Goal: Task Accomplishment & Management: Manage account settings

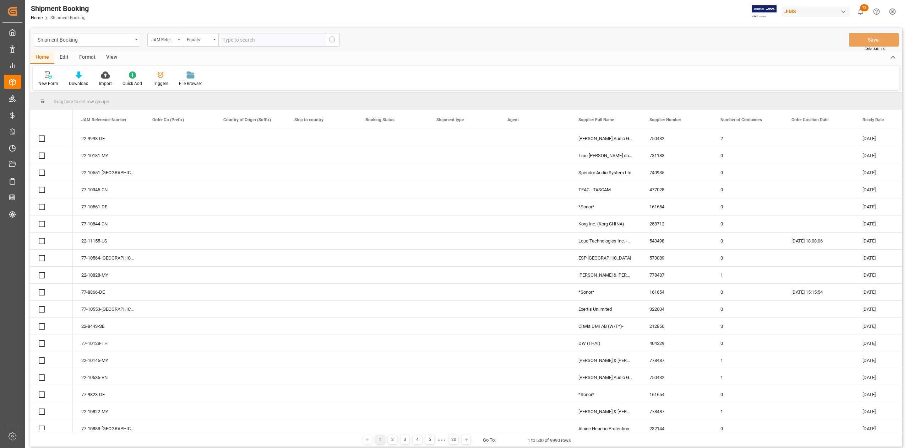
click at [273, 38] on input "text" at bounding box center [271, 40] width 107 height 14
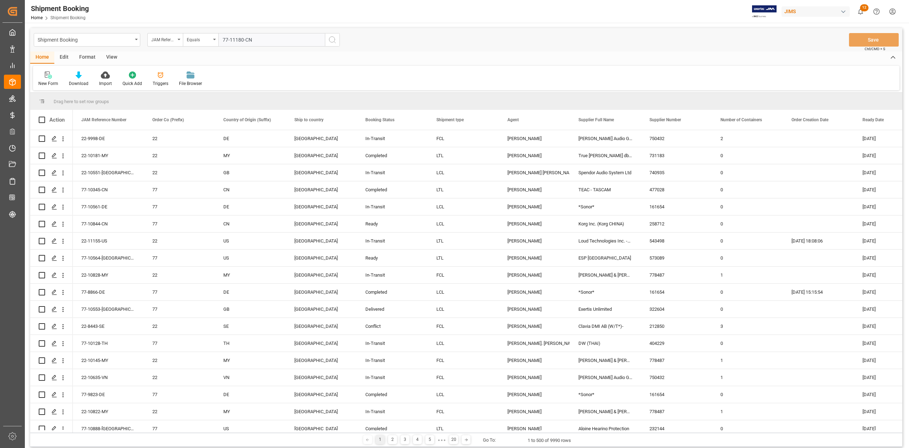
type input "77-11180-CN"
click at [331, 40] on icon "search button" at bounding box center [332, 40] width 9 height 9
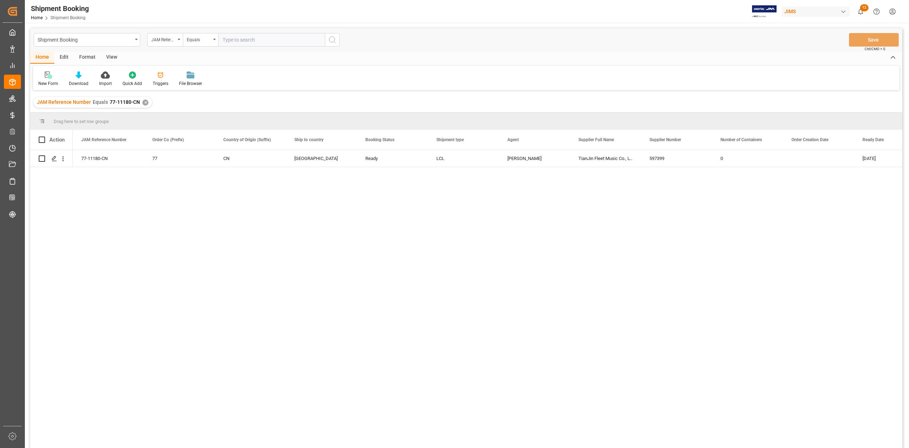
drag, startPoint x: 262, startPoint y: 277, endPoint x: 128, endPoint y: 188, distance: 161.4
click at [261, 277] on div "77-11180-CN 77 CN Canada Ready LCL Sandra Alexander TianJin Fleet Music Co., LT…" at bounding box center [488, 301] width 830 height 302
click at [59, 158] on div "Press SPACE to select this row." at bounding box center [54, 158] width 11 height 13
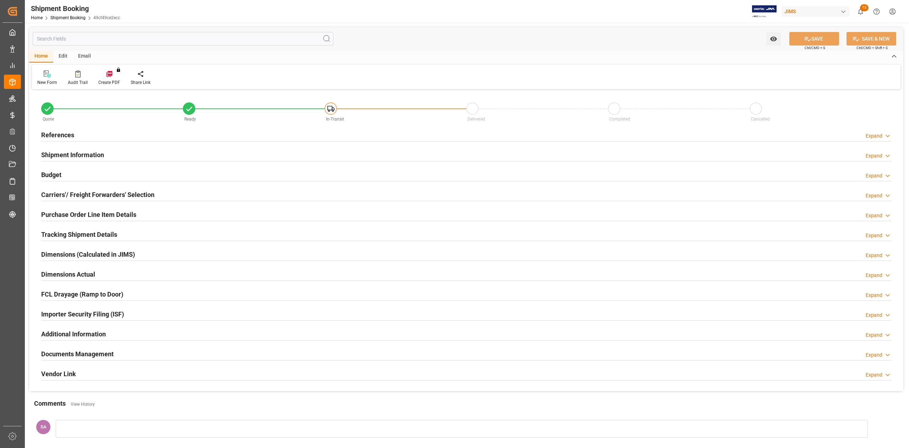
type input "0"
type input "61"
type input "[DATE]"
click at [63, 136] on h2 "References" at bounding box center [57, 135] width 33 height 10
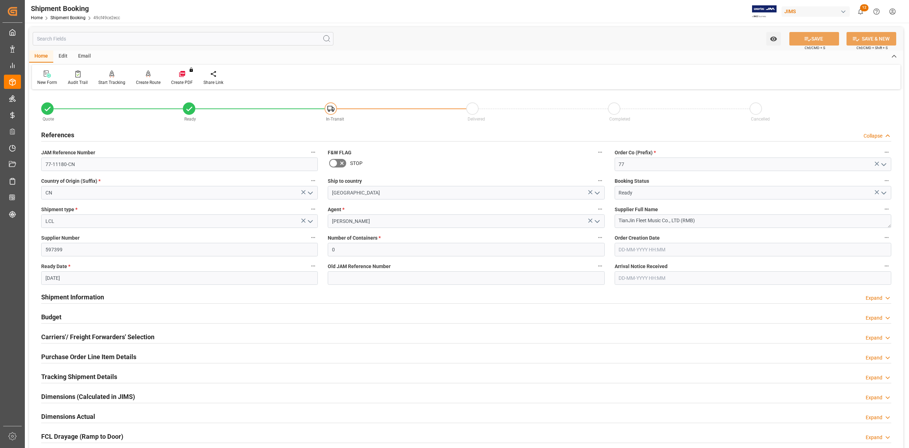
click at [91, 297] on h2 "Shipment Information" at bounding box center [72, 297] width 63 height 10
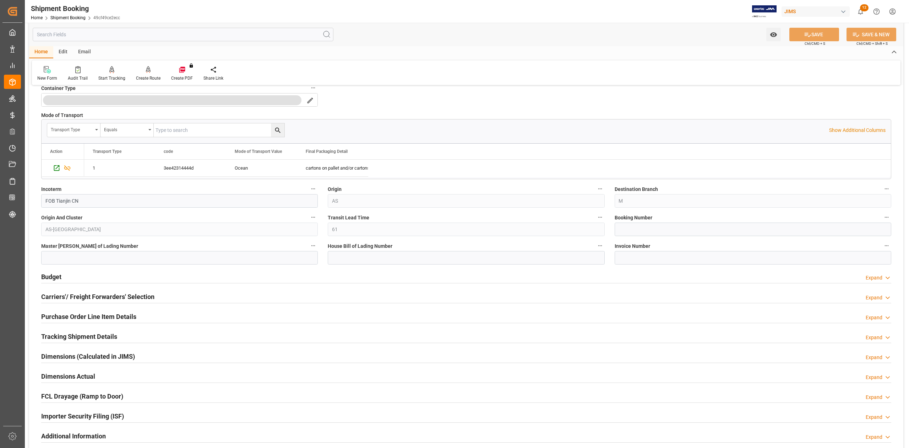
scroll to position [331, 0]
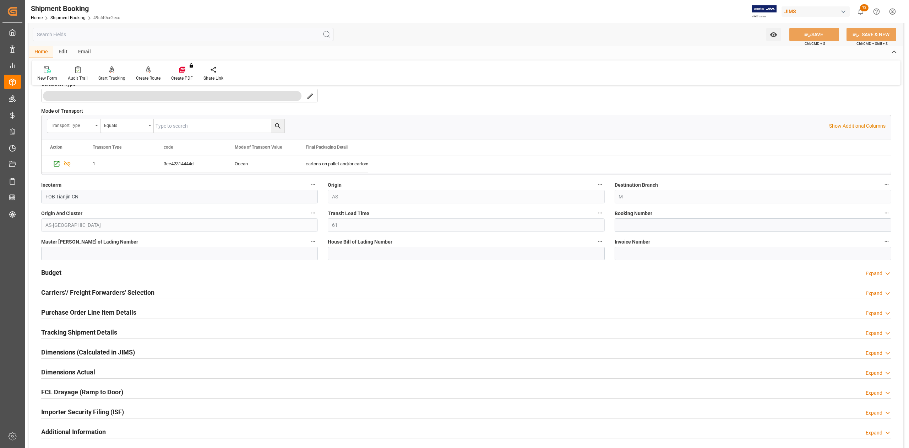
click at [69, 332] on h2 "Tracking Shipment Details" at bounding box center [79, 332] width 76 height 10
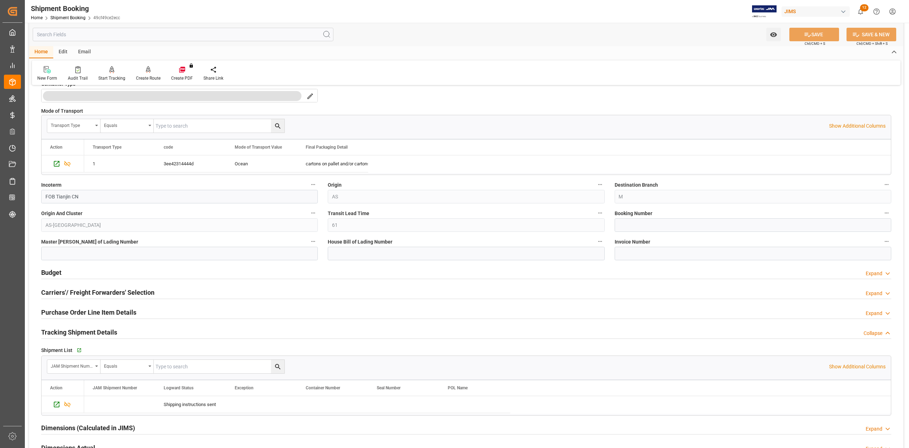
scroll to position [379, 0]
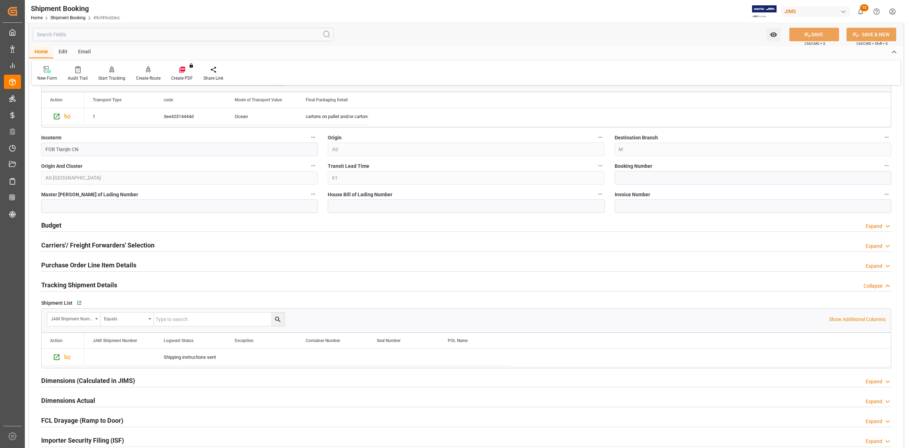
click at [99, 261] on h2 "Purchase Order Line Item Details" at bounding box center [88, 265] width 95 height 10
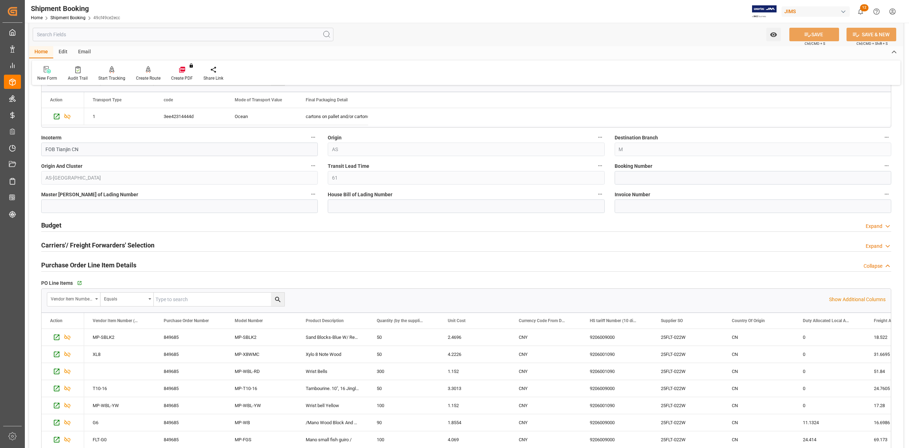
click at [99, 261] on h2 "Purchase Order Line Item Details" at bounding box center [88, 265] width 95 height 10
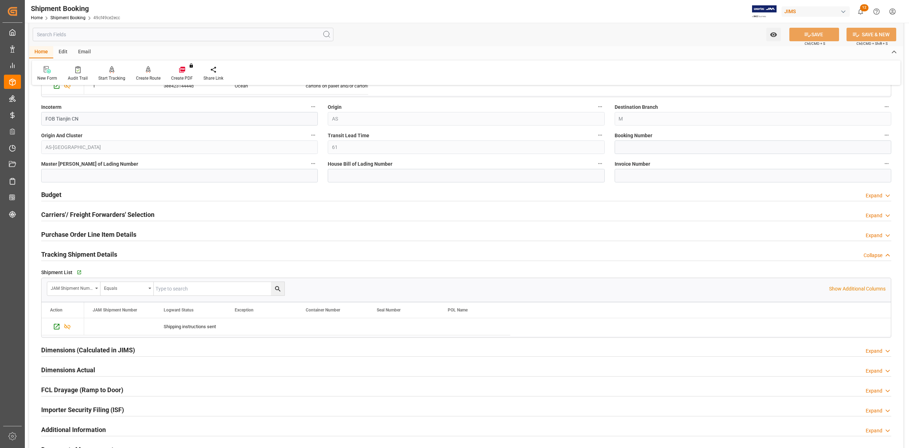
scroll to position [499, 0]
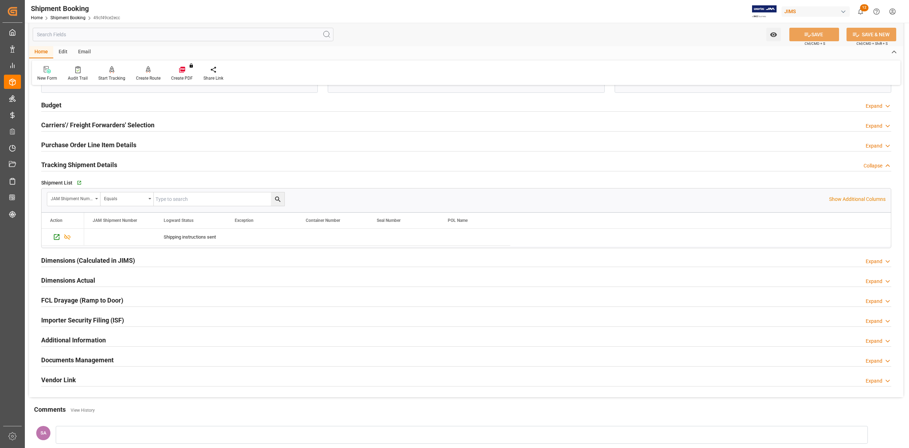
click at [66, 285] on h2 "Dimensions Actual" at bounding box center [68, 280] width 54 height 10
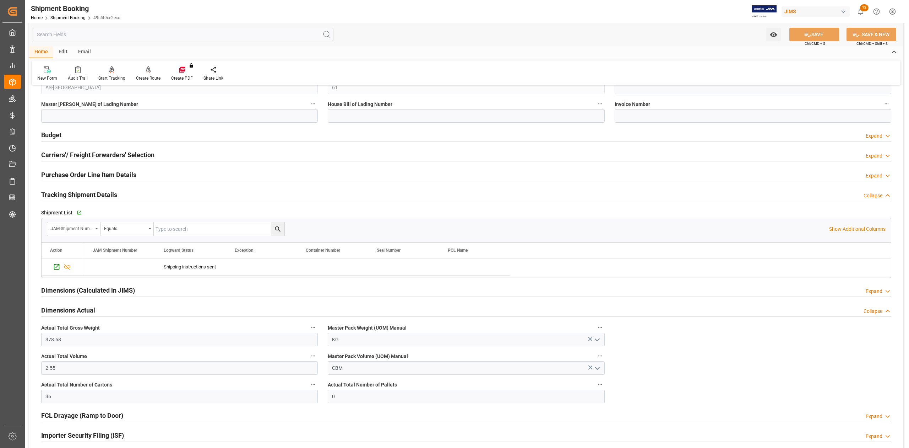
scroll to position [474, 0]
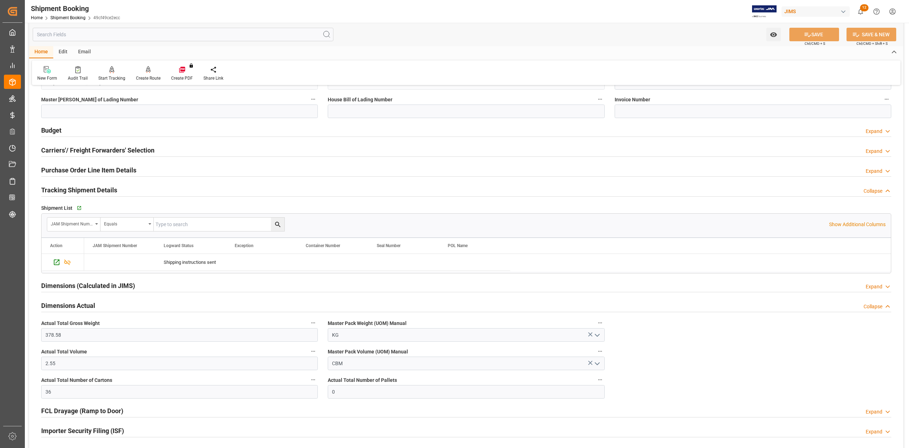
click at [54, 133] on h2 "Budget" at bounding box center [51, 130] width 20 height 10
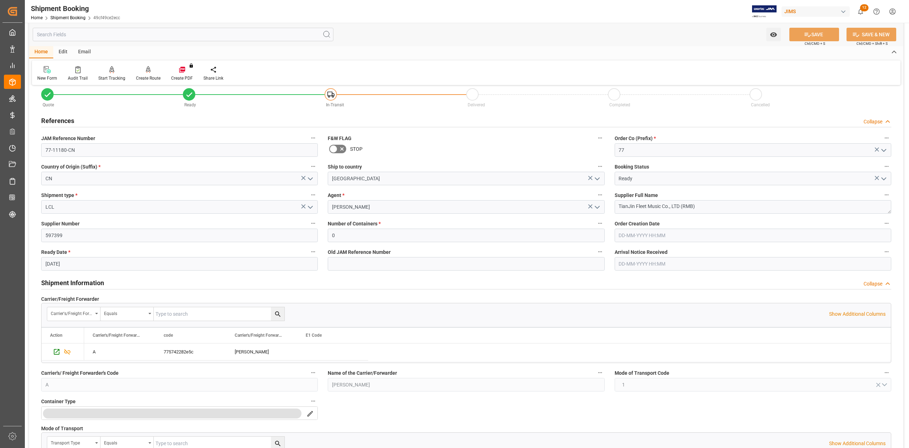
scroll to position [0, 0]
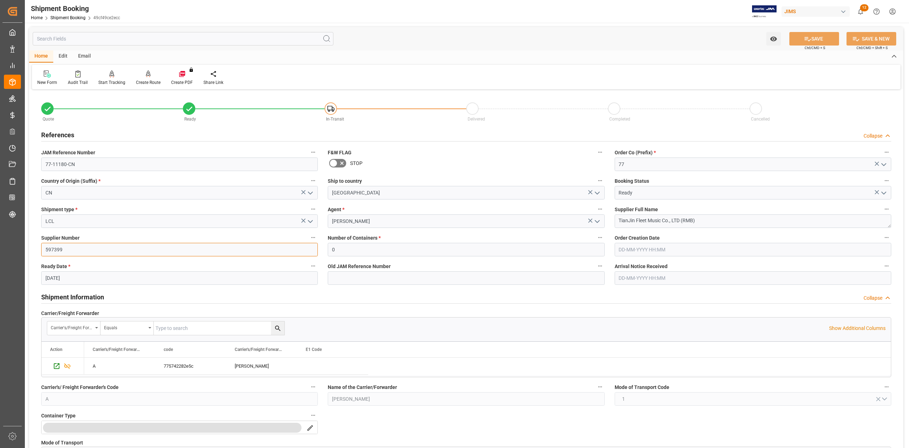
click at [56, 252] on input "597399" at bounding box center [179, 250] width 277 height 14
click at [70, 250] on input "597399" at bounding box center [179, 250] width 277 height 14
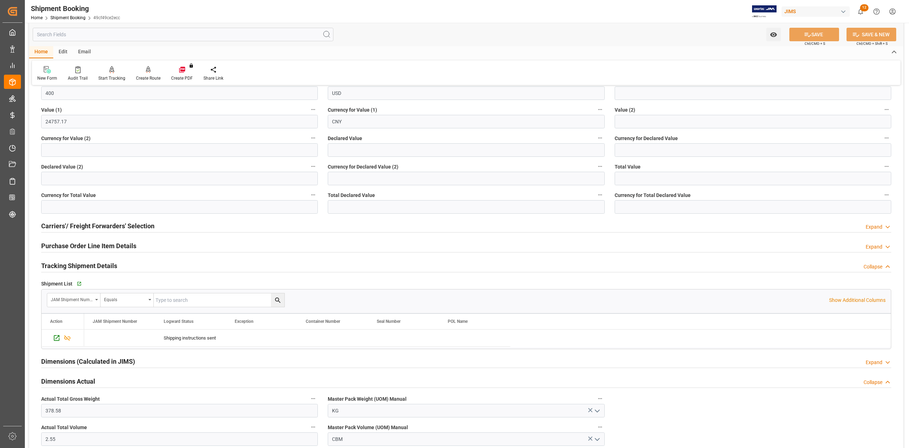
scroll to position [426, 0]
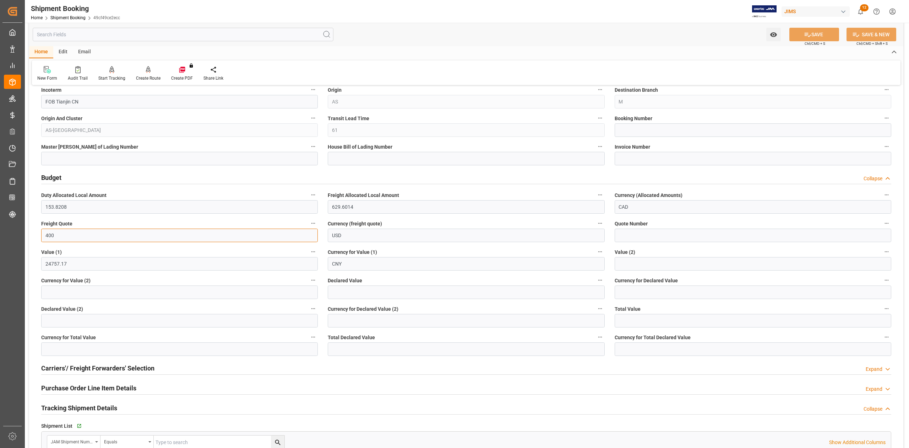
click at [63, 234] on input "400" at bounding box center [179, 235] width 277 height 14
type input "700"
click at [817, 30] on button "SAVE" at bounding box center [815, 35] width 50 height 14
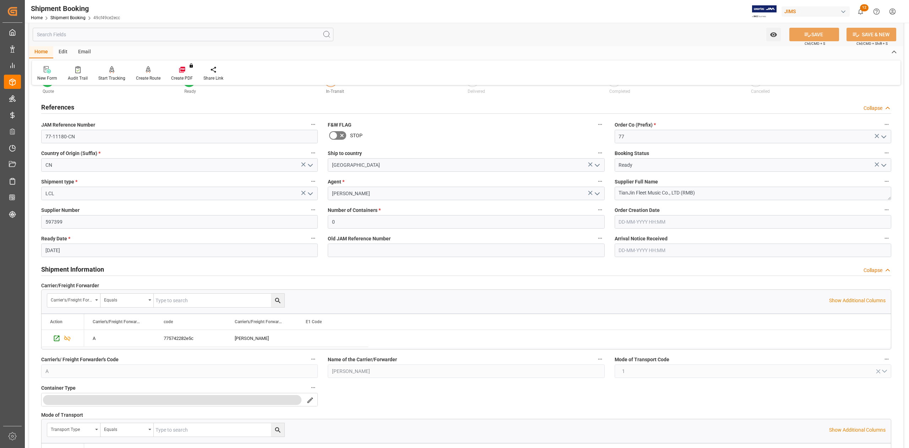
scroll to position [0, 0]
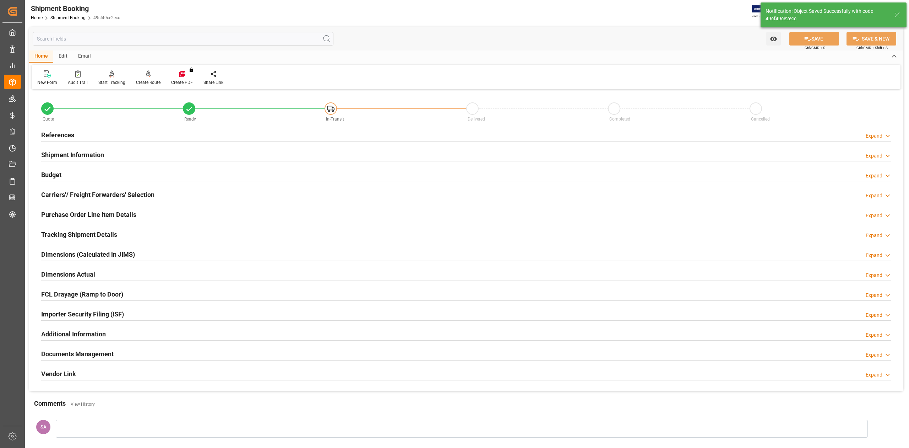
click at [68, 133] on h2 "References" at bounding box center [57, 135] width 33 height 10
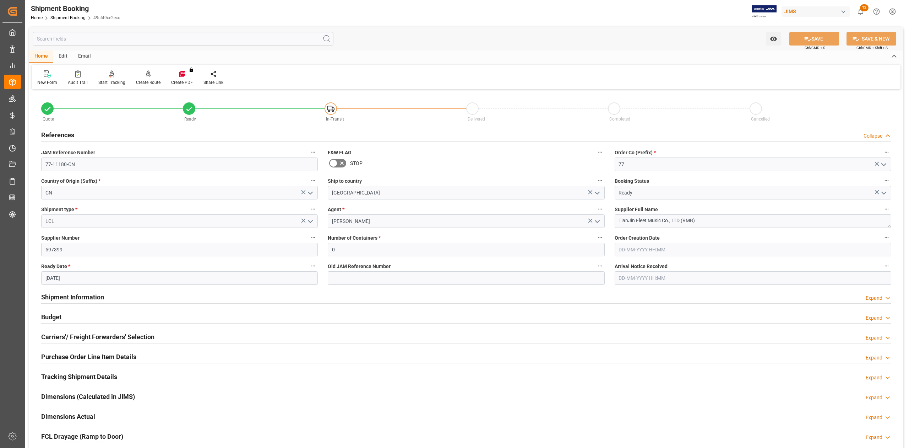
click at [91, 298] on h2 "Shipment Information" at bounding box center [72, 297] width 63 height 10
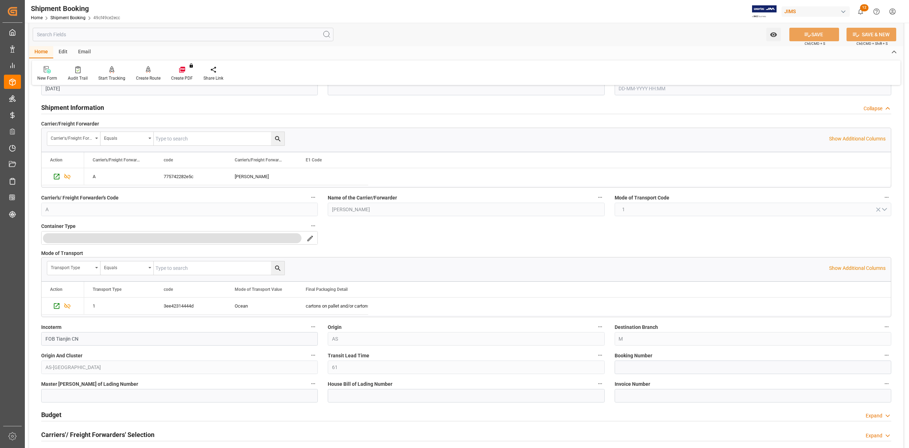
scroll to position [237, 0]
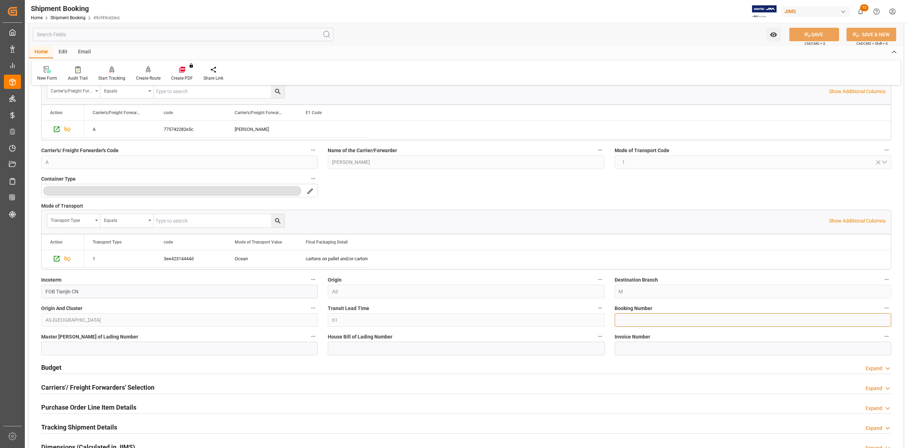
click at [660, 319] on input at bounding box center [753, 320] width 277 height 14
drag, startPoint x: 660, startPoint y: 319, endPoint x: 643, endPoint y: 324, distance: 17.5
click at [643, 324] on input at bounding box center [753, 320] width 277 height 14
paste input "13639473"
type input "13639473"
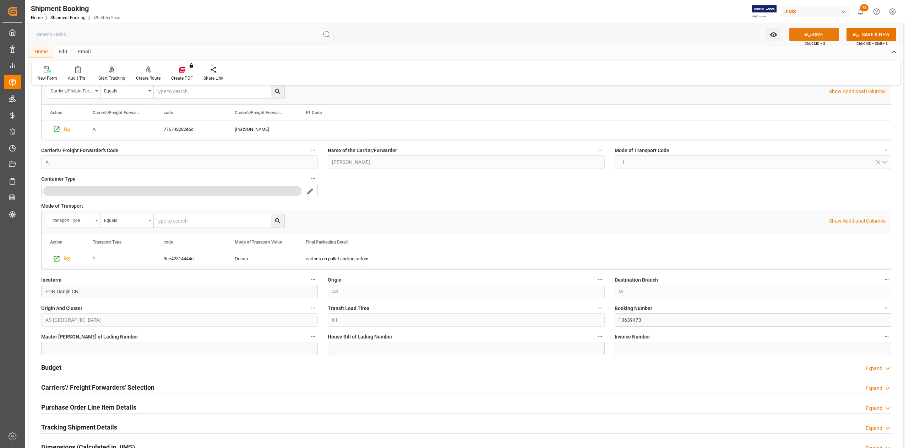
click at [816, 36] on button "SAVE" at bounding box center [815, 35] width 50 height 14
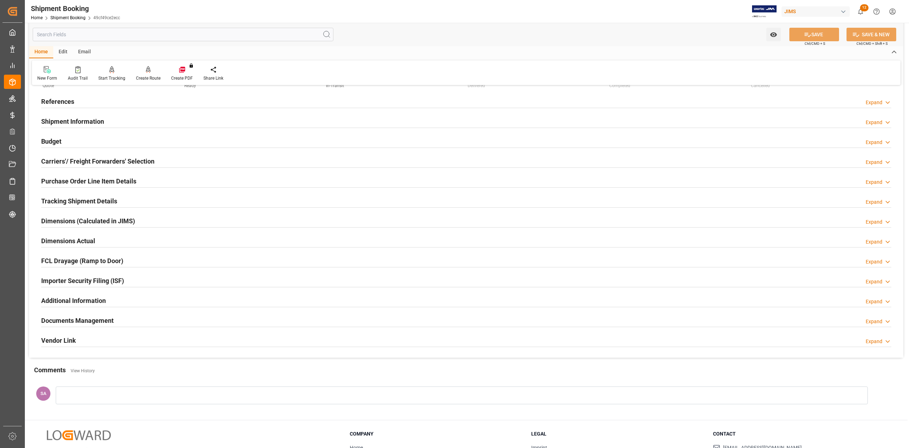
scroll to position [0, 0]
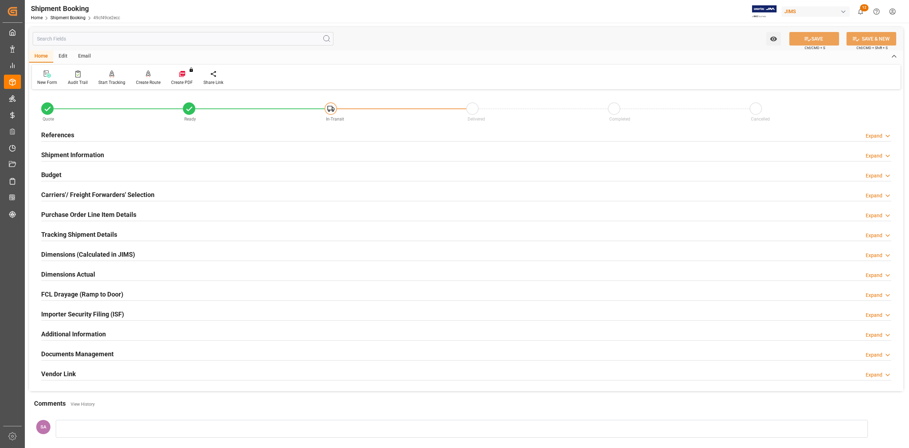
click at [62, 131] on h2 "References" at bounding box center [57, 135] width 33 height 10
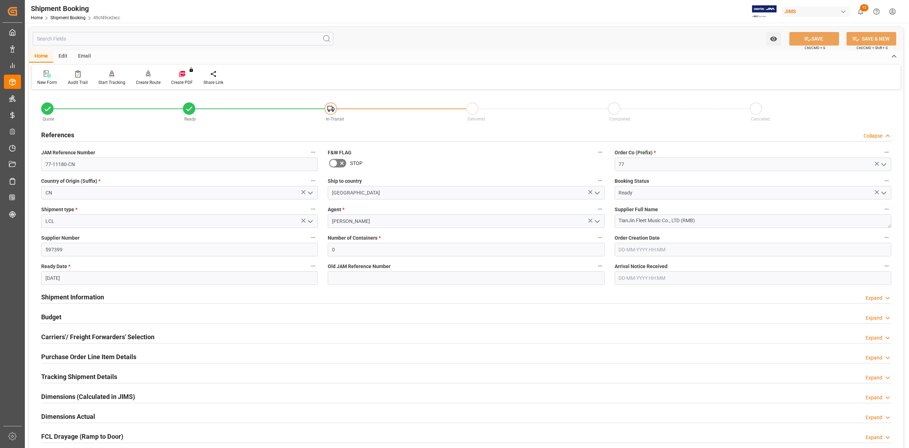
click at [60, 133] on h2 "References" at bounding box center [57, 135] width 33 height 10
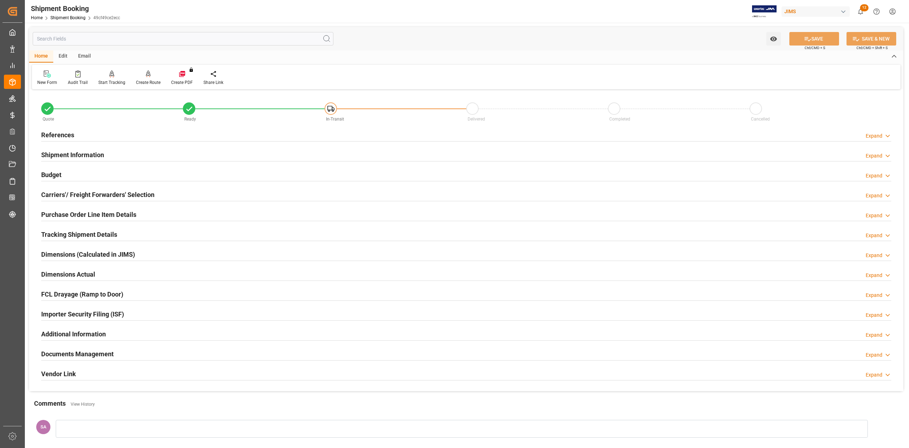
click at [70, 154] on h2 "Shipment Information" at bounding box center [72, 155] width 63 height 10
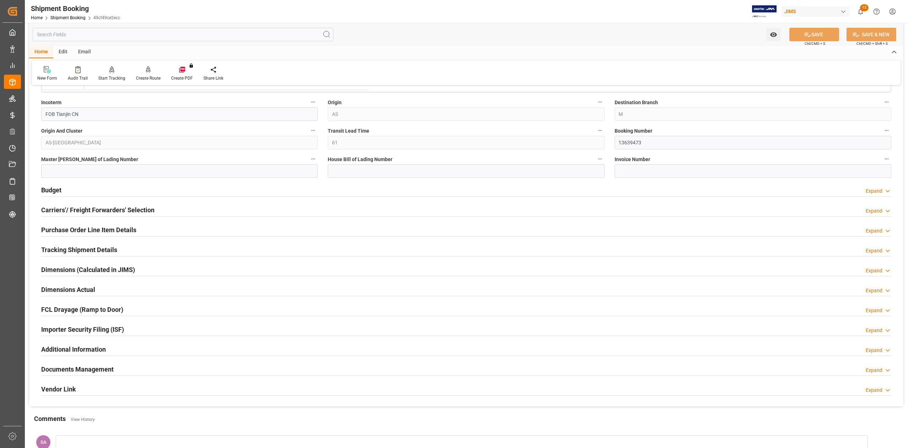
scroll to position [331, 0]
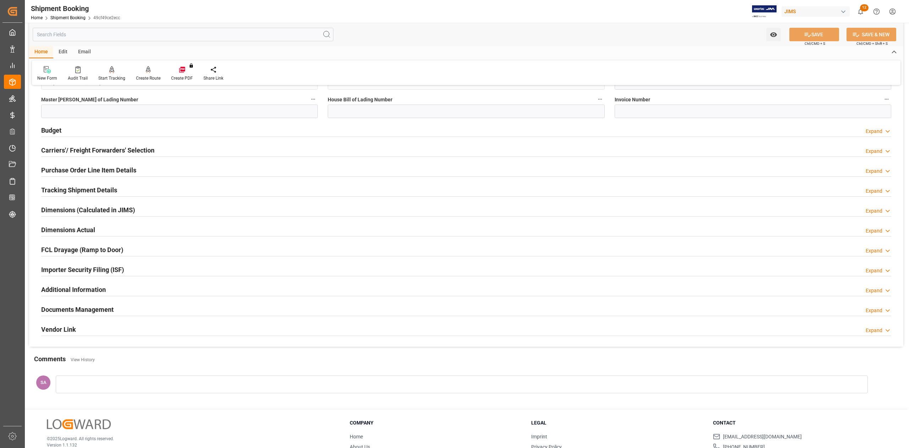
click at [57, 190] on h2 "Tracking Shipment Details" at bounding box center [79, 190] width 76 height 10
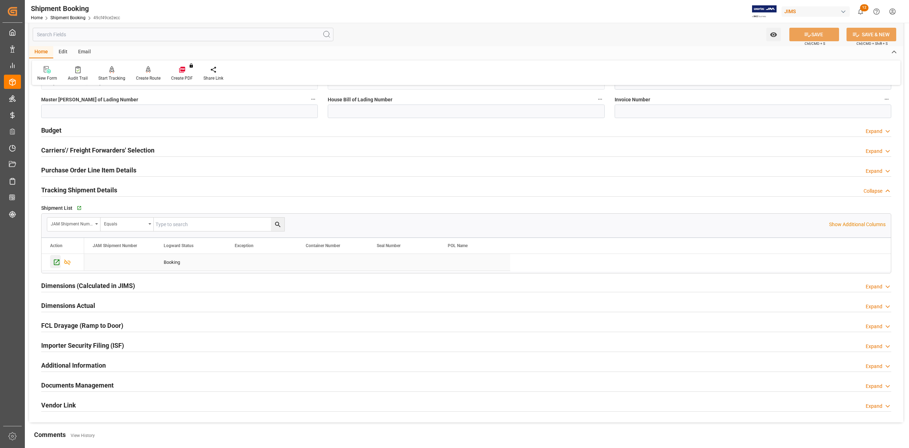
click at [58, 263] on icon "Press SPACE to select this row." at bounding box center [56, 261] width 7 height 7
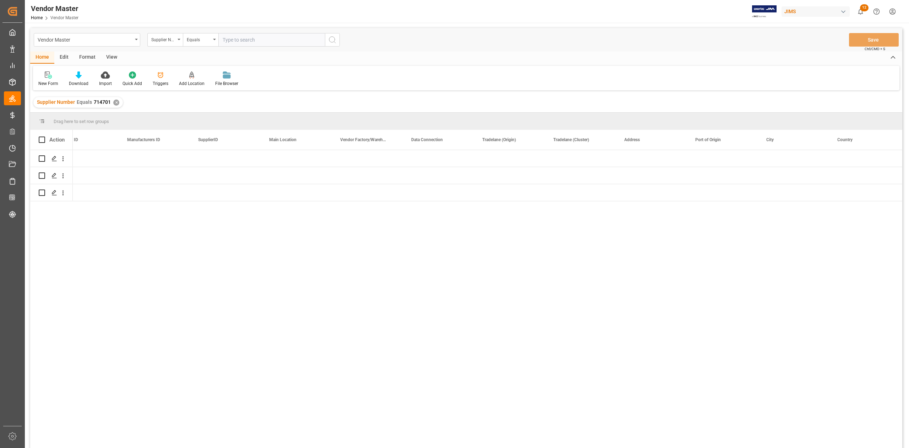
scroll to position [0, 878]
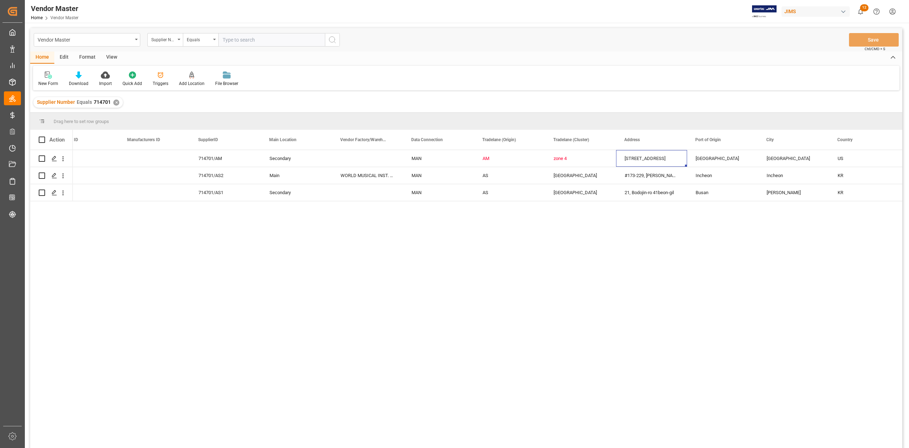
click at [115, 104] on div "✕" at bounding box center [116, 102] width 6 height 6
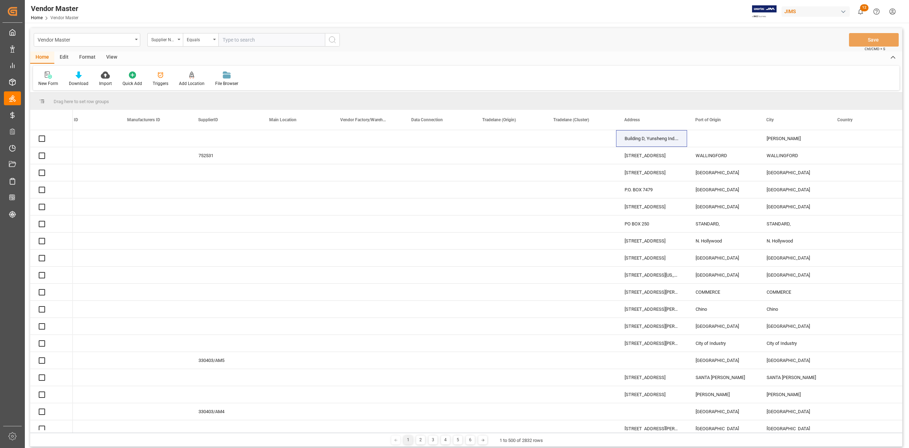
click at [251, 42] on input "text" at bounding box center [271, 40] width 107 height 14
paste input "597399"
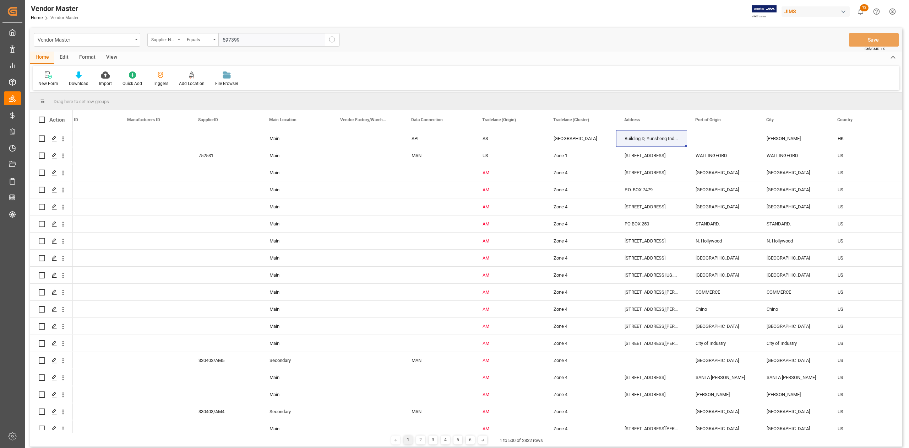
type input "597399"
click at [333, 43] on icon "search button" at bounding box center [332, 40] width 9 height 9
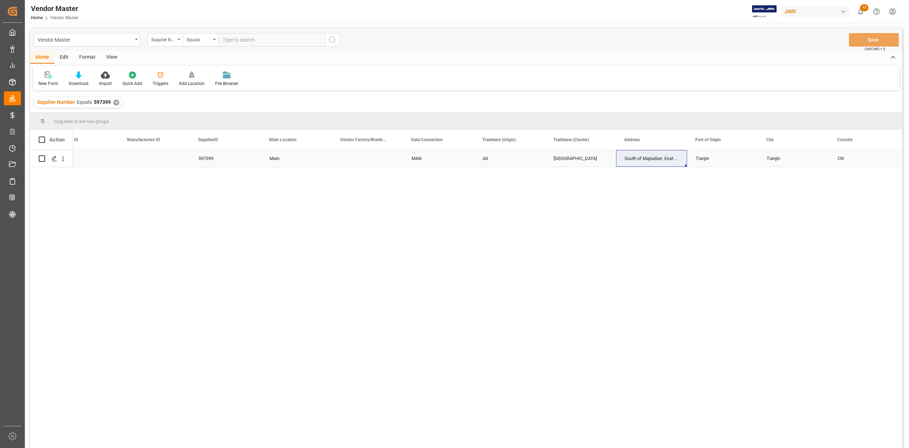
click at [499, 157] on div "AS" at bounding box center [510, 158] width 54 height 16
drag, startPoint x: 247, startPoint y: 199, endPoint x: 230, endPoint y: 199, distance: 17.1
click at [247, 199] on div "Tianjin South of Majiadian, Esat of Jinwei Road North China AS MAN Main 597399 …" at bounding box center [488, 301] width 830 height 302
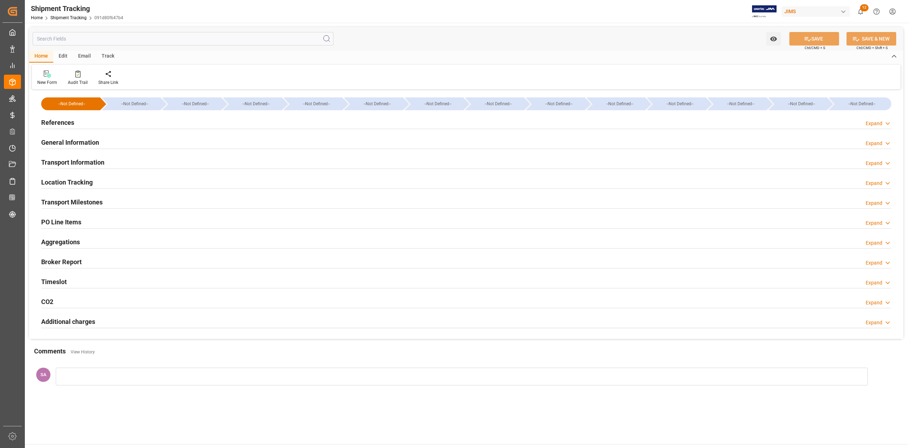
type input "[DATE]"
drag, startPoint x: 63, startPoint y: 122, endPoint x: 82, endPoint y: 145, distance: 30.3
click at [63, 122] on h2 "References" at bounding box center [57, 123] width 33 height 10
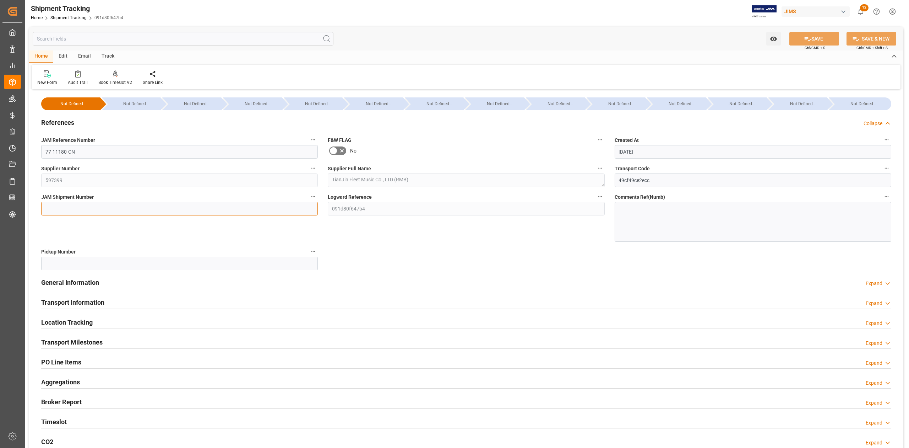
click at [90, 209] on input at bounding box center [179, 209] width 277 height 14
paste input "73149"
type input "73149"
drag, startPoint x: 801, startPoint y: 40, endPoint x: 884, endPoint y: 54, distance: 84.0
click at [802, 40] on button "SAVE" at bounding box center [815, 39] width 50 height 14
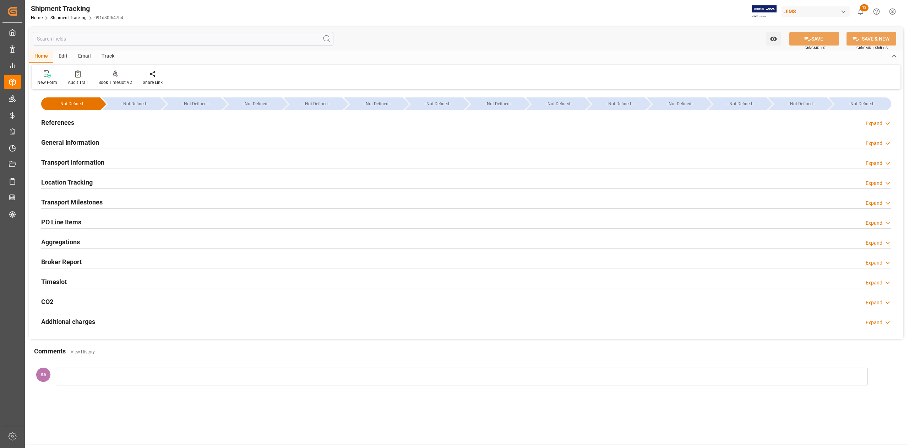
drag, startPoint x: 90, startPoint y: 202, endPoint x: 215, endPoint y: 225, distance: 127.2
click at [90, 202] on h2 "Transport Milestones" at bounding box center [71, 202] width 61 height 10
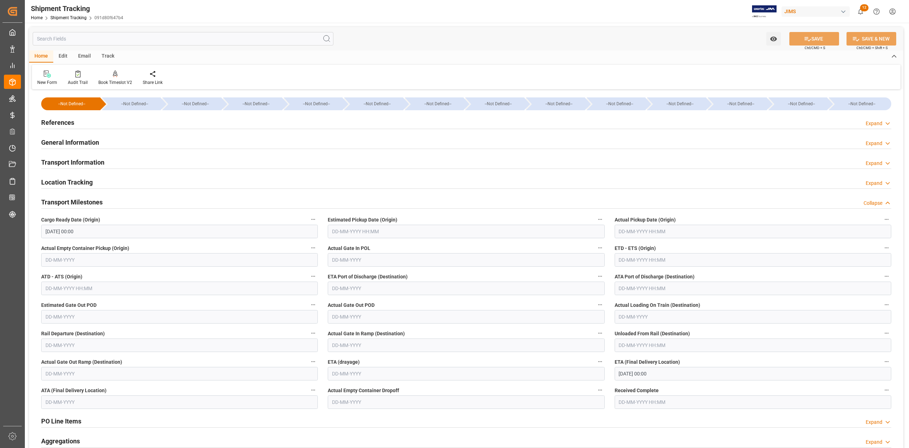
click at [97, 232] on input "10-10-2025 00:00" at bounding box center [179, 232] width 277 height 14
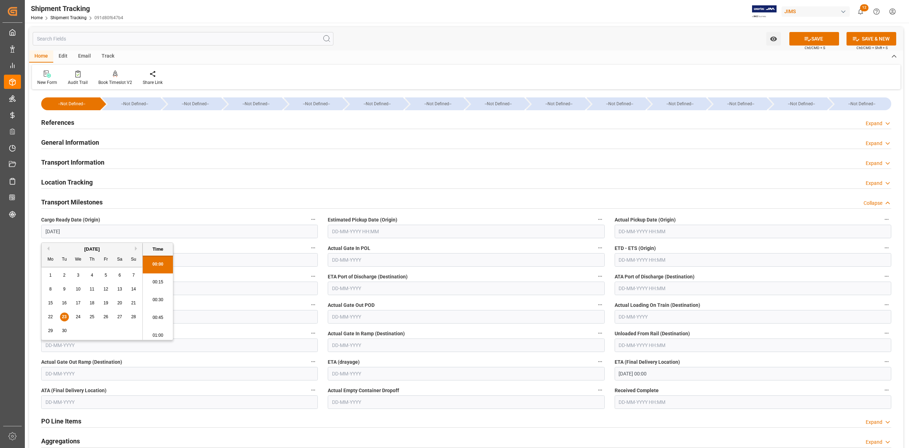
click at [347, 232] on input "text" at bounding box center [466, 232] width 277 height 14
type input "23-09-2025 00:00"
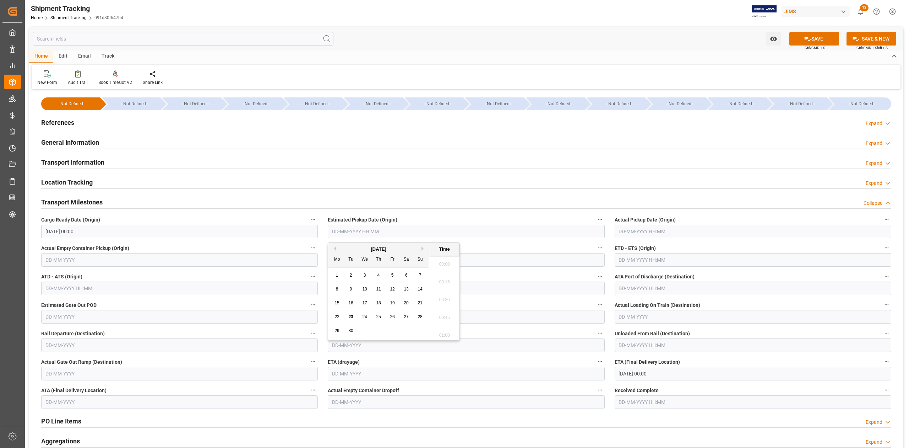
scroll to position [979, 0]
click at [640, 261] on input "text" at bounding box center [753, 260] width 277 height 14
type input "25-09-2025 00:00"
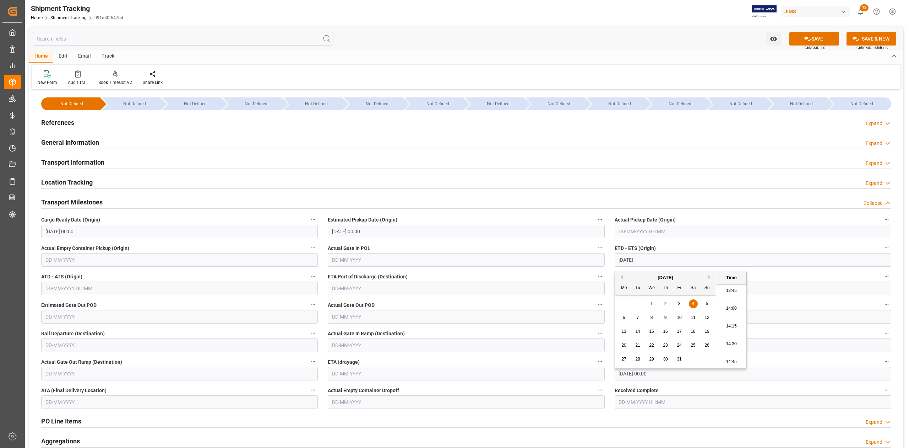
type input "04-10-2025 00:00"
click at [671, 375] on input "10-12-2025 00:00" at bounding box center [753, 374] width 277 height 14
click at [623, 270] on div "December 2025" at bounding box center [665, 270] width 101 height 7
click at [621, 269] on button "Previous Month" at bounding box center [621, 270] width 4 height 4
click at [621, 351] on div "24" at bounding box center [624, 352] width 9 height 9
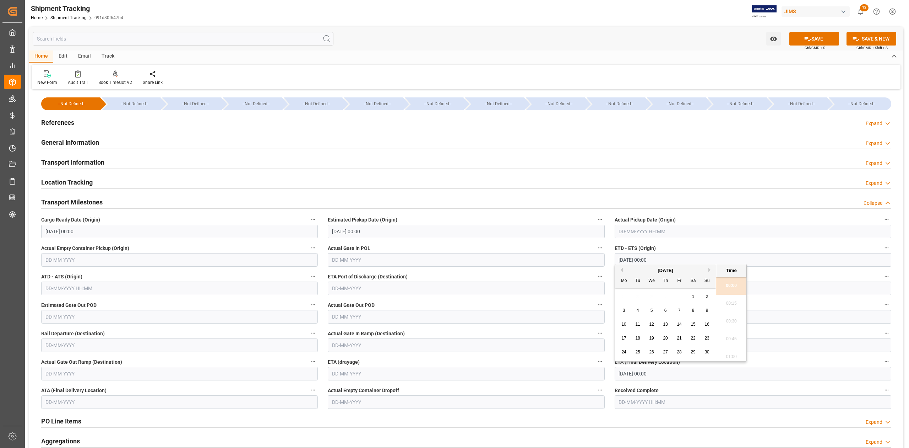
type input "24-11-2025 00:00"
click at [802, 40] on button "SAVE" at bounding box center [815, 39] width 50 height 14
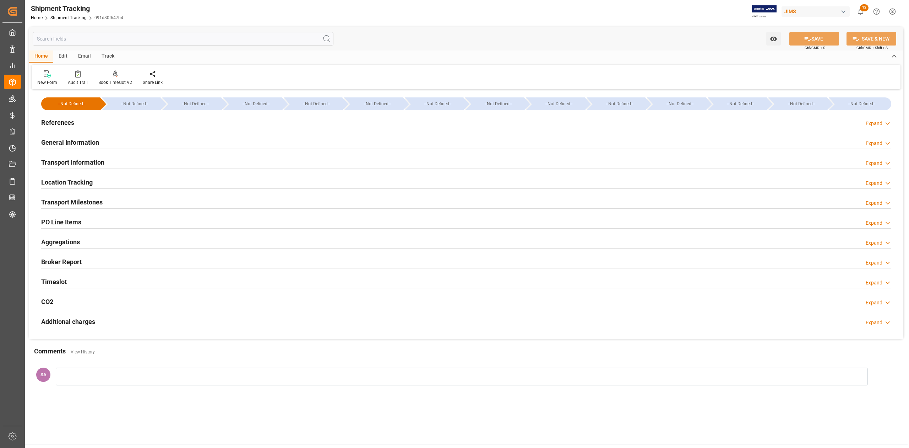
click at [82, 204] on h2 "Transport Milestones" at bounding box center [71, 202] width 61 height 10
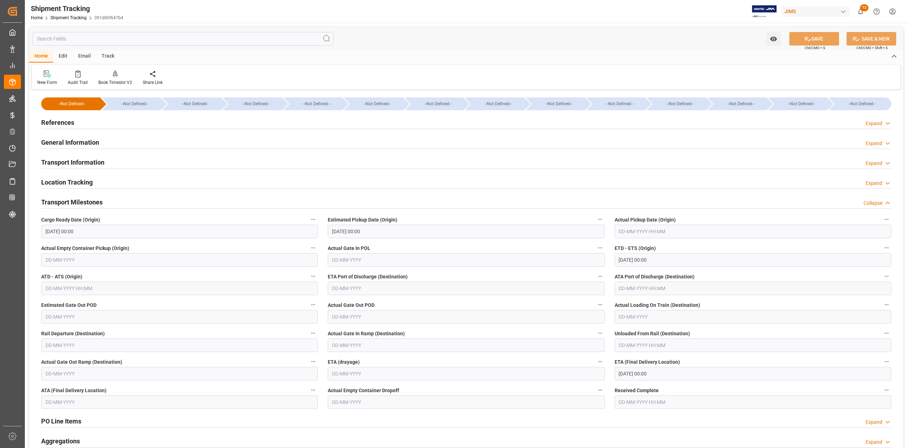
click at [98, 204] on h2 "Transport Milestones" at bounding box center [71, 202] width 61 height 10
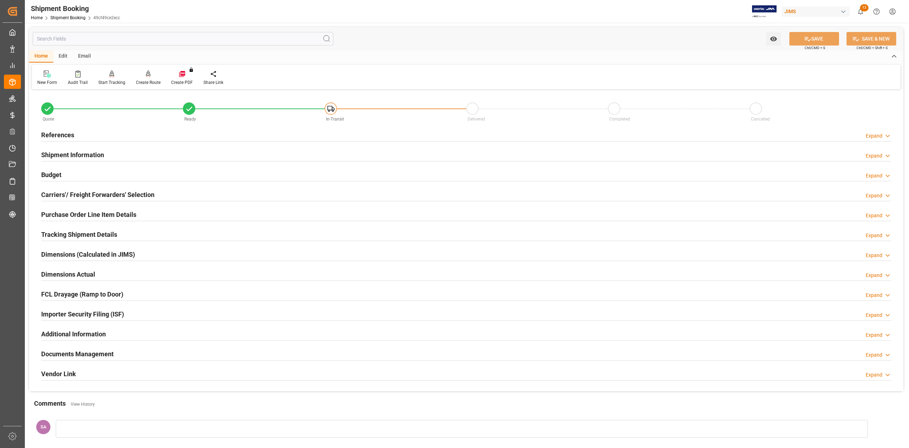
click at [47, 173] on h2 "Budget" at bounding box center [51, 175] width 20 height 10
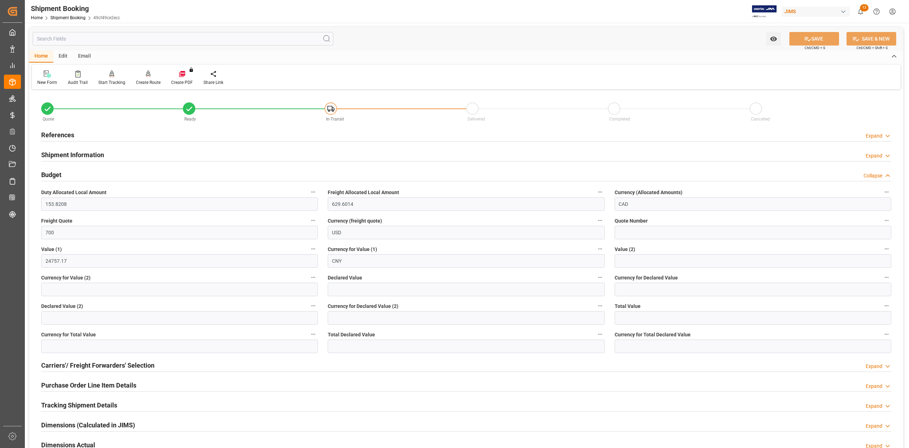
click at [47, 173] on h2 "Budget" at bounding box center [51, 175] width 20 height 10
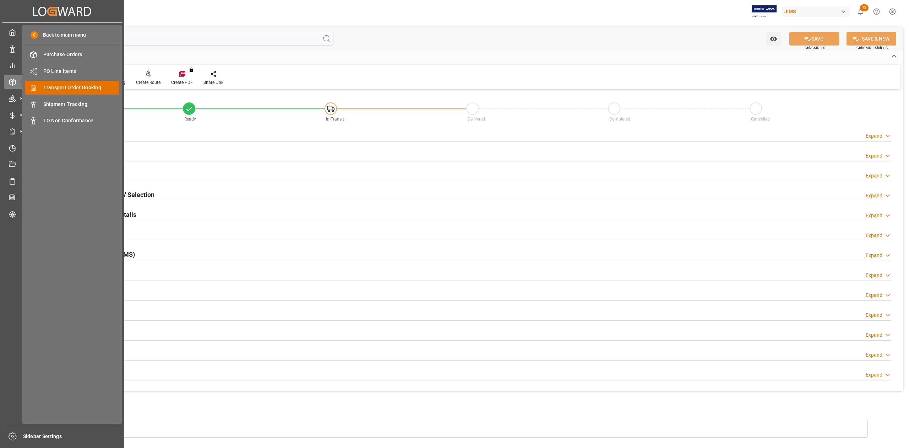
click at [71, 90] on span "Transport Order Booking" at bounding box center [81, 87] width 76 height 7
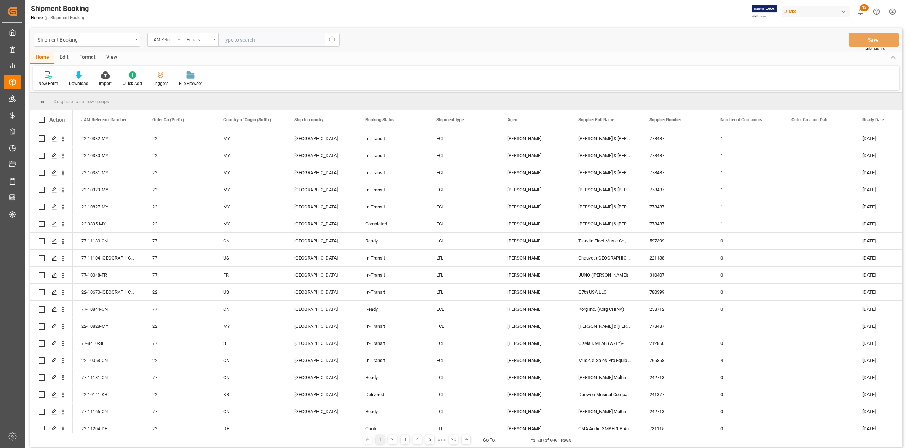
click at [252, 46] on input "text" at bounding box center [271, 40] width 107 height 14
type input "77-11127-CN"
click at [333, 42] on circle "search button" at bounding box center [332, 40] width 6 height 6
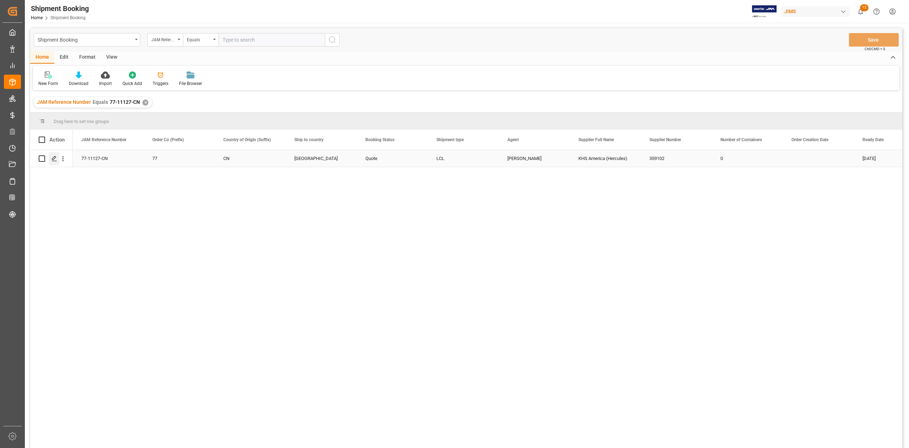
click at [53, 158] on icon "Press SPACE to select this row." at bounding box center [55, 159] width 6 height 6
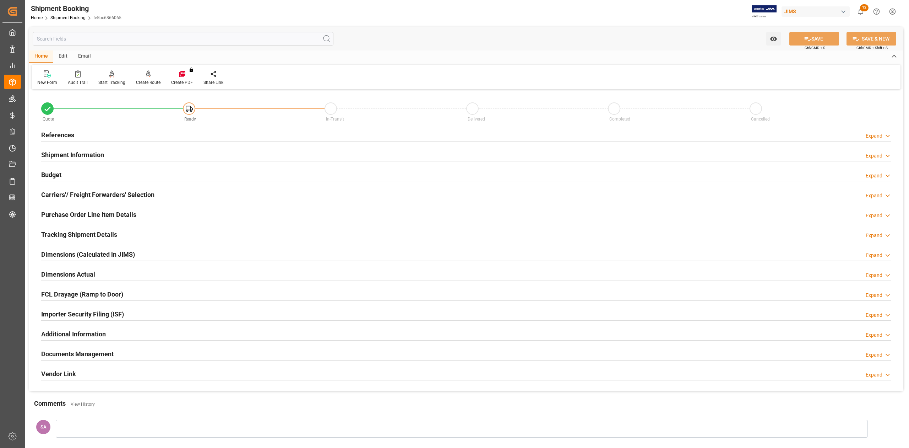
click at [66, 134] on h2 "References" at bounding box center [57, 135] width 33 height 10
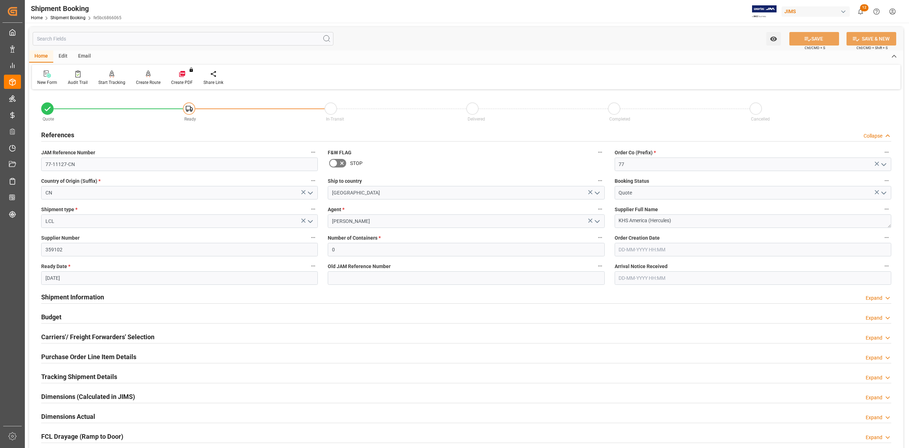
click at [66, 134] on h2 "References" at bounding box center [57, 135] width 33 height 10
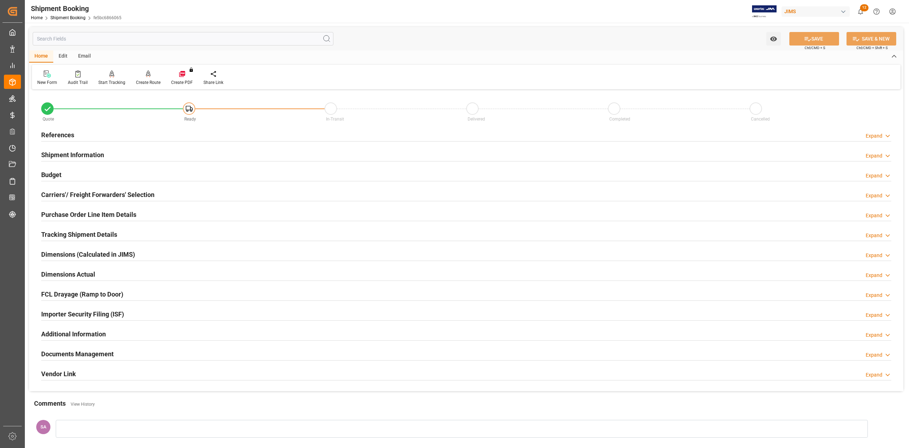
click at [71, 158] on h2 "Shipment Information" at bounding box center [72, 155] width 63 height 10
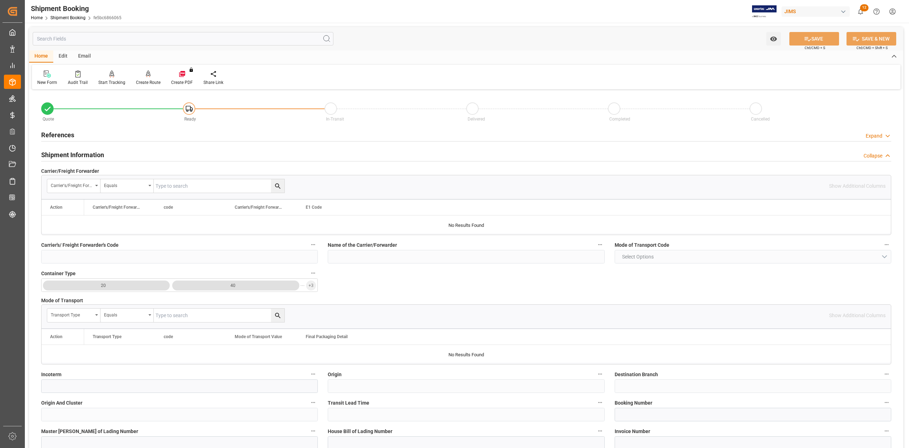
click at [71, 158] on h2 "Shipment Information" at bounding box center [72, 155] width 63 height 10
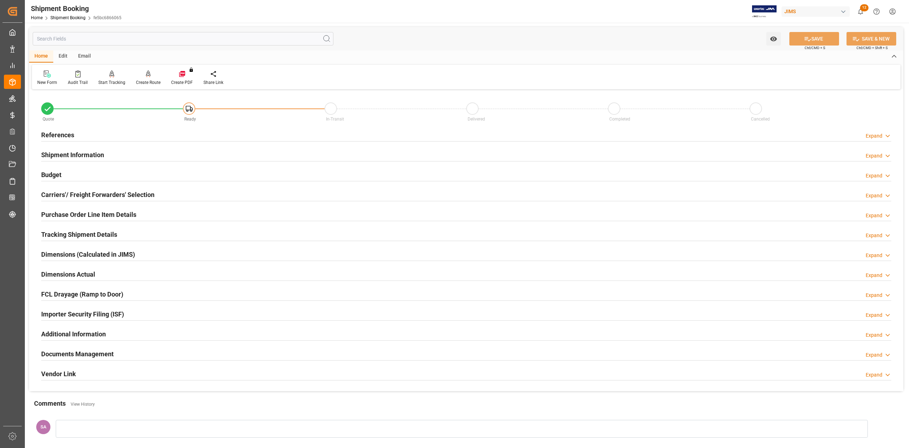
drag, startPoint x: 104, startPoint y: 351, endPoint x: 185, endPoint y: 336, distance: 82.8
click at [104, 350] on h2 "Documents Management" at bounding box center [77, 354] width 72 height 10
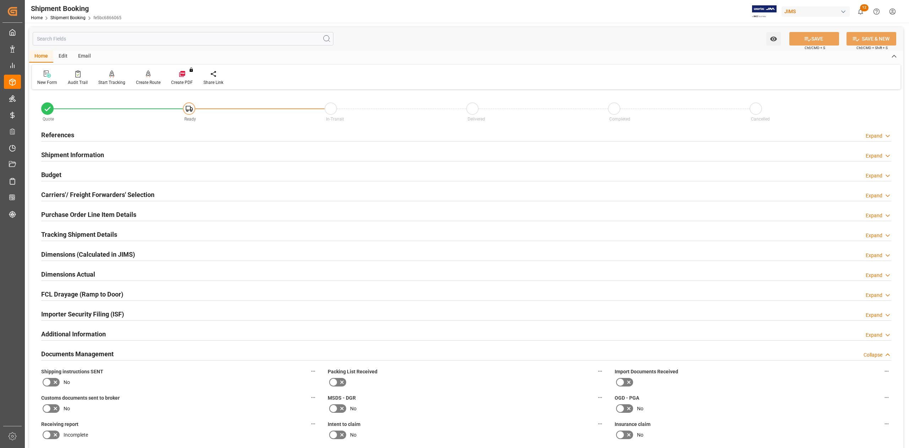
scroll to position [189, 0]
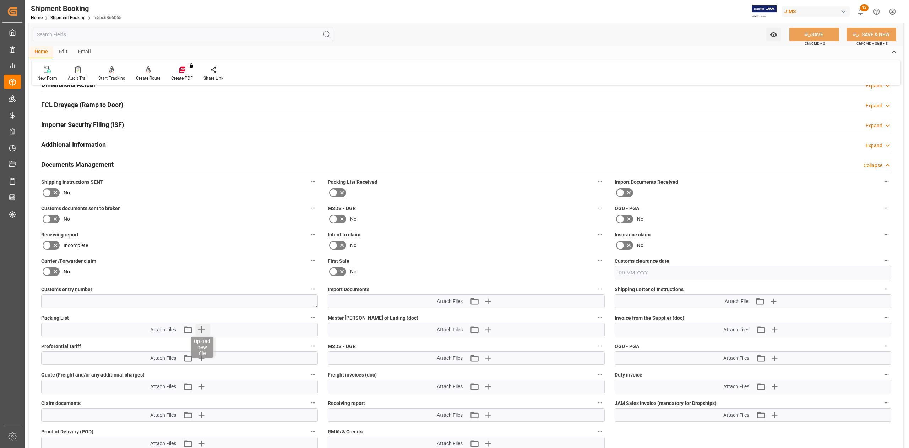
click at [204, 327] on icon "button" at bounding box center [200, 329] width 11 height 11
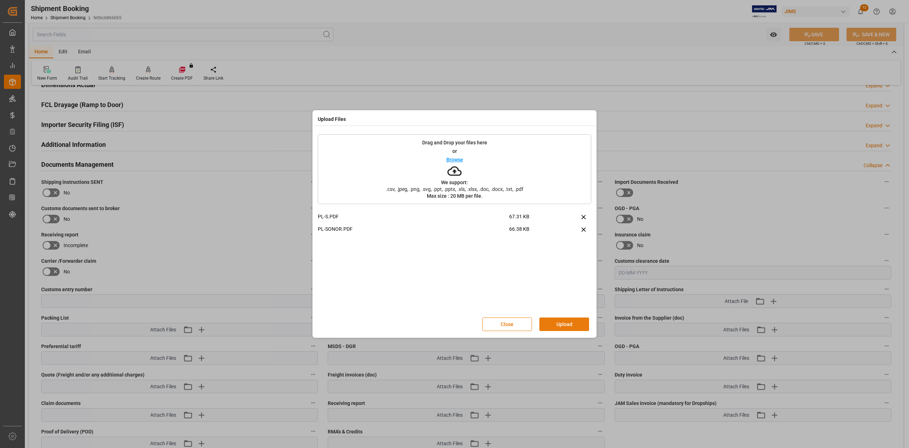
click at [550, 325] on button "Upload" at bounding box center [565, 324] width 50 height 14
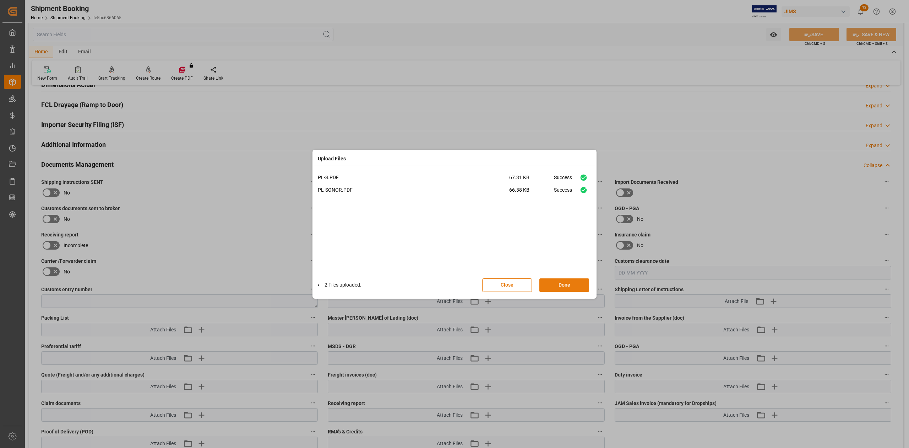
click at [565, 285] on button "Done" at bounding box center [565, 285] width 50 height 14
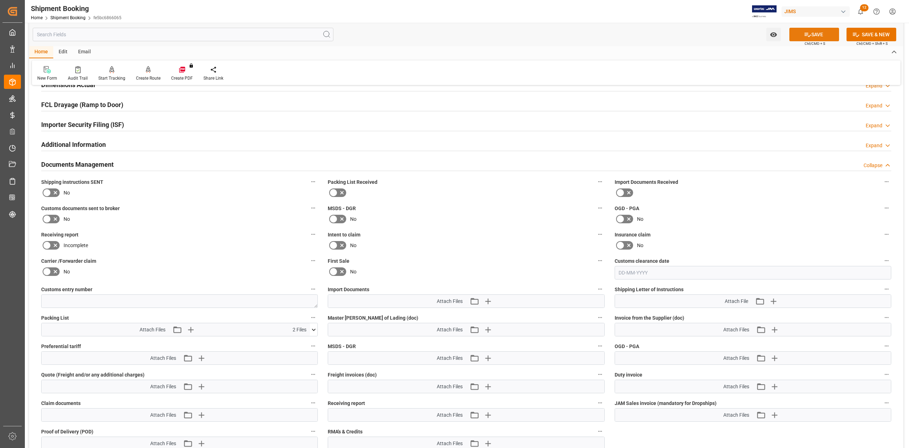
click at [826, 29] on button "SAVE" at bounding box center [815, 35] width 50 height 14
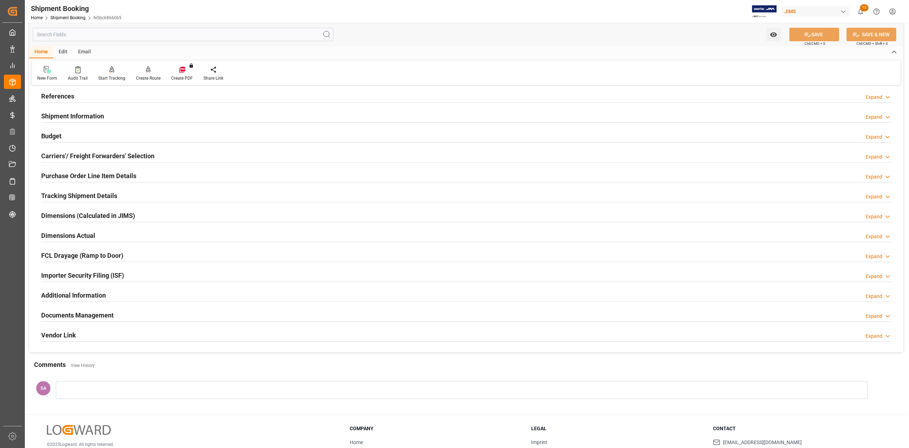
scroll to position [0, 0]
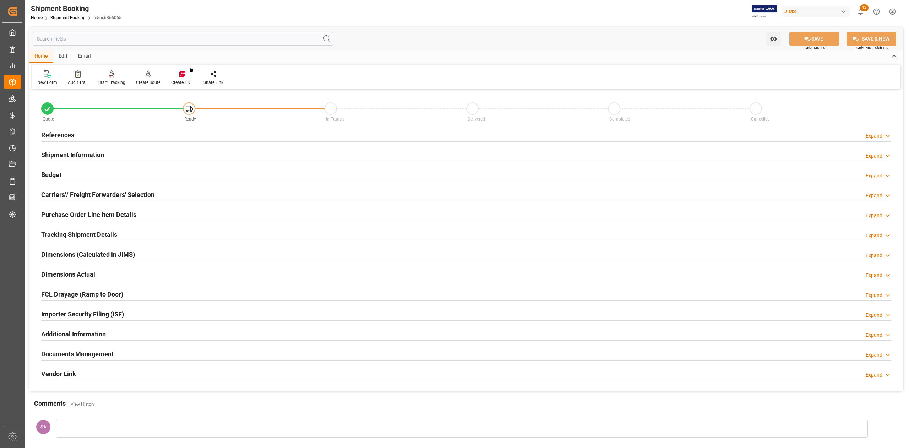
click at [57, 131] on h2 "References" at bounding box center [57, 135] width 33 height 10
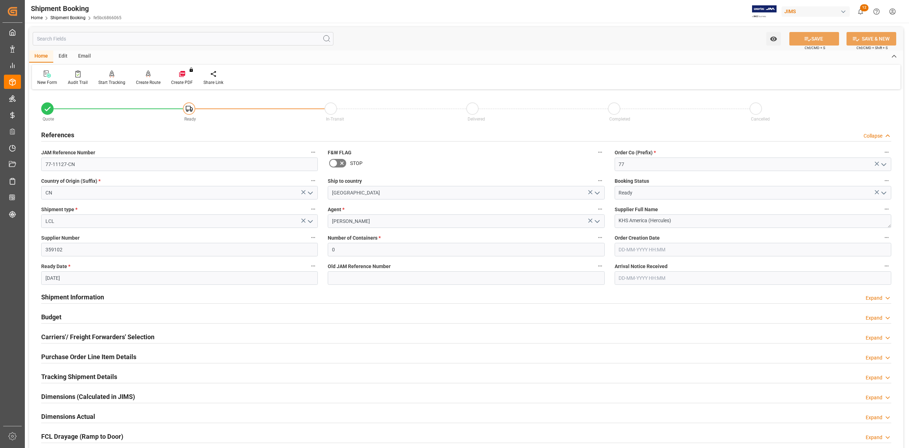
click at [57, 131] on h2 "References" at bounding box center [57, 135] width 33 height 10
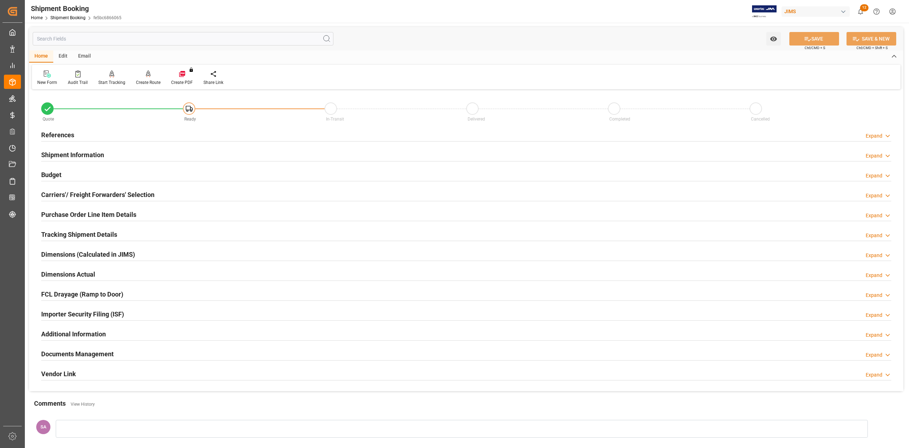
click at [55, 156] on h2 "Shipment Information" at bounding box center [72, 155] width 63 height 10
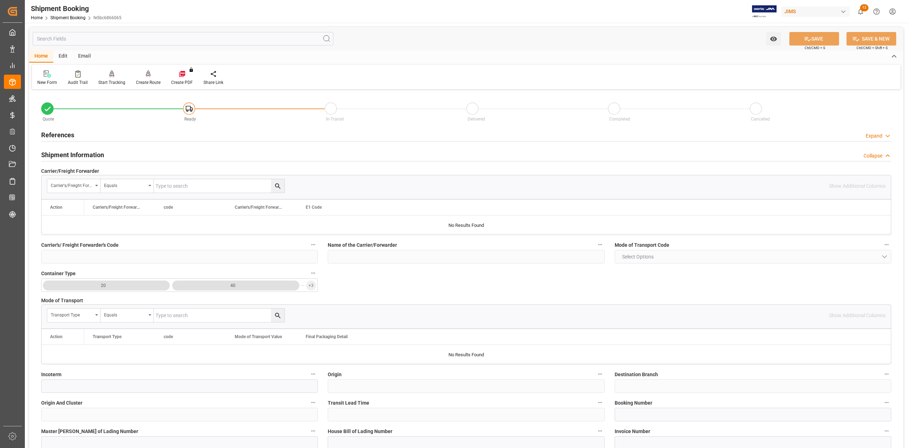
click at [81, 153] on h2 "Shipment Information" at bounding box center [72, 155] width 63 height 10
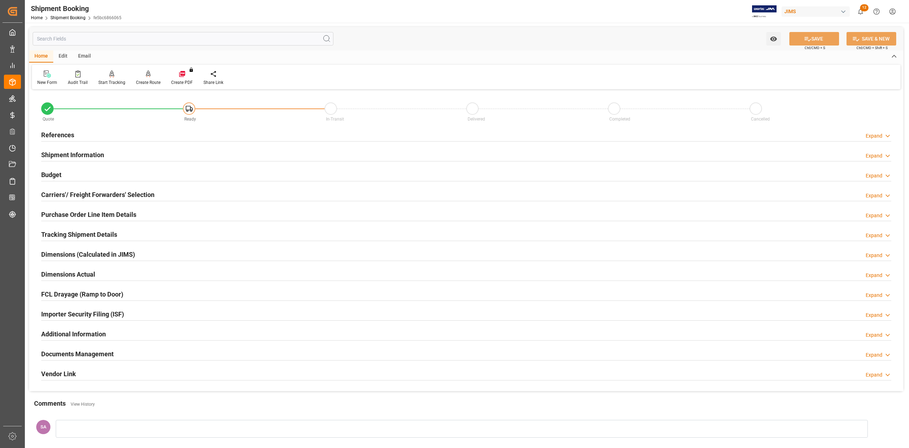
click at [69, 198] on h2 "Carriers'/ Freight Forwarders' Selection" at bounding box center [97, 195] width 113 height 10
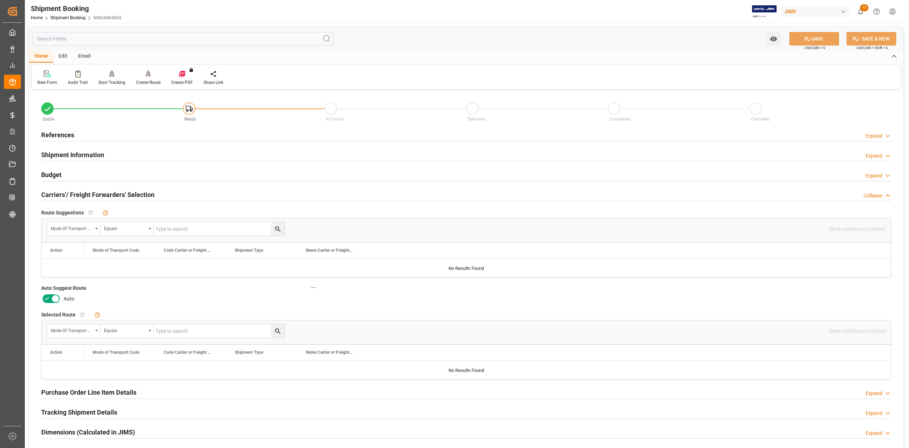
click at [55, 299] on icon at bounding box center [56, 299] width 4 height 4
click at [0, 0] on input "checkbox" at bounding box center [0, 0] width 0 height 0
click at [814, 39] on button "SAVE" at bounding box center [815, 39] width 50 height 14
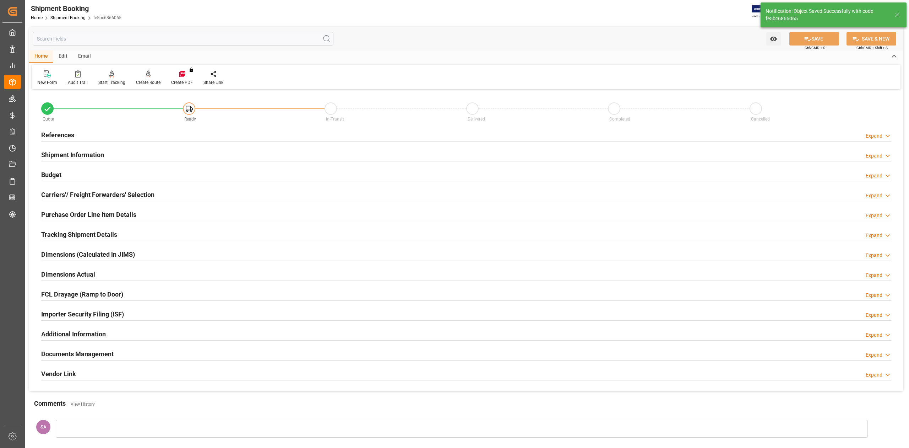
click at [67, 132] on h2 "References" at bounding box center [57, 135] width 33 height 10
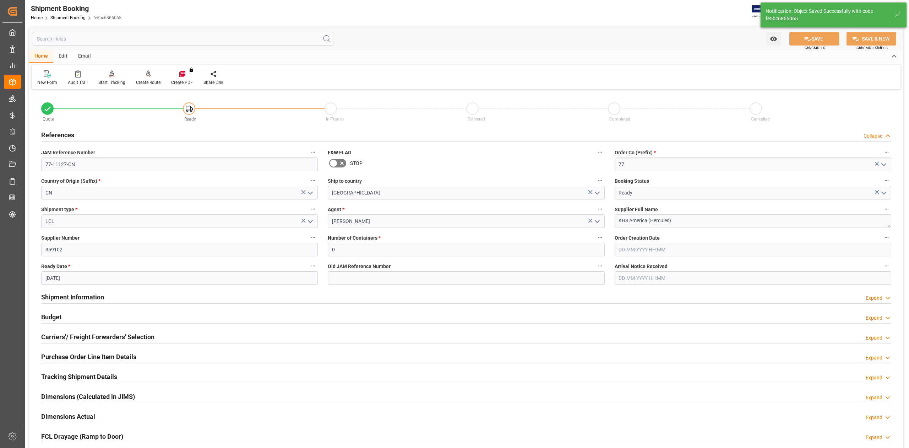
click at [67, 132] on h2 "References" at bounding box center [57, 135] width 33 height 10
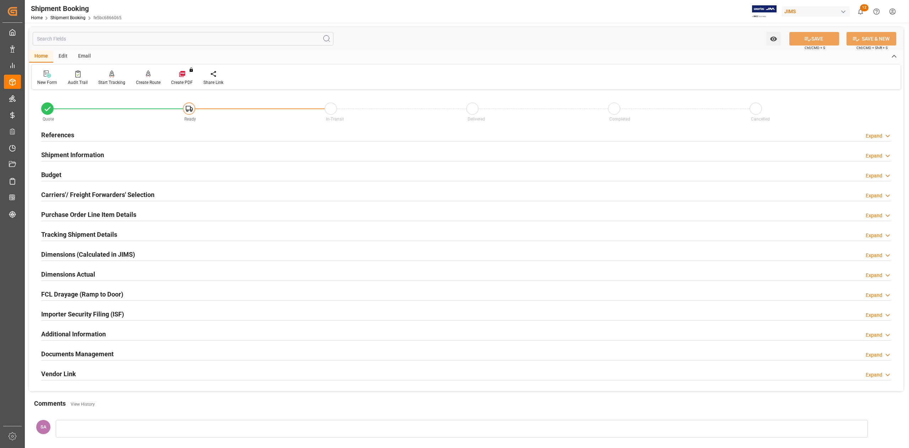
click at [76, 153] on h2 "Shipment Information" at bounding box center [72, 155] width 63 height 10
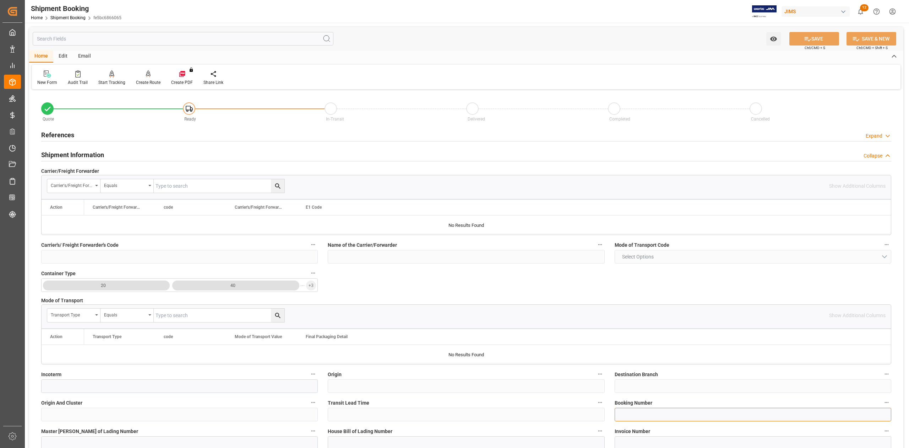
click at [694, 417] on input at bounding box center [753, 414] width 277 height 14
paste input "13639357"
type input "13639357"
click at [813, 37] on button "SAVE" at bounding box center [815, 39] width 50 height 14
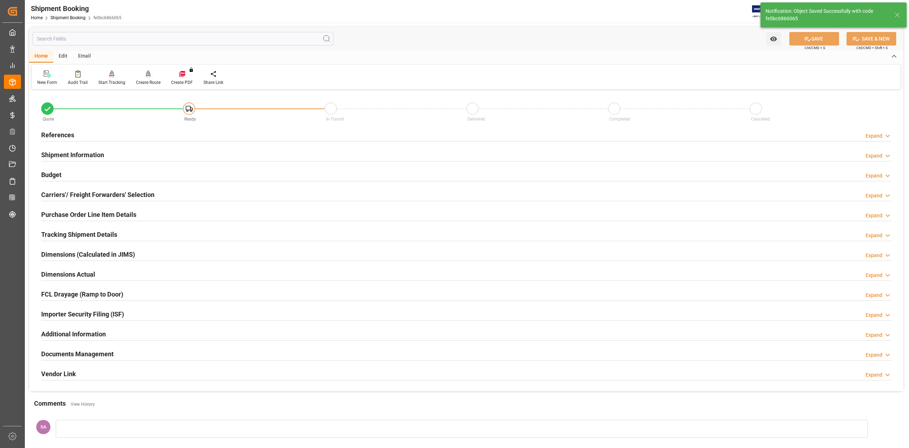
click at [147, 80] on div "Create Route" at bounding box center [148, 82] width 25 height 6
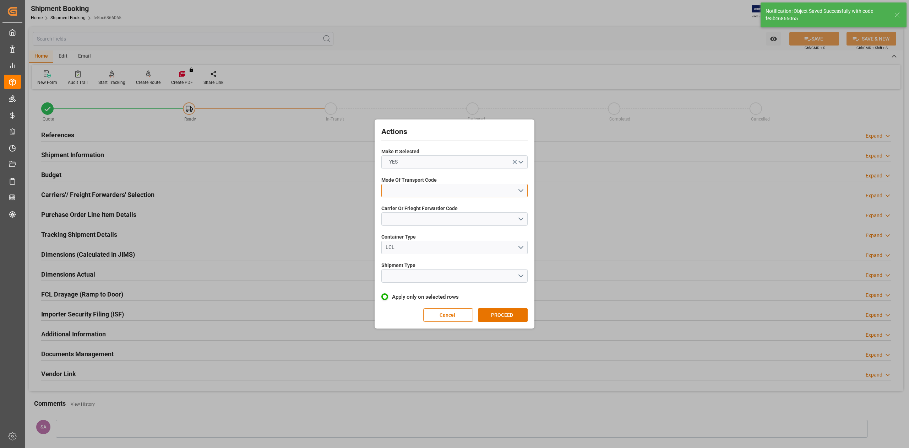
click at [395, 190] on button "open menu" at bounding box center [455, 191] width 146 height 14
click at [398, 195] on div "1- OCEAN" at bounding box center [455, 192] width 146 height 15
click at [410, 219] on button "open menu" at bounding box center [455, 219] width 146 height 14
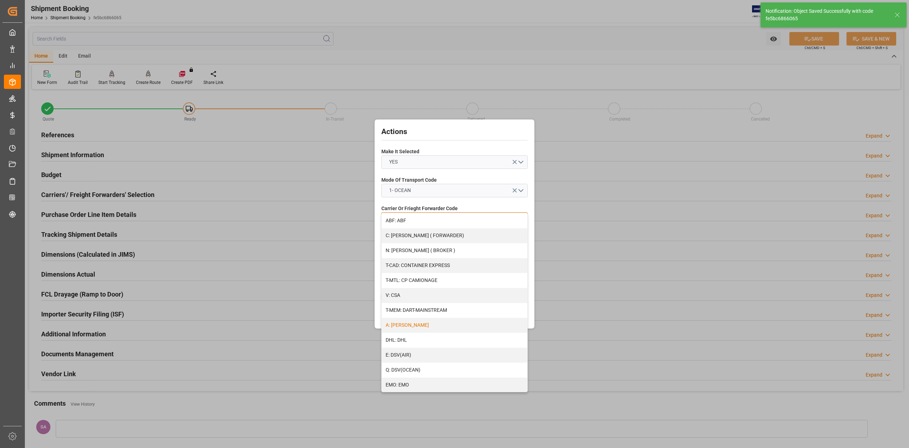
click at [406, 326] on div "A: DELMAR" at bounding box center [455, 325] width 146 height 15
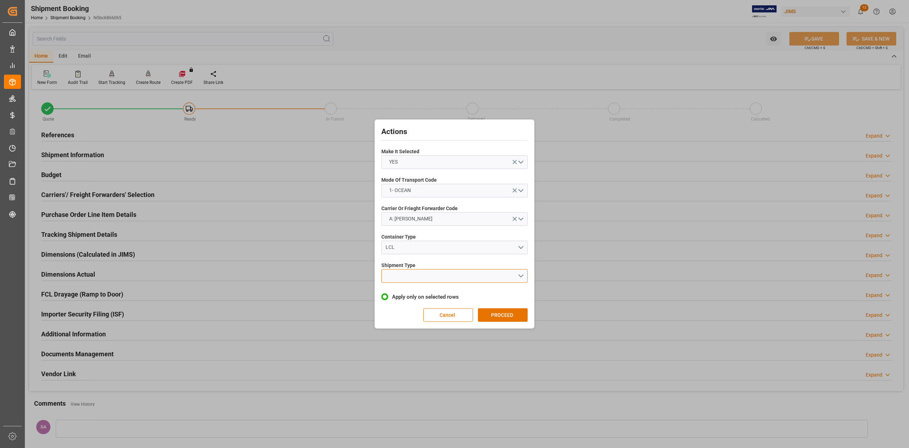
click at [403, 281] on button "open menu" at bounding box center [455, 276] width 146 height 14
click at [403, 290] on div "LCL" at bounding box center [455, 292] width 146 height 15
click at [501, 309] on button "PROCEED" at bounding box center [503, 315] width 50 height 14
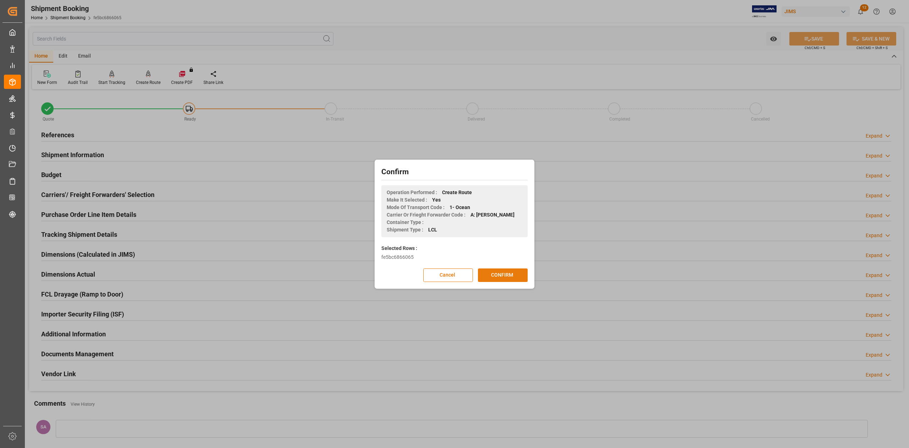
click at [503, 275] on button "CONFIRM" at bounding box center [503, 275] width 50 height 14
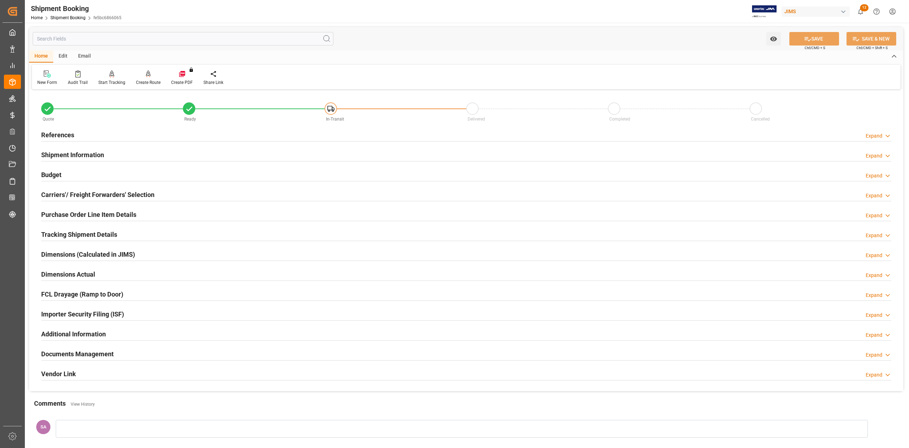
click at [72, 153] on h2 "Shipment Information" at bounding box center [72, 155] width 63 height 10
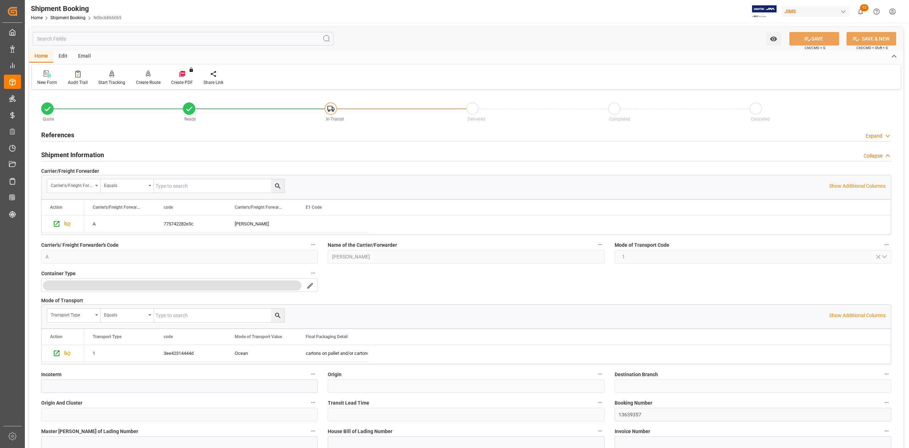
click at [72, 153] on h2 "Shipment Information" at bounding box center [72, 155] width 63 height 10
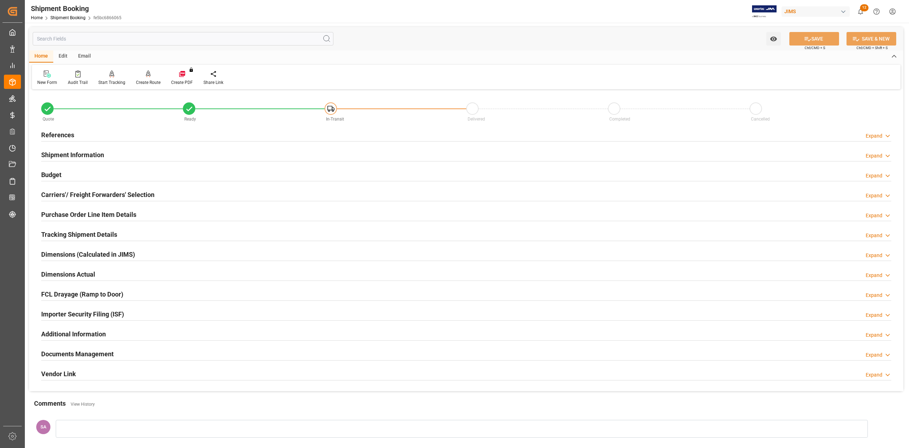
click at [54, 173] on h2 "Budget" at bounding box center [51, 175] width 20 height 10
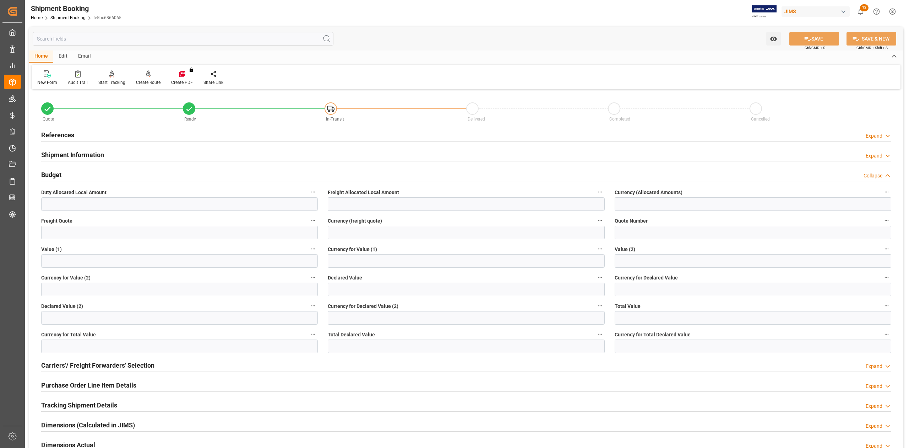
click at [58, 178] on h2 "Budget" at bounding box center [51, 175] width 20 height 10
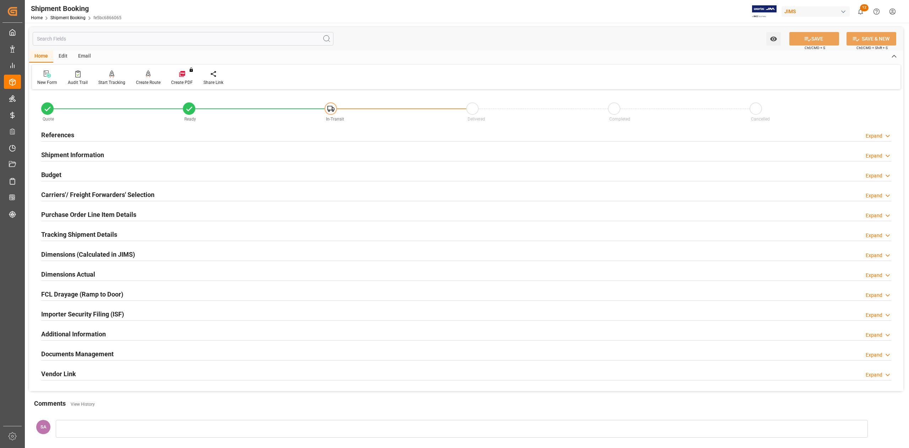
scroll to position [87, 0]
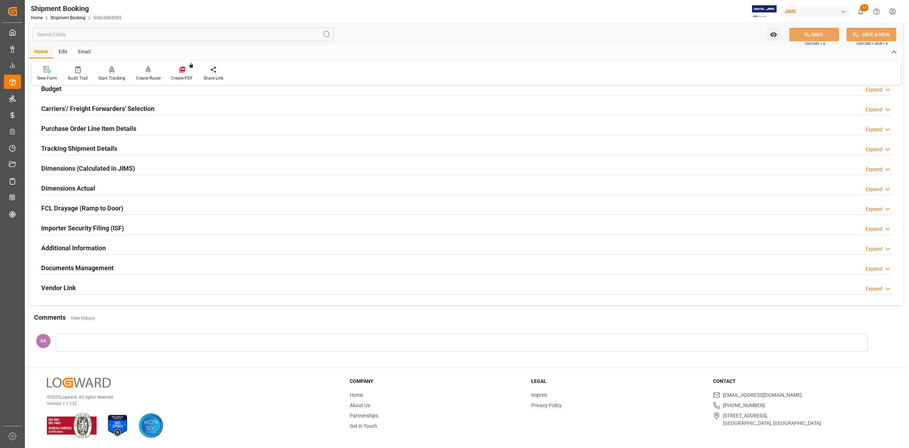
drag, startPoint x: 71, startPoint y: 268, endPoint x: 158, endPoint y: 263, distance: 86.8
click at [71, 267] on h2 "Documents Management" at bounding box center [77, 268] width 72 height 10
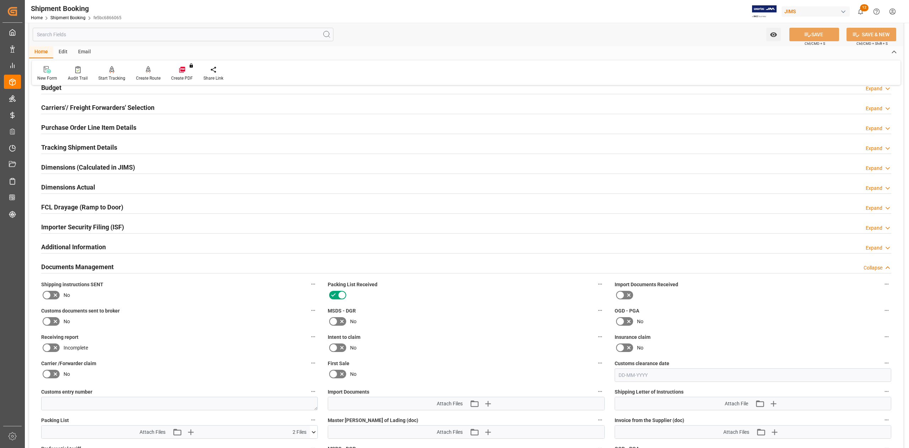
click at [87, 267] on h2 "Documents Management" at bounding box center [77, 267] width 72 height 10
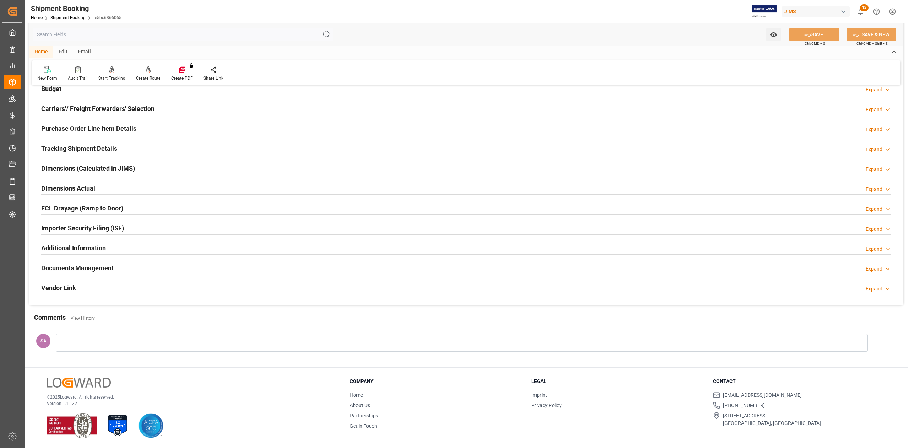
click at [67, 184] on h2 "Dimensions Actual" at bounding box center [68, 188] width 54 height 10
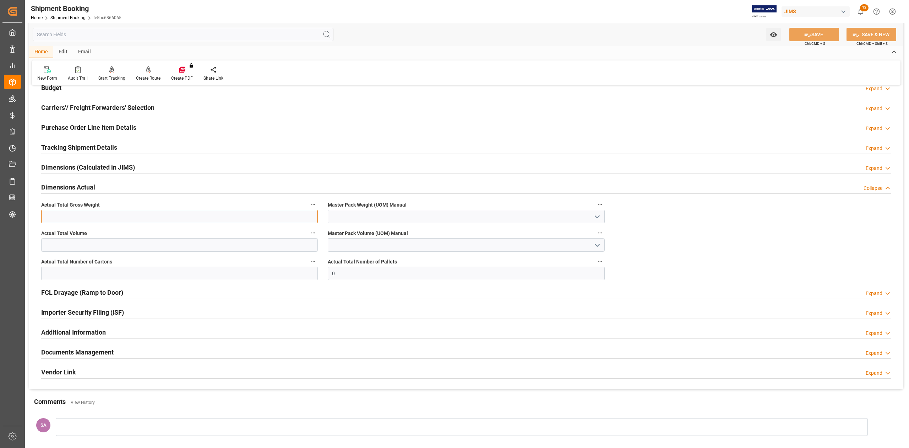
click at [79, 217] on input "text" at bounding box center [179, 217] width 277 height 14
type input "4400"
click at [75, 244] on input "text" at bounding box center [179, 245] width 277 height 14
type input "26"
click at [72, 273] on input "text" at bounding box center [179, 273] width 277 height 14
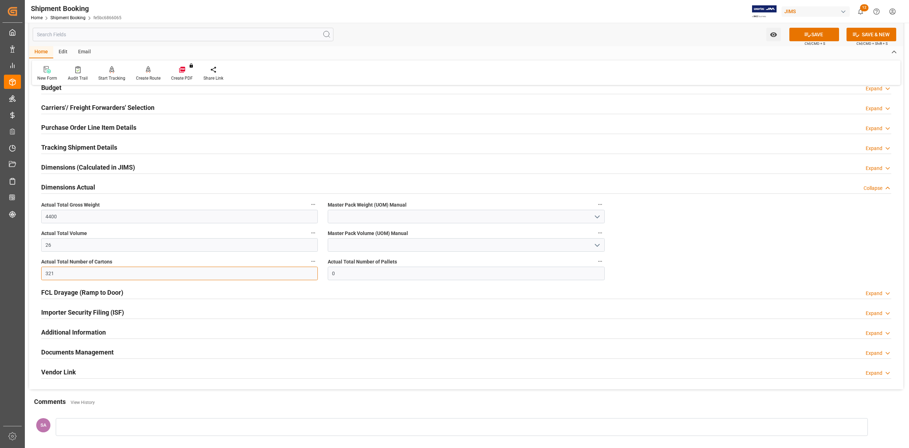
type input "321"
click at [338, 218] on input at bounding box center [466, 217] width 277 height 14
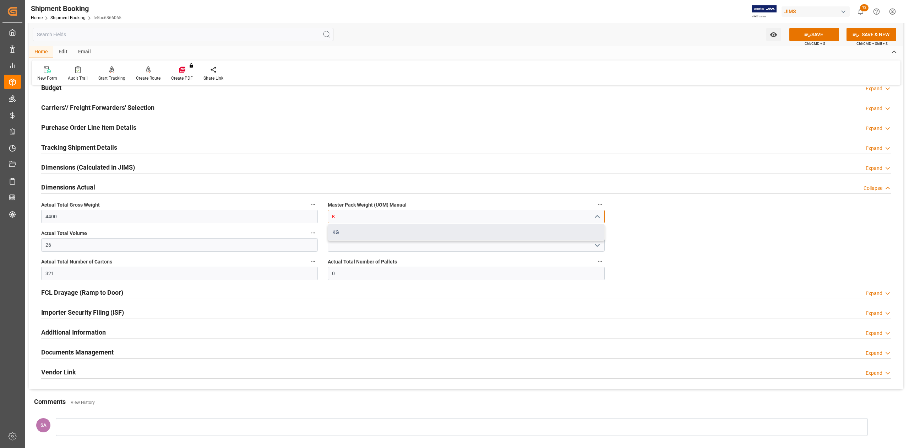
click at [346, 231] on div "KG" at bounding box center [466, 232] width 276 height 16
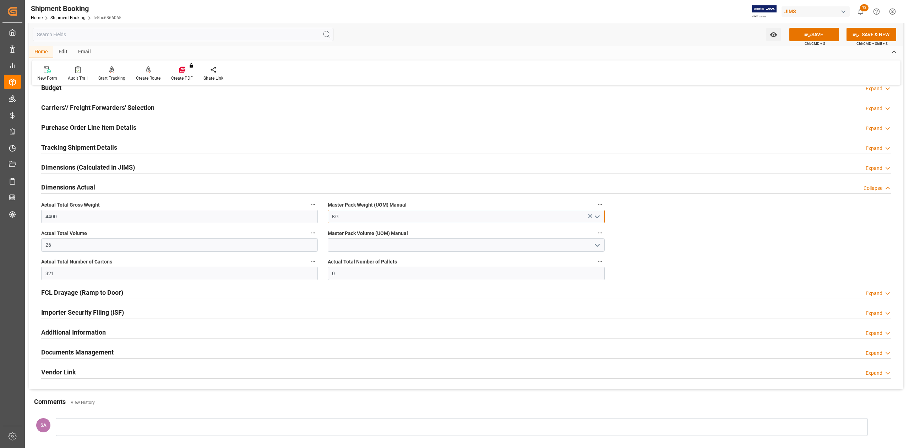
type input "KG"
click at [345, 243] on input at bounding box center [466, 245] width 277 height 14
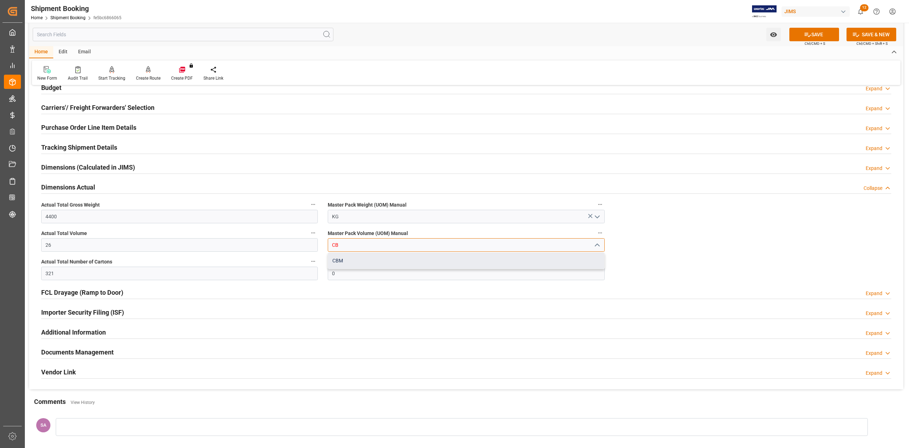
click at [344, 259] on div "CBM" at bounding box center [466, 261] width 276 height 16
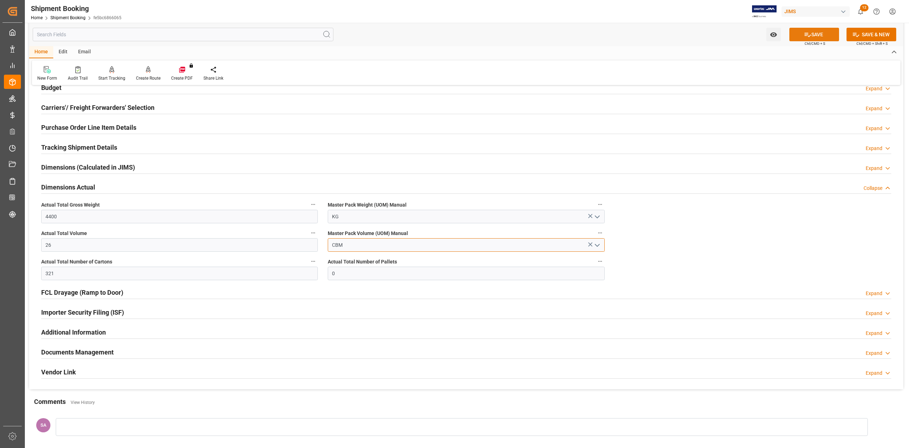
type input "CBM"
click at [827, 35] on button "SAVE" at bounding box center [815, 35] width 50 height 14
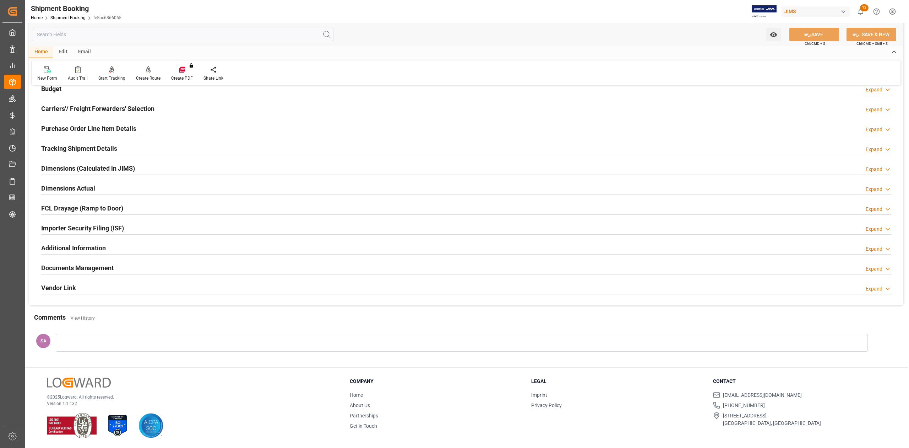
click at [84, 189] on h2 "Dimensions Actual" at bounding box center [68, 188] width 54 height 10
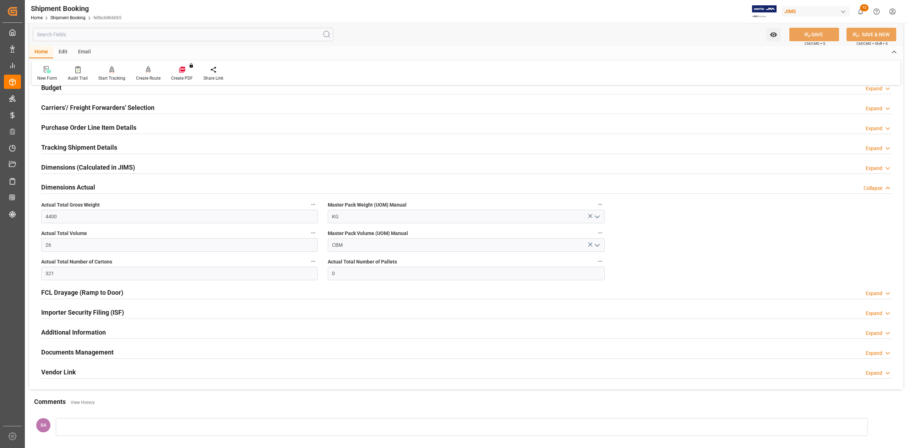
click at [84, 189] on h2 "Dimensions Actual" at bounding box center [68, 187] width 54 height 10
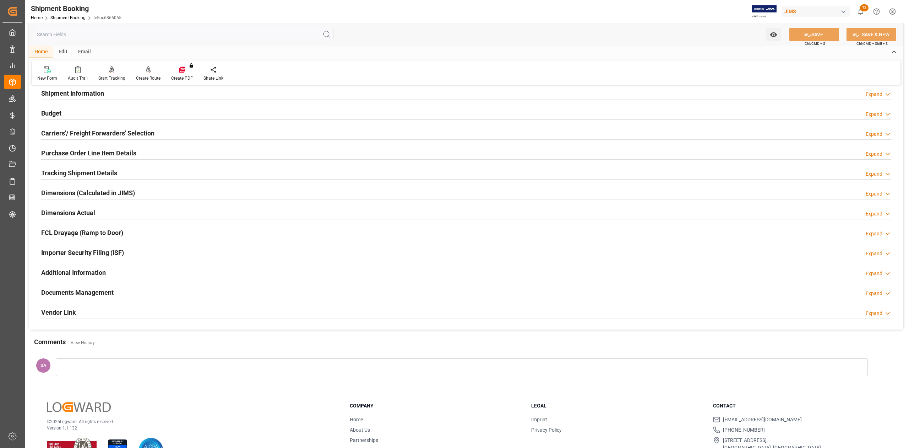
scroll to position [40, 0]
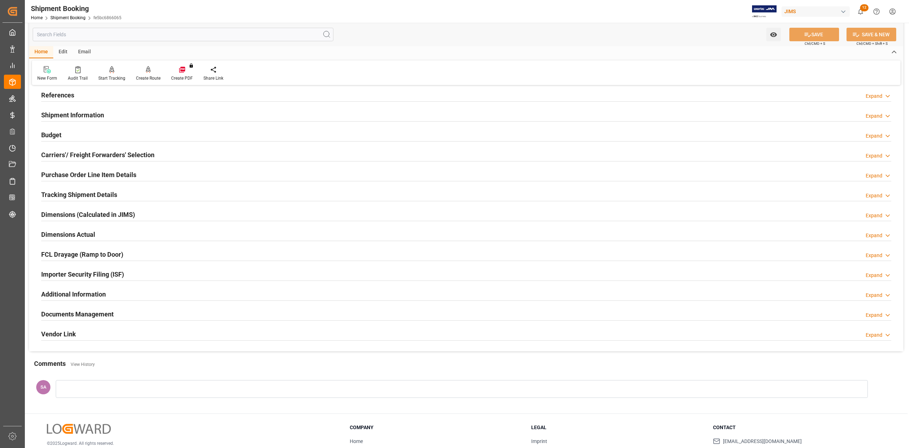
click at [52, 134] on h2 "Budget" at bounding box center [51, 135] width 20 height 10
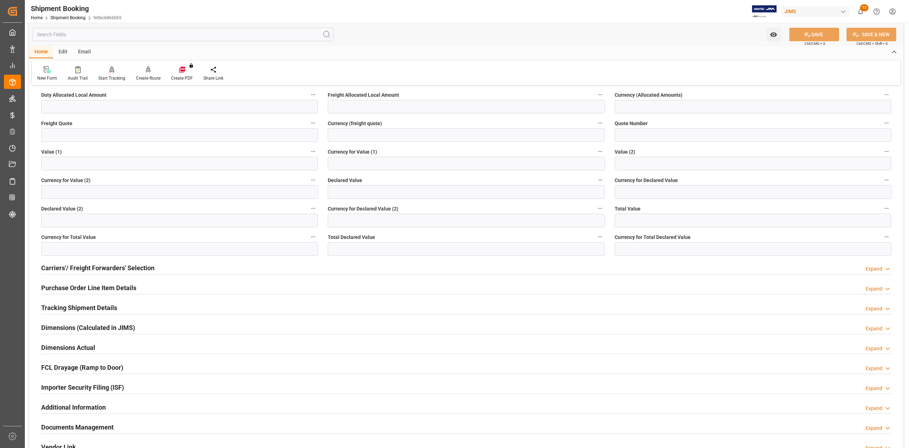
scroll to position [182, 0]
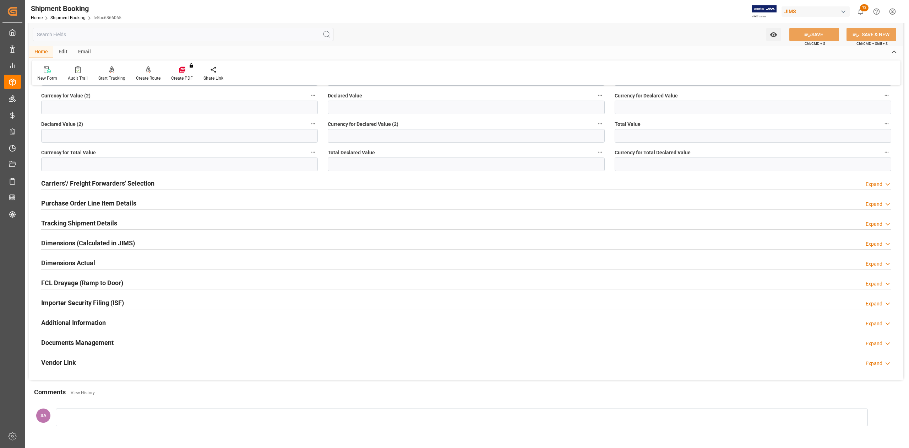
click at [72, 262] on h2 "Dimensions Actual" at bounding box center [68, 263] width 54 height 10
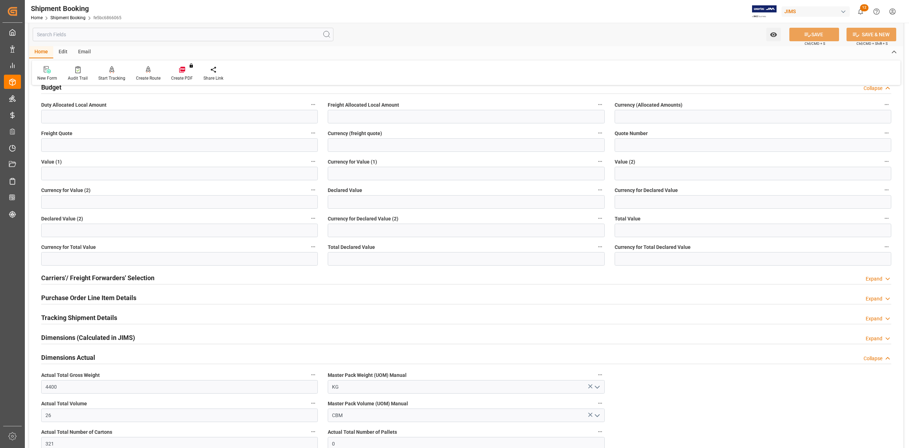
scroll to position [0, 0]
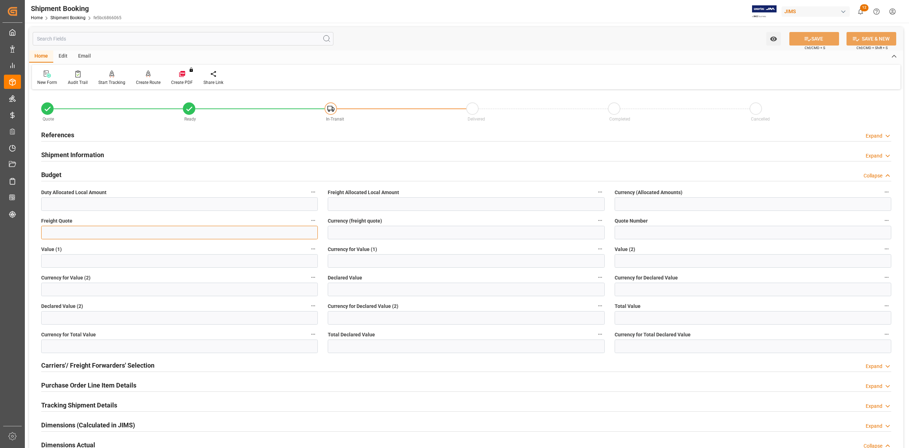
click at [60, 234] on input "text" at bounding box center [179, 233] width 277 height 14
type input "2650"
click at [401, 236] on input at bounding box center [466, 233] width 277 height 14
type input "USD"
click at [823, 32] on div "SAVE Ctrl/CMD + S" at bounding box center [814, 39] width 65 height 14
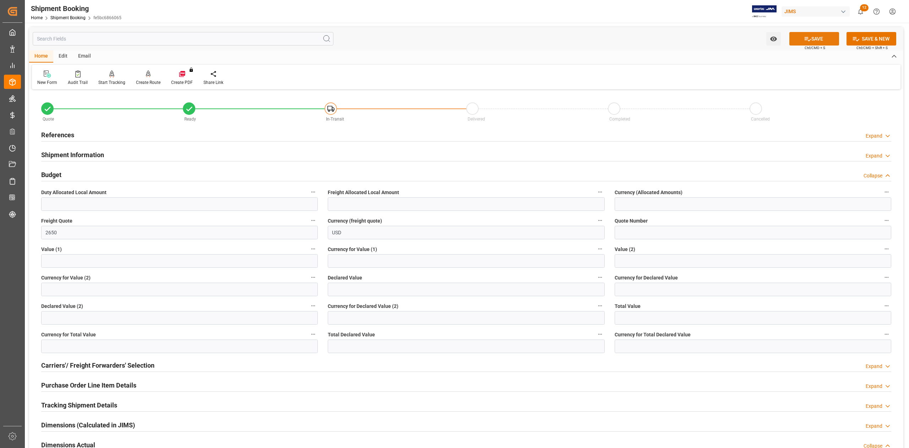
click at [823, 37] on button "SAVE" at bounding box center [815, 39] width 50 height 14
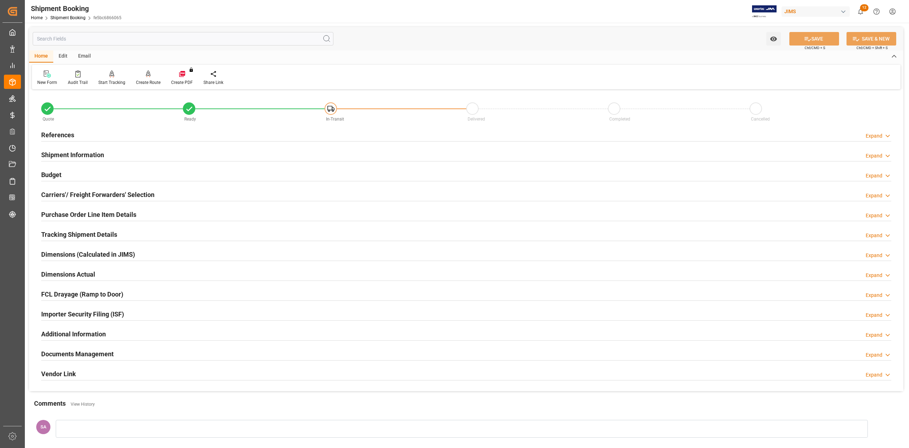
click at [60, 130] on h2 "References" at bounding box center [57, 135] width 33 height 10
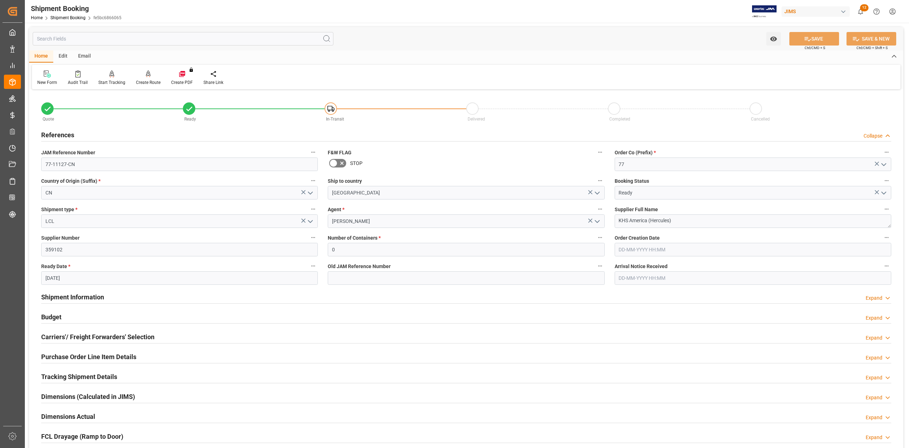
click at [60, 134] on h2 "References" at bounding box center [57, 135] width 33 height 10
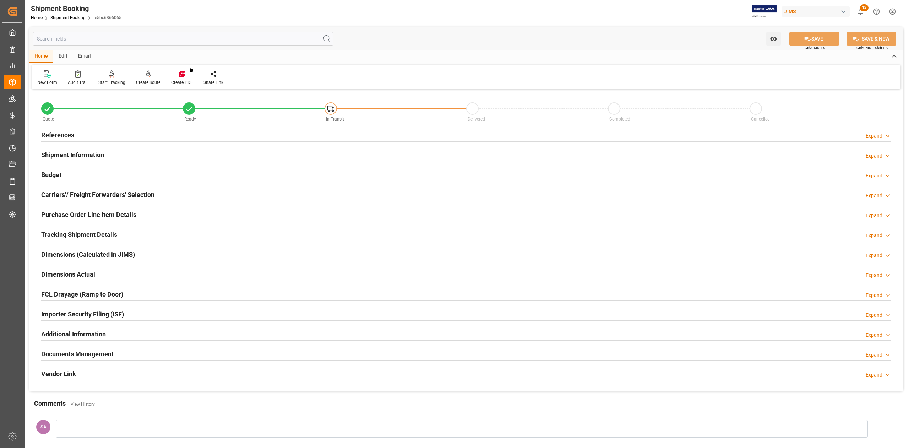
click at [60, 235] on h2 "Tracking Shipment Details" at bounding box center [79, 235] width 76 height 10
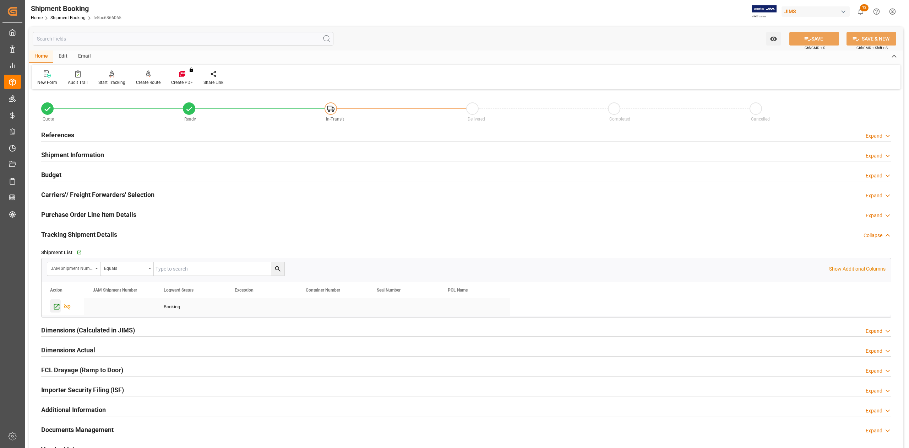
click at [56, 307] on icon "Press SPACE to select this row." at bounding box center [56, 306] width 7 height 7
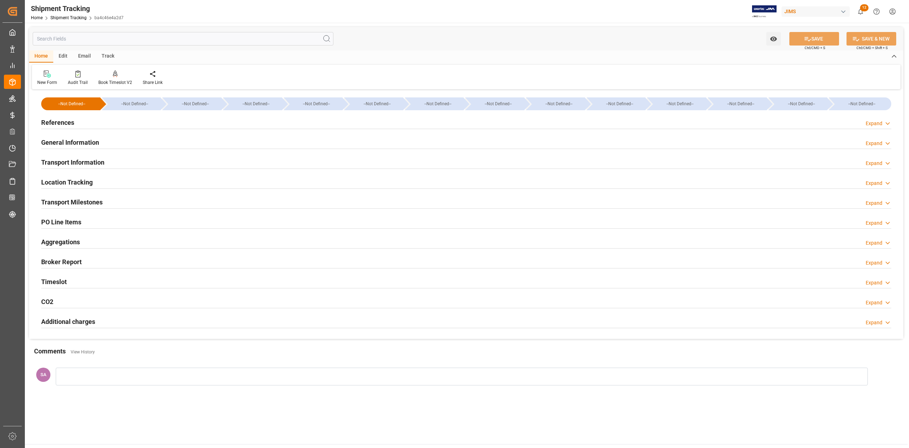
click at [88, 202] on h2 "Transport Milestones" at bounding box center [71, 202] width 61 height 10
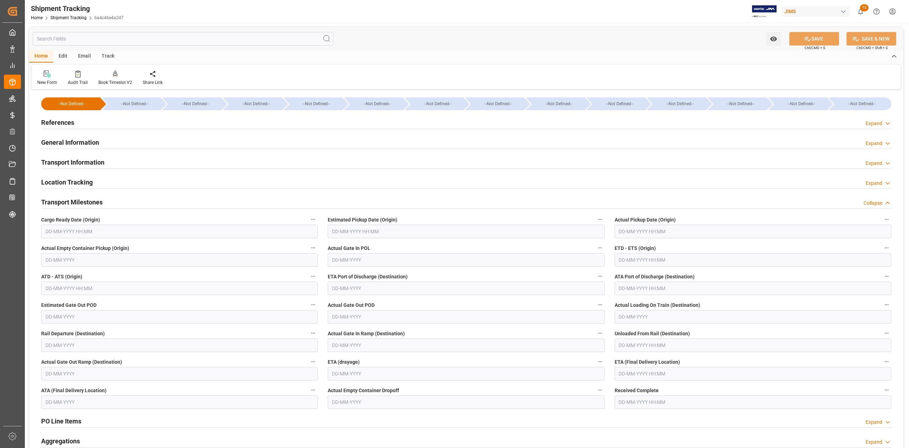
click at [81, 231] on input "text" at bounding box center [179, 232] width 277 height 14
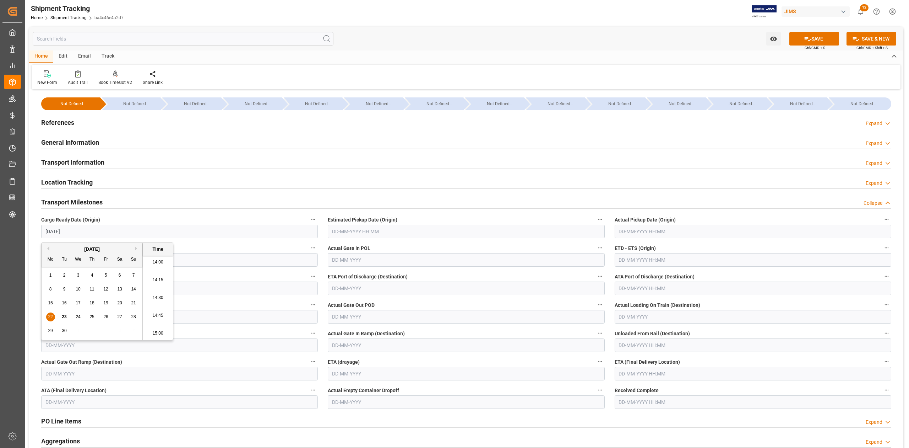
click at [404, 229] on input "text" at bounding box center [466, 232] width 277 height 14
type input "22-09-2025 00:00"
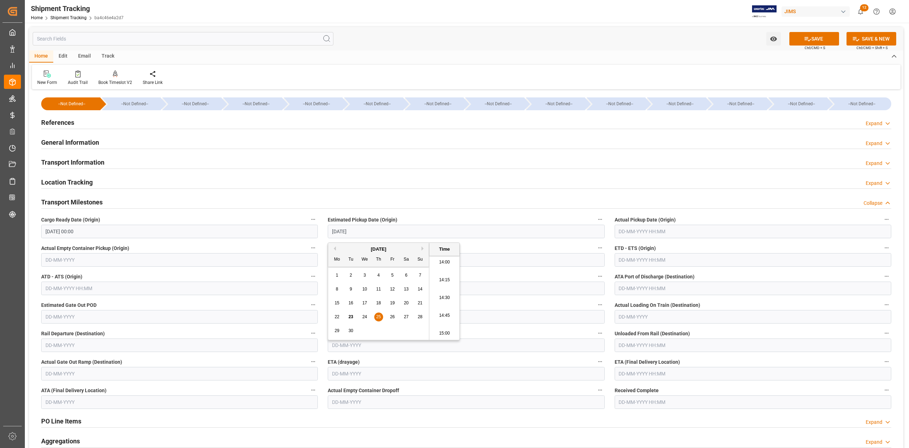
click at [643, 259] on input "text" at bounding box center [753, 260] width 277 height 14
type input "25-09-2025 00:00"
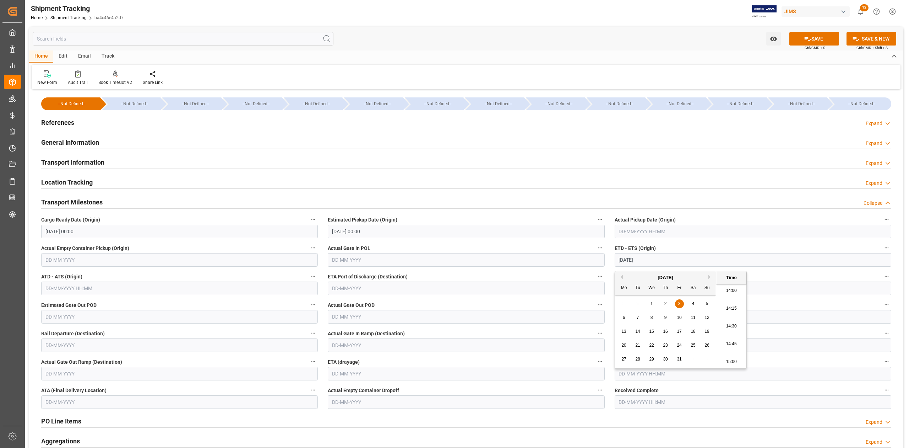
type input "03-10-2025 00:00"
click at [636, 372] on input "text" at bounding box center [753, 374] width 277 height 14
click at [711, 270] on button "Next Month" at bounding box center [711, 270] width 4 height 4
click at [637, 351] on span "25" at bounding box center [638, 351] width 5 height 5
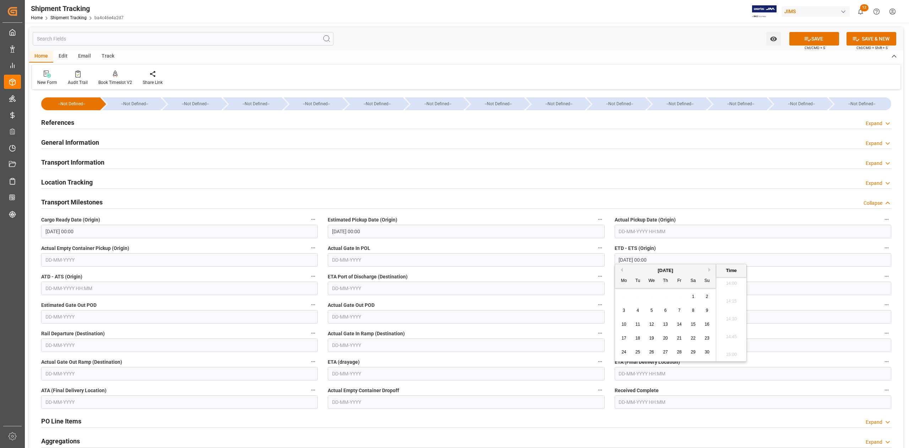
type input "25-11-2025 00:00"
click at [819, 35] on button "SAVE" at bounding box center [815, 39] width 50 height 14
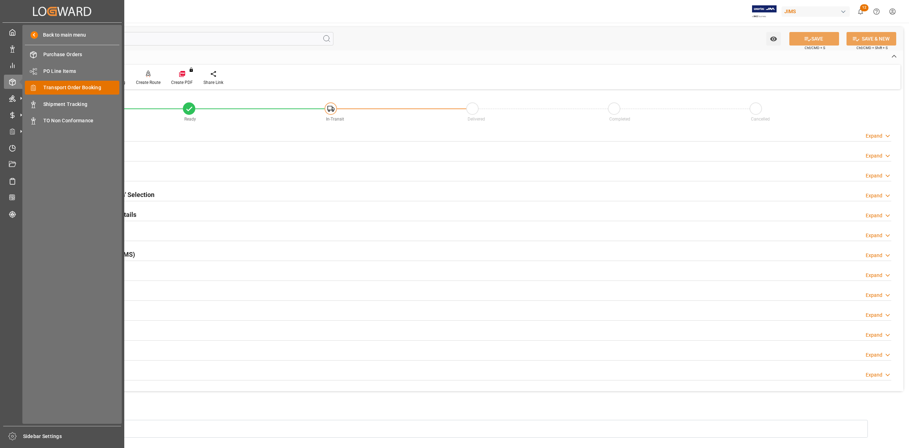
click at [57, 87] on span "Transport Order Booking" at bounding box center [81, 87] width 76 height 7
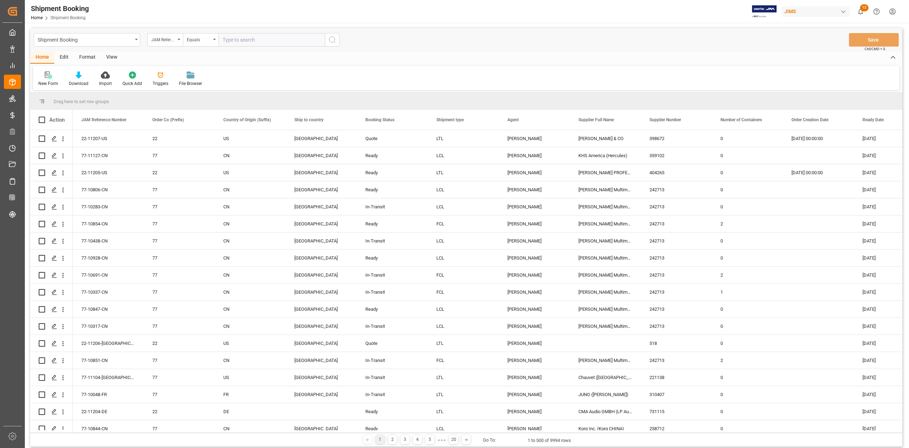
click at [47, 78] on icon at bounding box center [48, 74] width 7 height 7
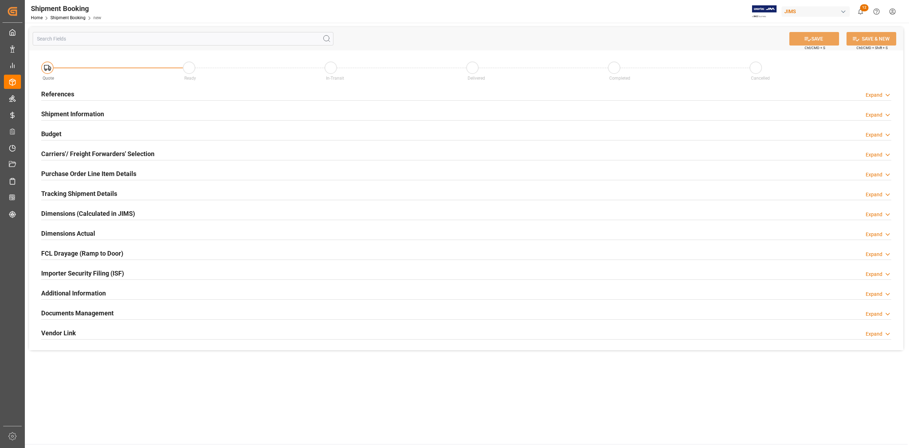
click at [72, 96] on h2 "References" at bounding box center [57, 94] width 33 height 10
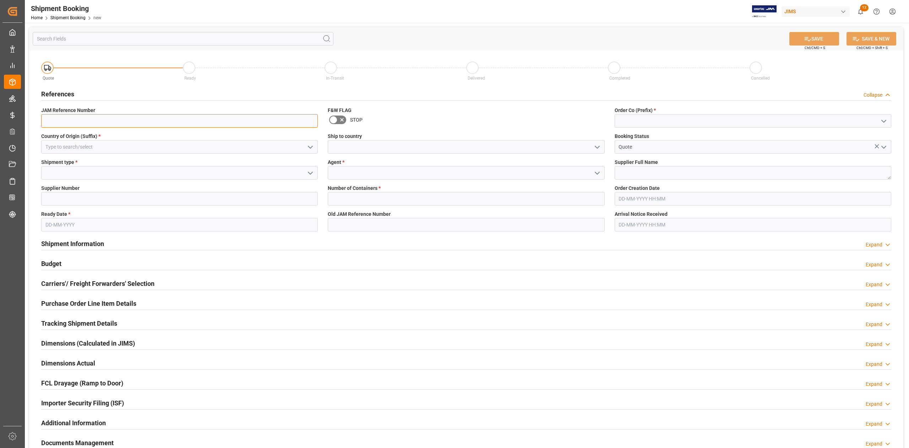
click at [71, 118] on input at bounding box center [179, 121] width 277 height 14
type input "77"
click at [154, 121] on input "77" at bounding box center [179, 121] width 277 height 14
click at [628, 120] on input at bounding box center [753, 121] width 277 height 14
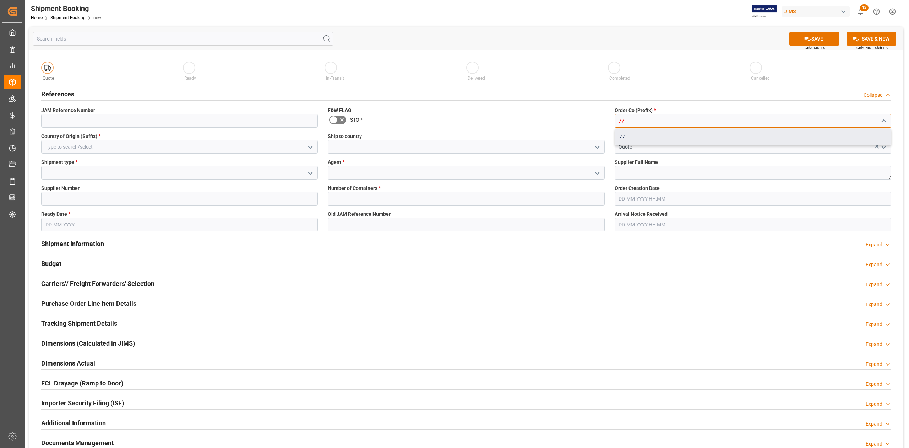
click at [630, 138] on div "77" at bounding box center [753, 137] width 276 height 16
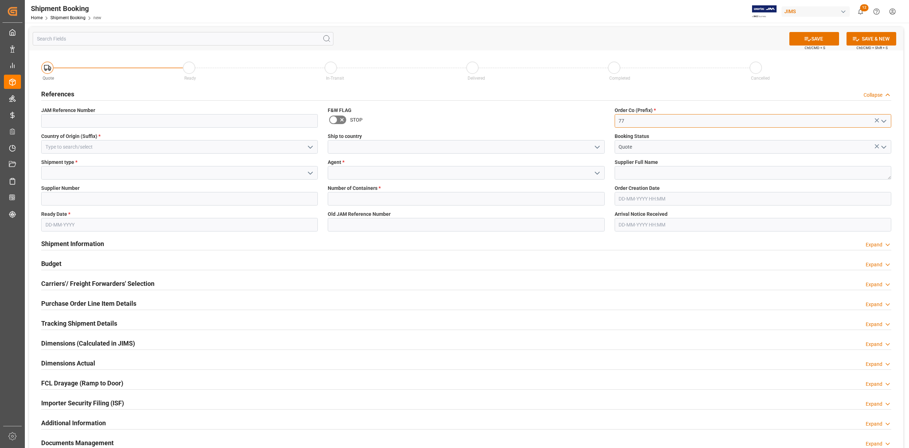
type input "77"
click at [63, 143] on input at bounding box center [179, 147] width 277 height 14
click at [63, 171] on div "DE" at bounding box center [180, 179] width 276 height 16
type input "DE"
click at [377, 147] on input at bounding box center [466, 147] width 277 height 14
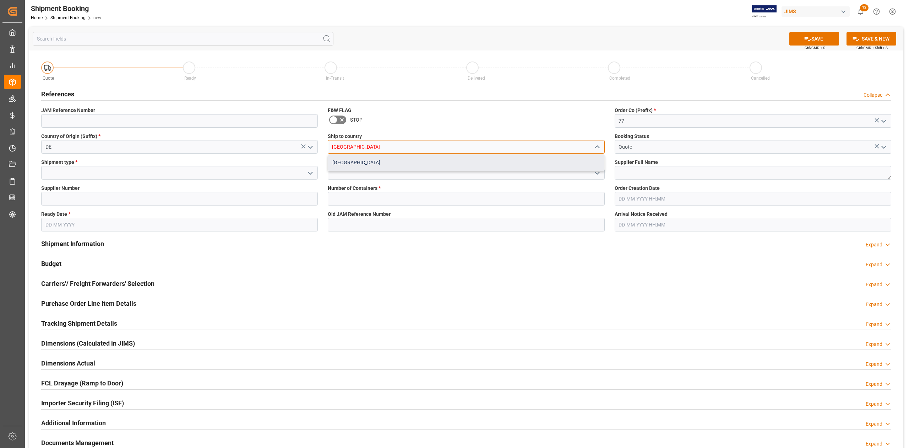
click at [367, 160] on div "[GEOGRAPHIC_DATA]" at bounding box center [466, 163] width 276 height 16
type input "[GEOGRAPHIC_DATA]"
click at [134, 177] on input at bounding box center [179, 173] width 277 height 14
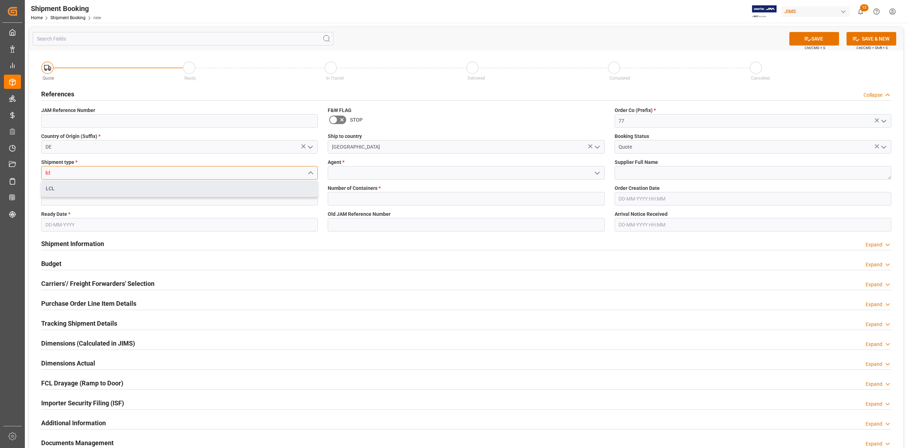
click at [144, 194] on div "LCL" at bounding box center [180, 188] width 276 height 16
type input "LCL"
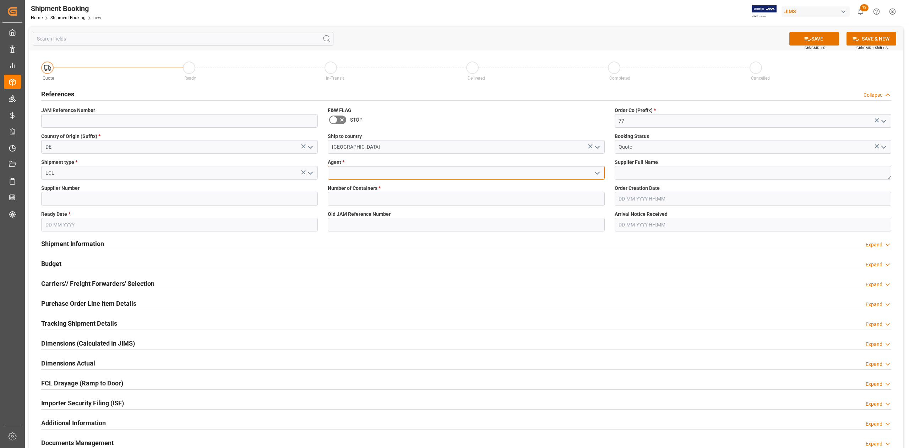
click at [389, 175] on input at bounding box center [466, 173] width 277 height 14
click at [374, 203] on div "[PERSON_NAME]" at bounding box center [466, 204] width 276 height 16
type input "[PERSON_NAME]"
click at [144, 199] on input at bounding box center [179, 199] width 277 height 14
paste input "729721"
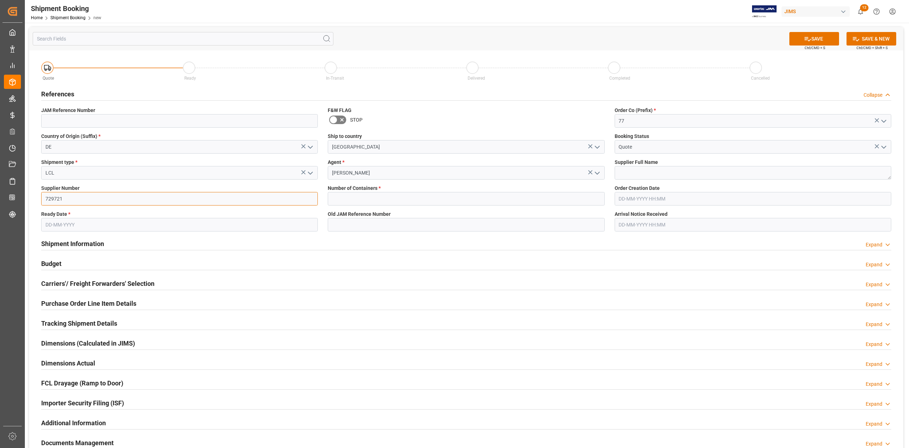
type input "729721"
click at [635, 175] on textarea at bounding box center [753, 173] width 277 height 14
paste textarea "[PERSON_NAME] Musikverlag GmbH & CO. KG"
type textarea "[PERSON_NAME] Musikverlag GmbH & CO. KG"
click at [415, 195] on input "text" at bounding box center [466, 199] width 277 height 14
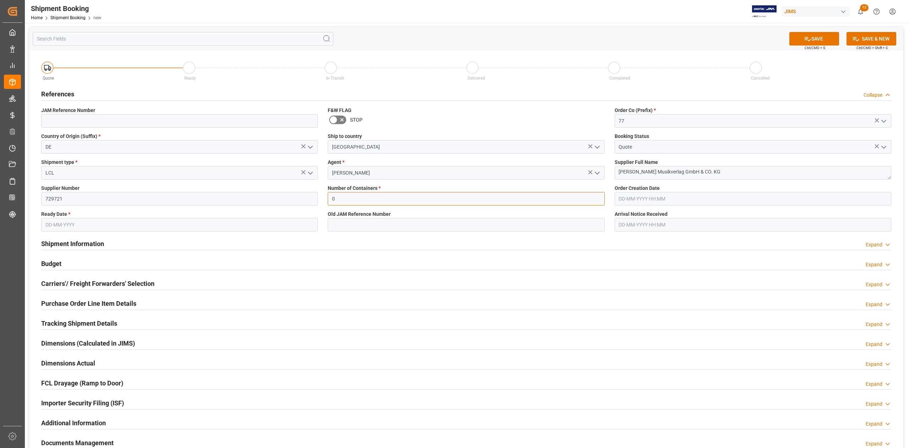
type input "0"
click at [131, 224] on input "text" at bounding box center [179, 225] width 277 height 14
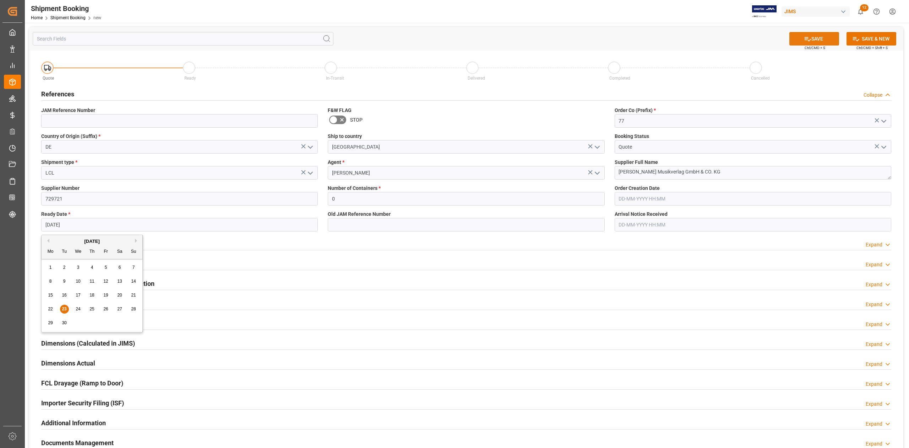
type input "[DATE]"
click at [801, 41] on button "SAVE" at bounding box center [815, 39] width 50 height 14
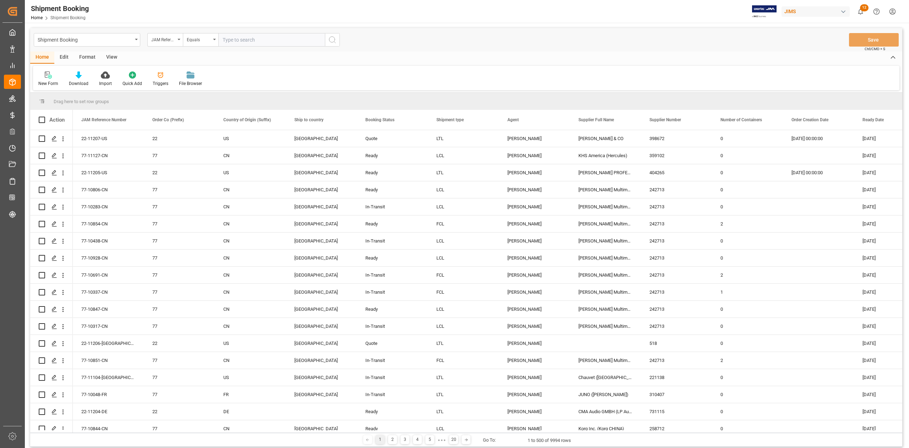
click at [304, 44] on input "text" at bounding box center [271, 40] width 107 height 14
paste input "729721"
type input "729721"
click at [330, 40] on icon "search button" at bounding box center [332, 40] width 9 height 9
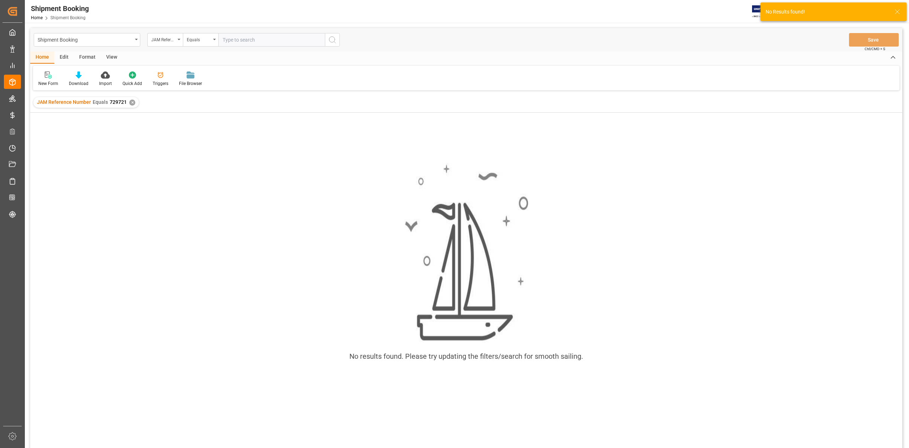
click at [133, 101] on div "JAM Reference Number Equals 729721 ✕" at bounding box center [86, 102] width 106 height 11
click at [133, 104] on div "✕" at bounding box center [132, 102] width 6 height 6
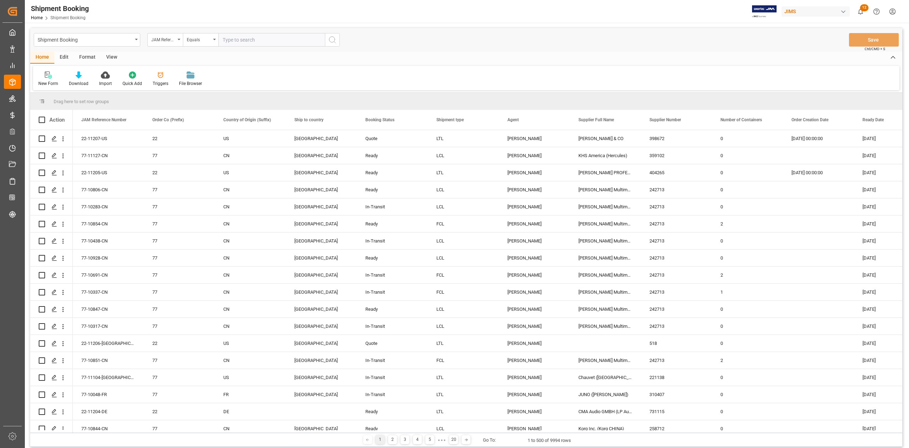
click at [179, 41] on div "JAM Reference Number" at bounding box center [165, 40] width 36 height 14
click at [165, 58] on input "text" at bounding box center [201, 55] width 100 height 11
type input "supp"
click at [228, 85] on div "Supplier Number" at bounding box center [201, 87] width 106 height 15
click at [263, 39] on input "text" at bounding box center [271, 40] width 107 height 14
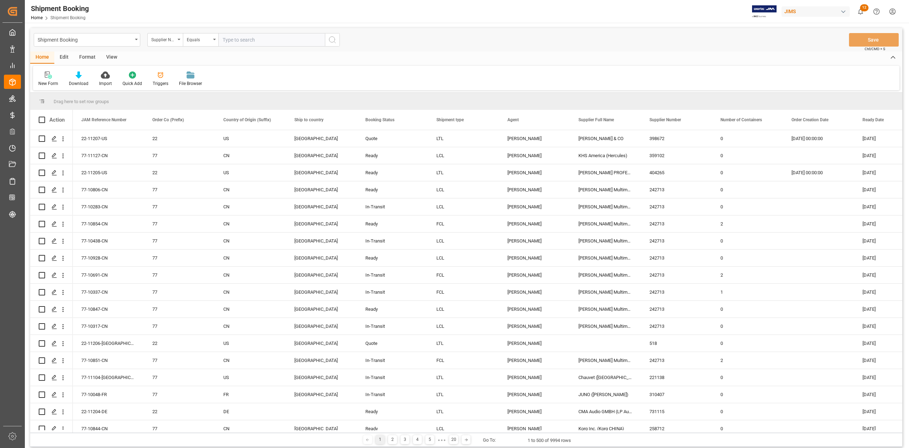
paste input "729721"
type input "729721"
click at [337, 41] on button "search button" at bounding box center [332, 40] width 15 height 14
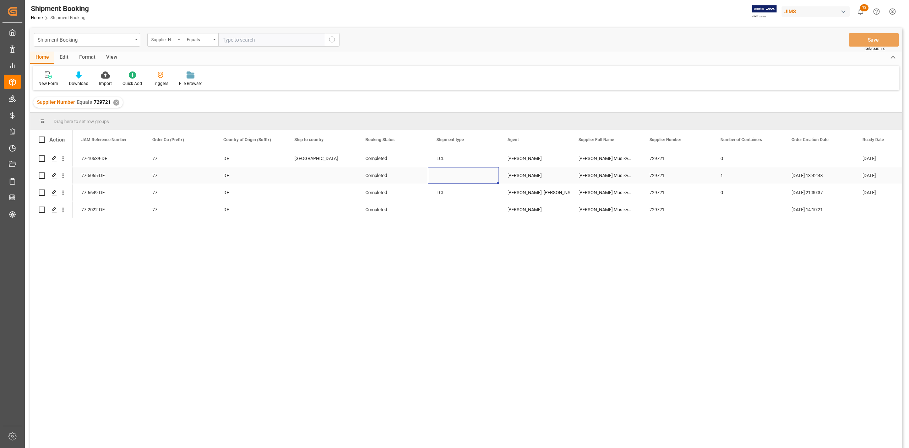
click at [488, 171] on div "Press SPACE to select this row." at bounding box center [463, 175] width 71 height 17
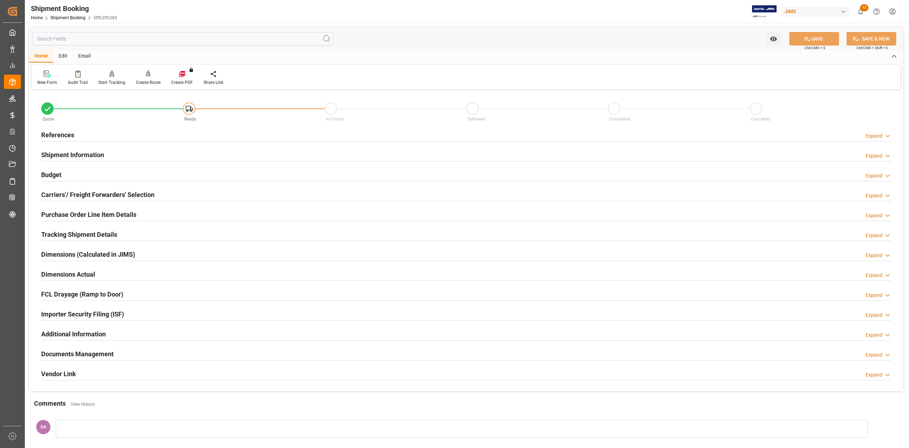
type input "0"
type input "[DATE]"
click at [63, 156] on h2 "Shipment Information" at bounding box center [72, 155] width 63 height 10
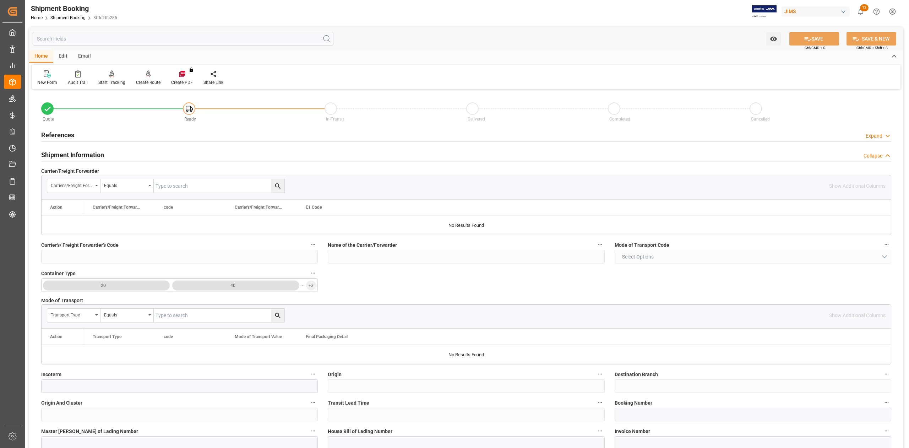
click at [63, 156] on h2 "Shipment Information" at bounding box center [72, 155] width 63 height 10
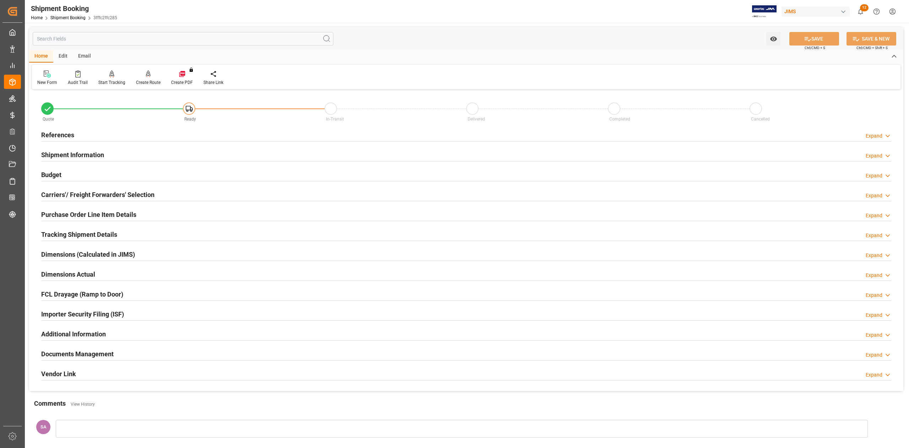
click at [63, 134] on h2 "References" at bounding box center [57, 135] width 33 height 10
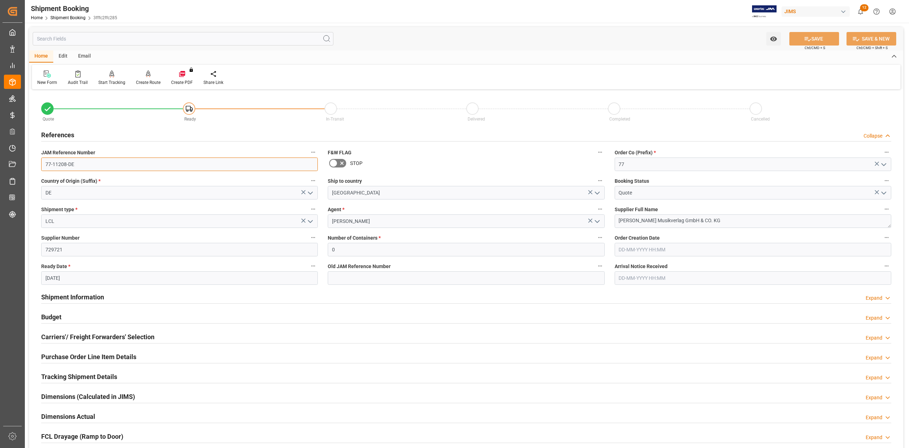
click at [80, 166] on input "77-11208-DE" at bounding box center [179, 164] width 277 height 14
click at [88, 162] on input "77-11208-DE" at bounding box center [179, 164] width 277 height 14
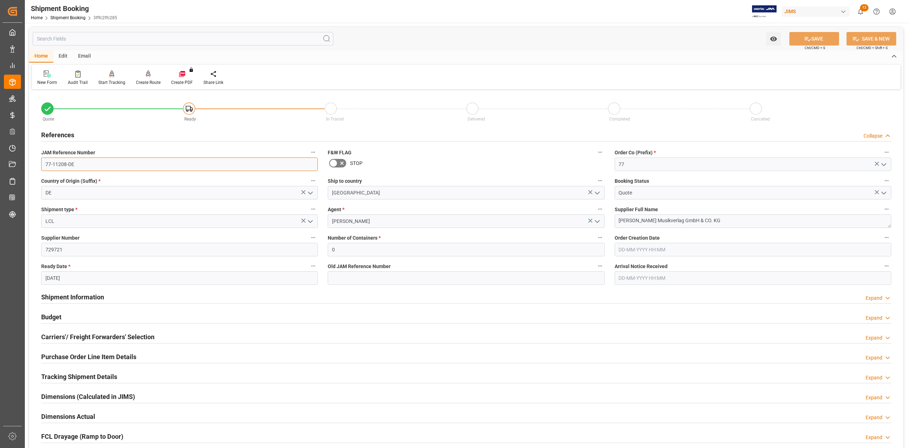
click at [88, 162] on input "77-11208-DE" at bounding box center [179, 164] width 277 height 14
click at [112, 176] on label "Country of Origin (Suffix) *" at bounding box center [179, 181] width 277 height 10
click at [309, 176] on button "Country of Origin (Suffix) *" at bounding box center [313, 180] width 9 height 9
click at [80, 165] on div at bounding box center [454, 224] width 909 height 448
click at [80, 165] on div "Audits" at bounding box center [454, 224] width 909 height 448
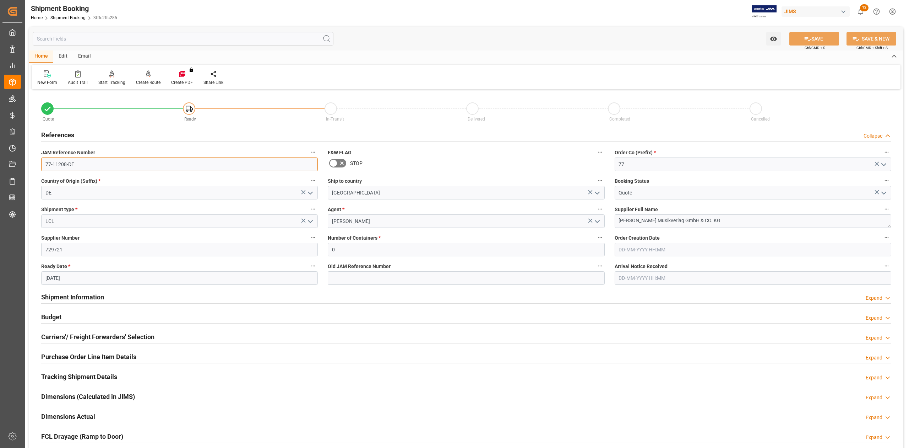
click at [78, 162] on input "77-11208-DE" at bounding box center [179, 164] width 277 height 14
click at [91, 296] on h2 "Shipment Information" at bounding box center [72, 297] width 63 height 10
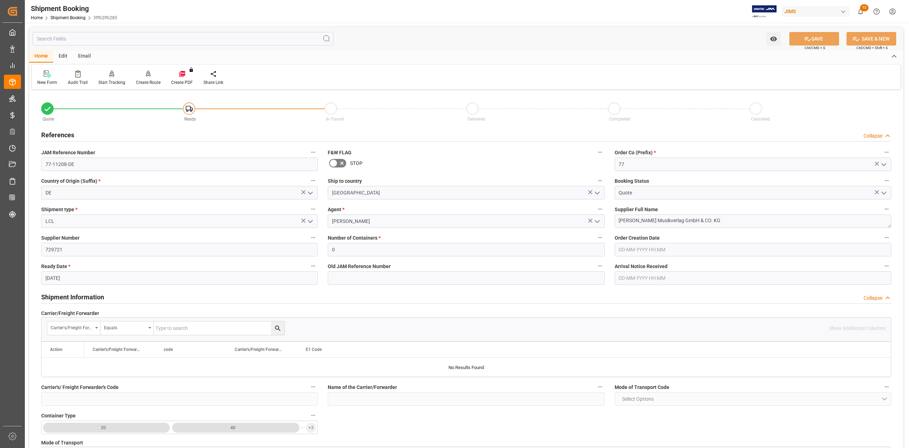
click at [91, 296] on h2 "Shipment Information" at bounding box center [72, 297] width 63 height 10
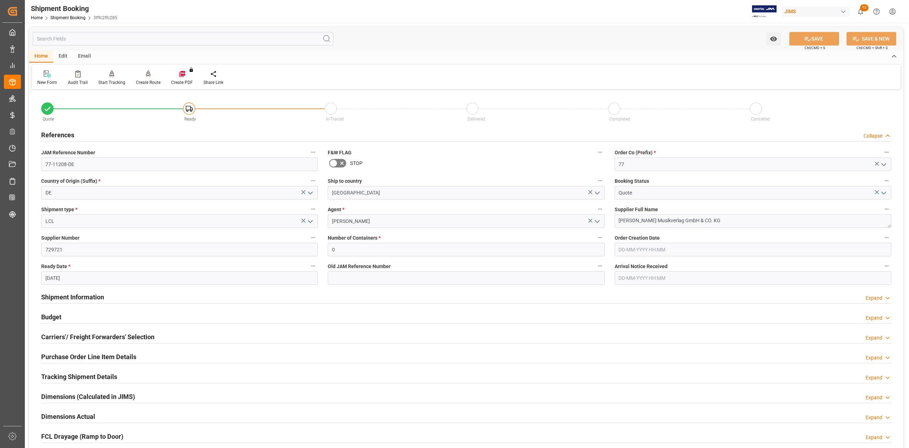
click at [71, 333] on h2 "Carriers'/ Freight Forwarders' Selection" at bounding box center [97, 337] width 113 height 10
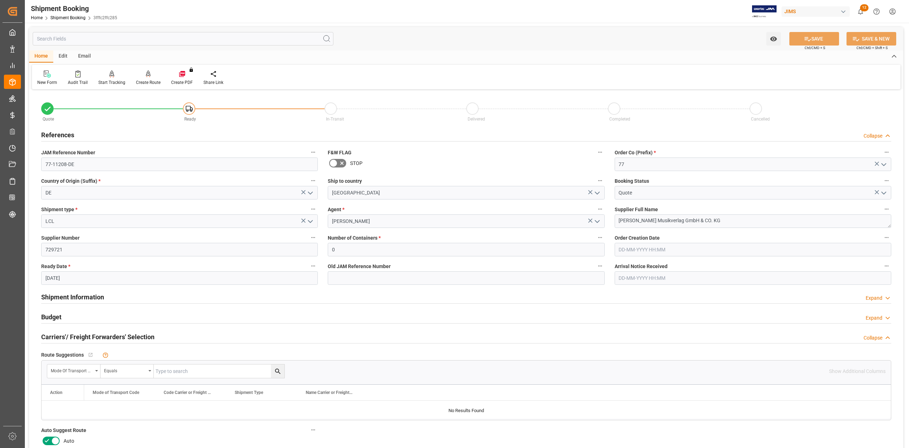
click icon
click input "checkbox"
click button "SAVE"
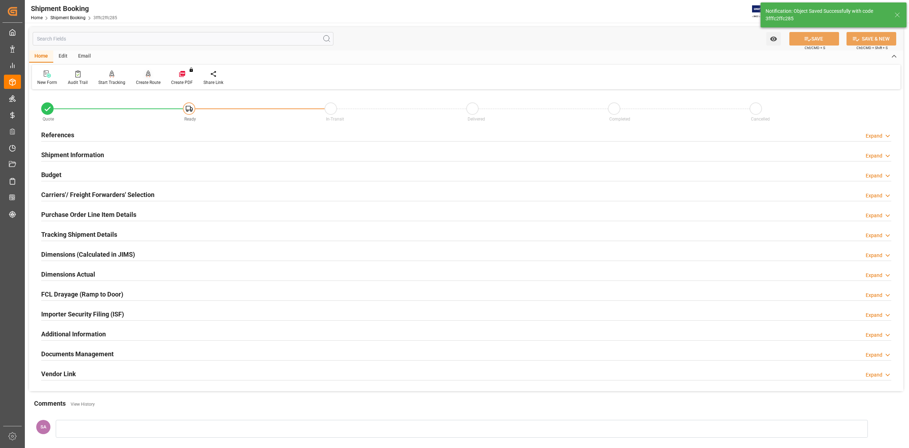
click div "Create Route"
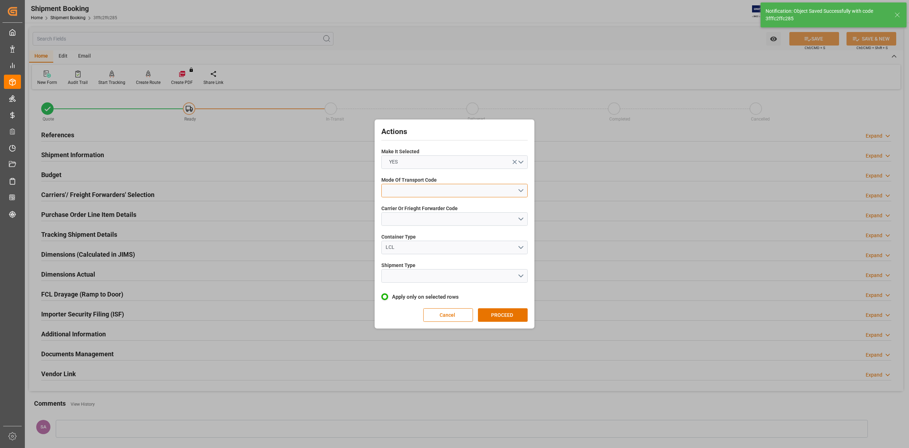
click button "open menu"
click div "1- OCEAN"
click button "open menu"
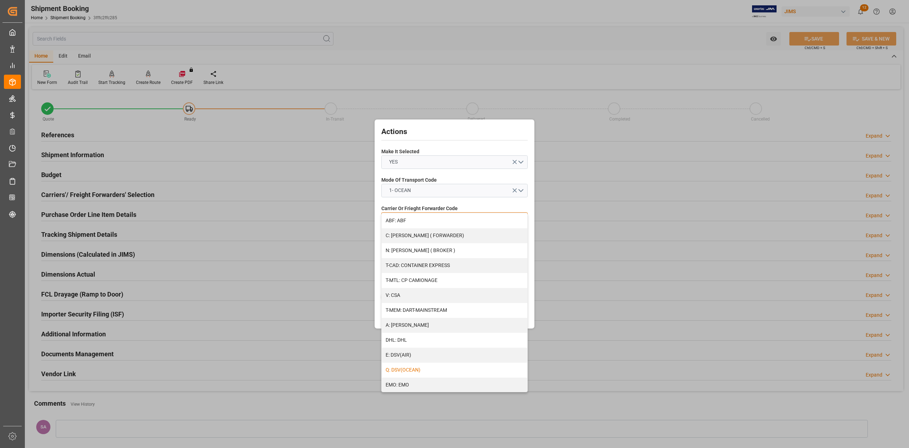
click div "Q: DSV(OCEAN)"
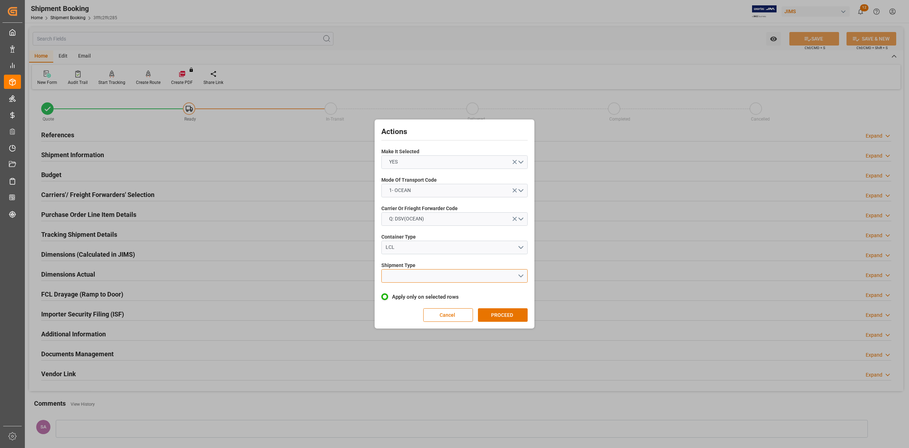
click button "open menu"
click div "LCL"
click button "PROCEED"
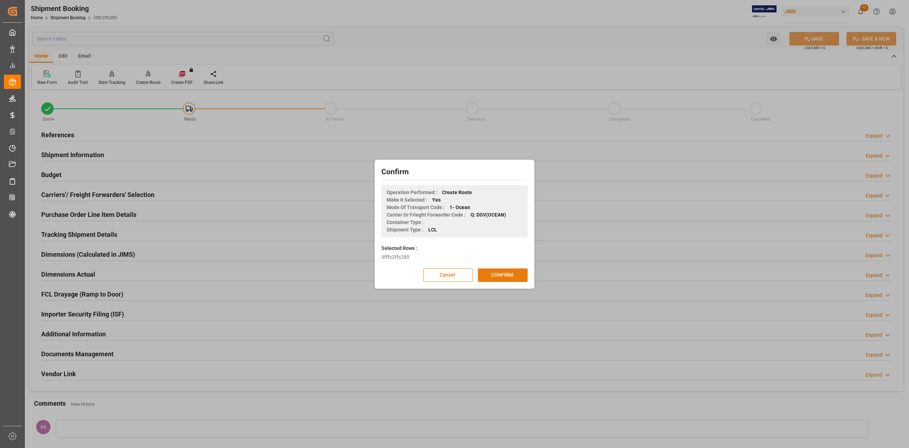
click button "CONFIRM"
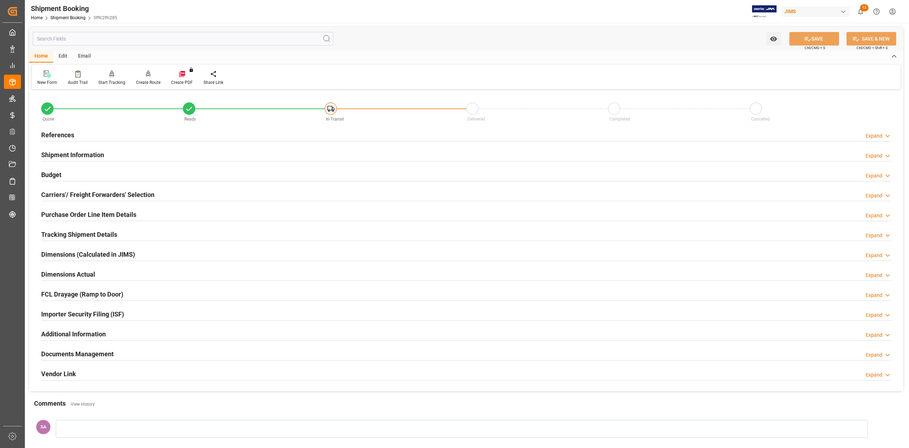
click at [73, 151] on h2 "Shipment Information" at bounding box center [72, 155] width 63 height 10
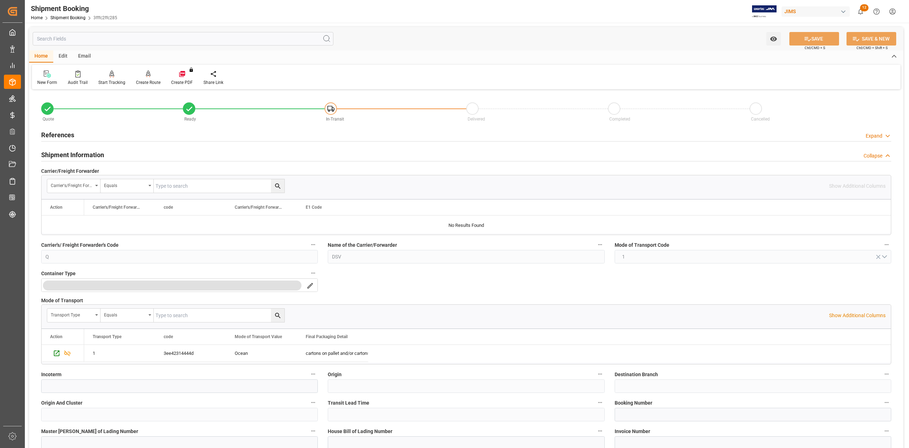
click at [73, 151] on h2 "Shipment Information" at bounding box center [72, 155] width 63 height 10
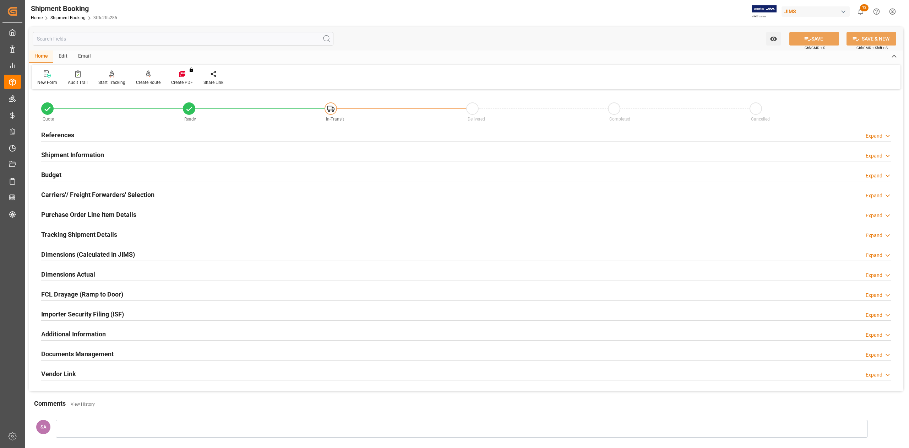
click at [68, 137] on h2 "References" at bounding box center [57, 135] width 33 height 10
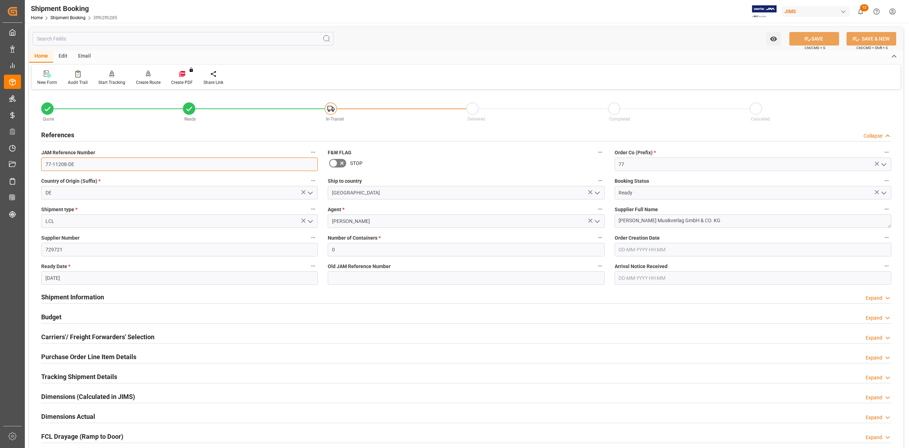
click at [93, 168] on input "77-11208-DE" at bounding box center [179, 164] width 277 height 14
click at [93, 167] on input "77-11208-DE" at bounding box center [179, 164] width 277 height 14
click at [71, 249] on input "729721" at bounding box center [179, 250] width 277 height 14
click at [71, 250] on input "729721" at bounding box center [179, 250] width 277 height 14
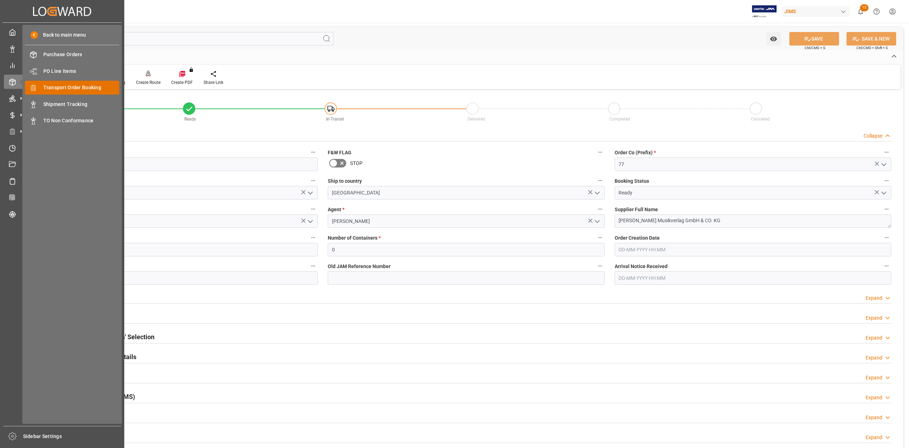
click at [76, 87] on span "Transport Order Booking" at bounding box center [81, 87] width 76 height 7
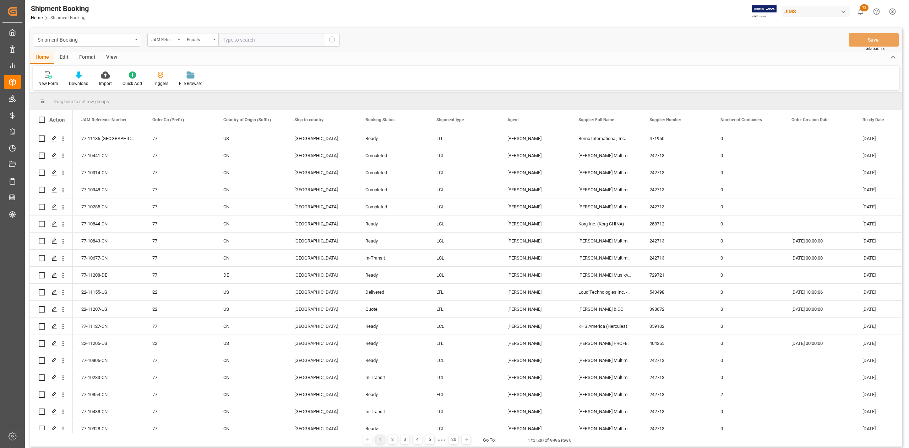
click at [241, 37] on input "text" at bounding box center [271, 40] width 107 height 14
type input "77-8410-DE"
click at [330, 40] on icon "search button" at bounding box center [332, 40] width 9 height 9
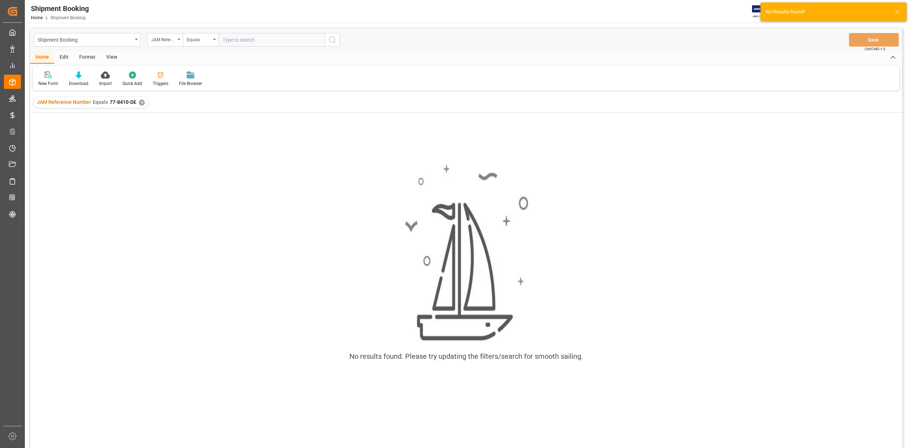
click at [140, 103] on div "✕" at bounding box center [142, 102] width 6 height 6
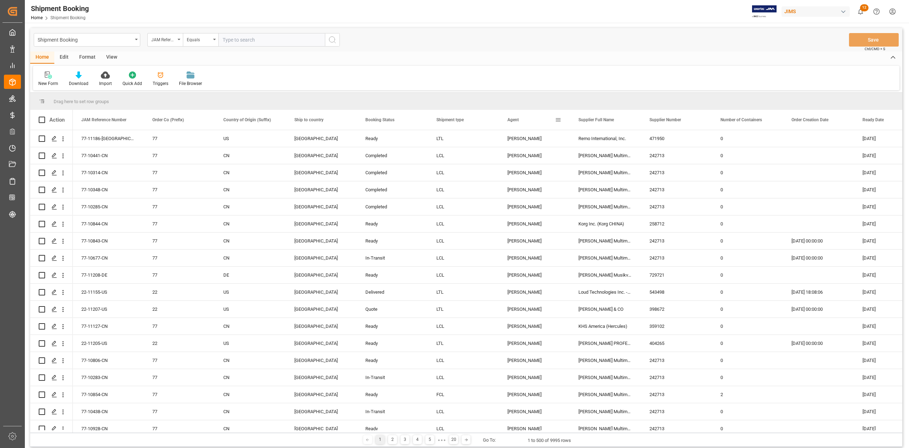
click at [247, 43] on input "text" at bounding box center [271, 40] width 107 height 14
paste input "77-8410-DE"
type input "77-8410-SE"
click at [333, 43] on icon "search button" at bounding box center [332, 40] width 9 height 9
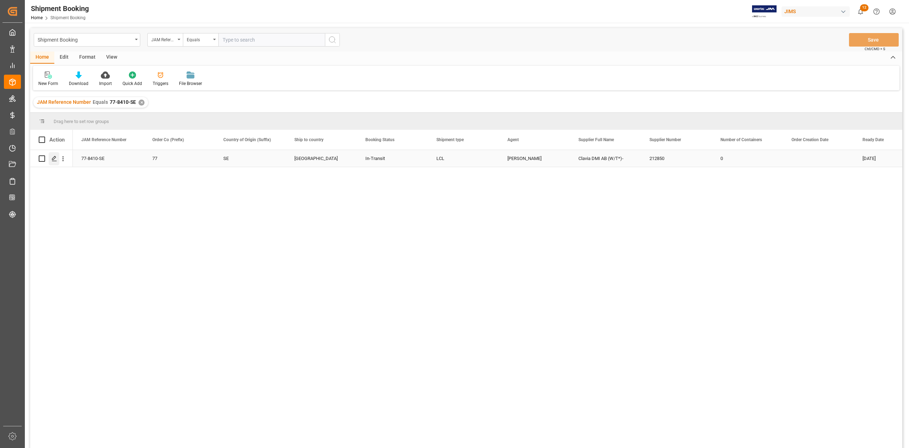
click at [55, 160] on icon "Press SPACE to select this row." at bounding box center [55, 159] width 6 height 6
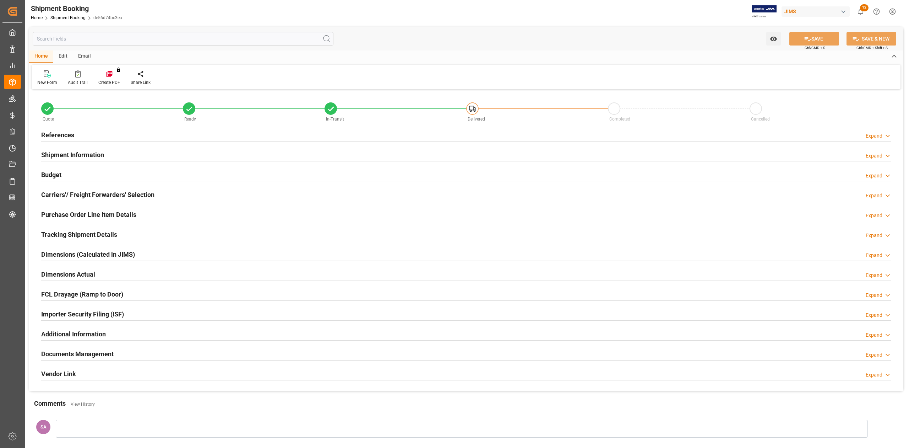
type input "27"
click at [63, 152] on h2 "Shipment Information" at bounding box center [72, 155] width 63 height 10
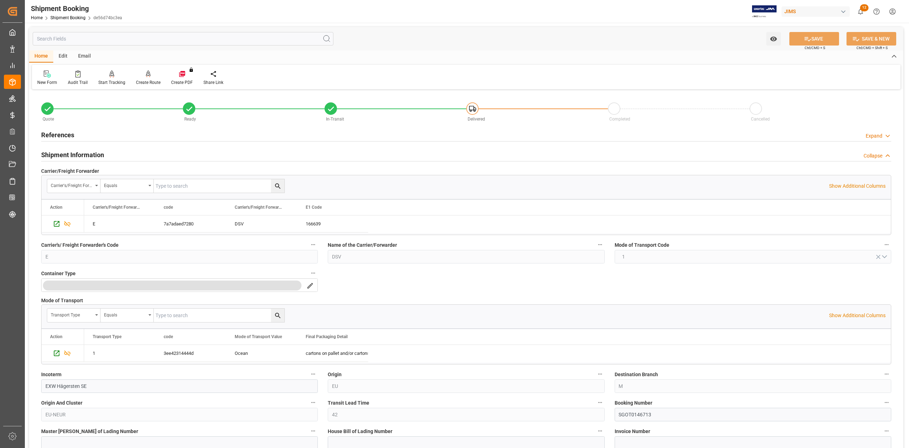
click at [63, 152] on h2 "Shipment Information" at bounding box center [72, 155] width 63 height 10
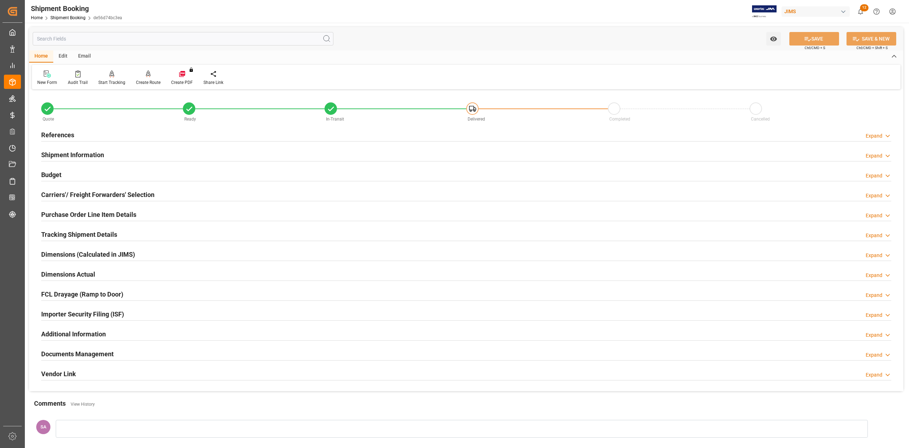
click at [59, 216] on h2 "Purchase Order Line Item Details" at bounding box center [88, 215] width 95 height 10
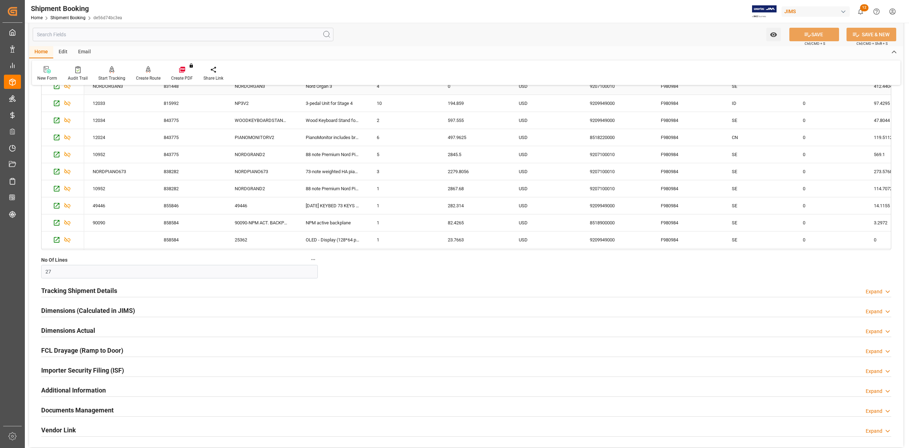
scroll to position [237, 0]
click at [75, 290] on h2 "Tracking Shipment Details" at bounding box center [79, 291] width 76 height 10
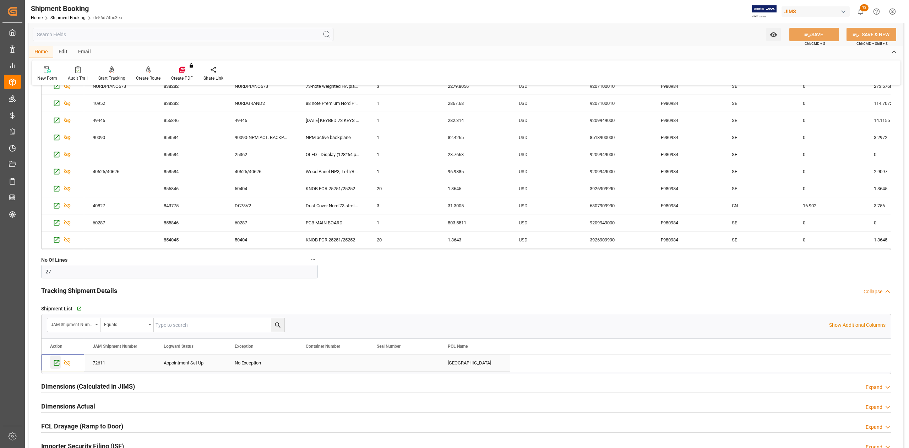
click at [54, 366] on icon "Press SPACE to select this row." at bounding box center [56, 362] width 7 height 7
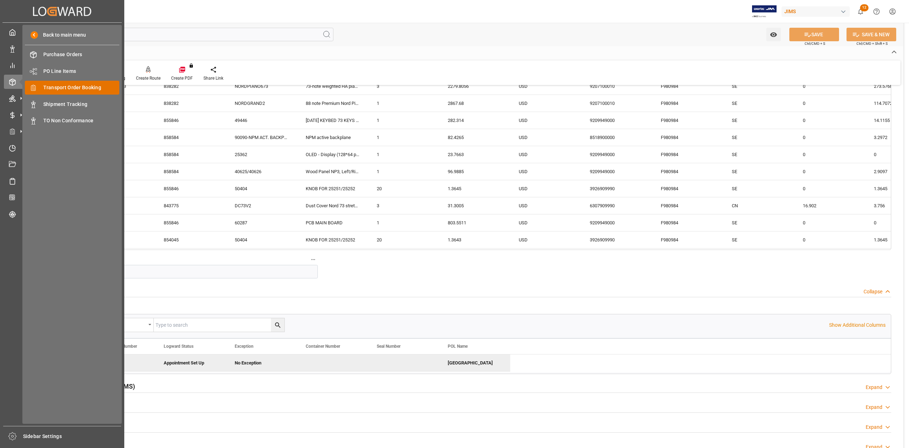
click at [60, 87] on span "Transport Order Booking" at bounding box center [81, 87] width 76 height 7
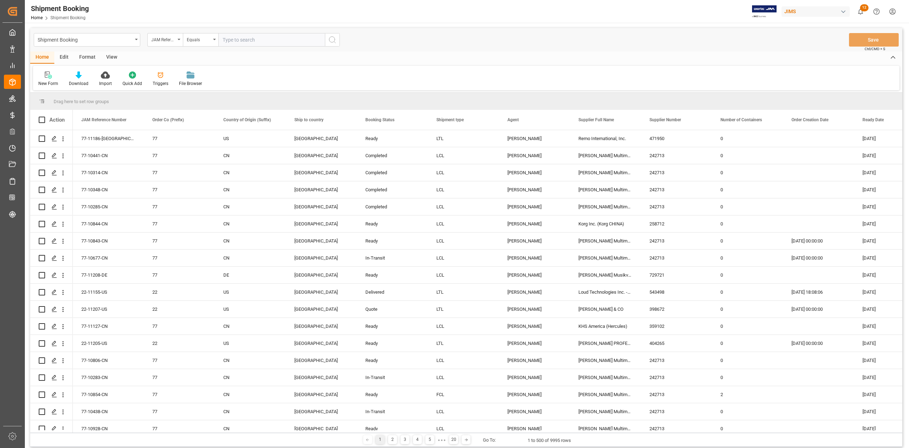
click at [249, 38] on input "text" at bounding box center [271, 40] width 107 height 14
paste input "77-10864-JP"
type input "77-10864-JP"
click at [334, 38] on icon "search button" at bounding box center [332, 40] width 9 height 9
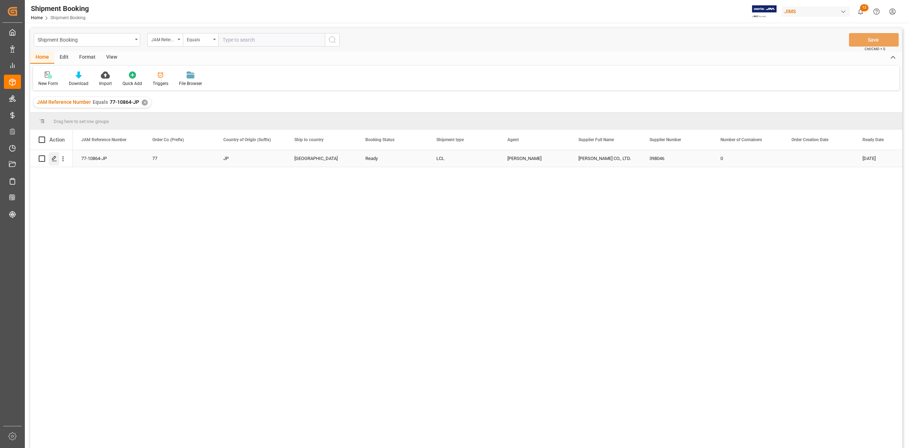
click at [52, 156] on icon "Press SPACE to select this row." at bounding box center [55, 159] width 6 height 6
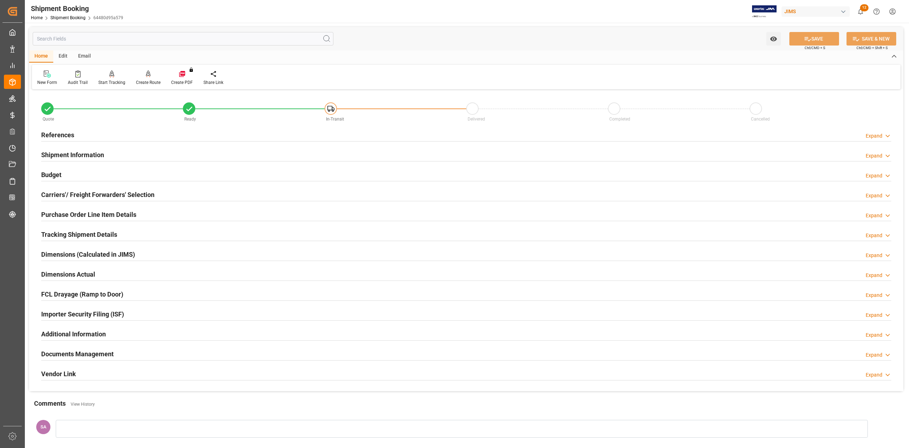
click at [71, 136] on h2 "References" at bounding box center [57, 135] width 33 height 10
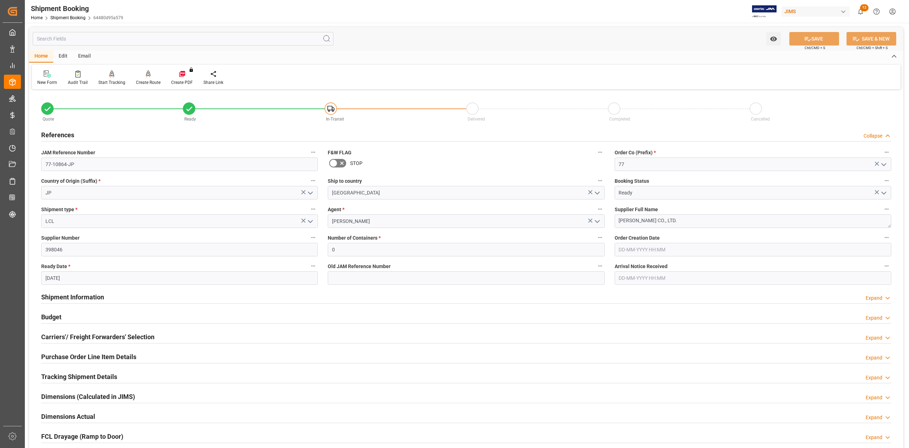
click at [70, 136] on h2 "References" at bounding box center [57, 135] width 33 height 10
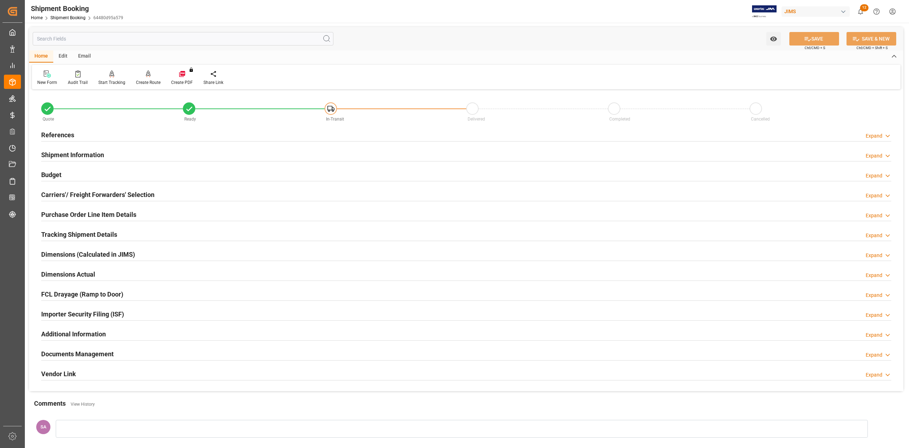
click at [77, 153] on h2 "Shipment Information" at bounding box center [72, 155] width 63 height 10
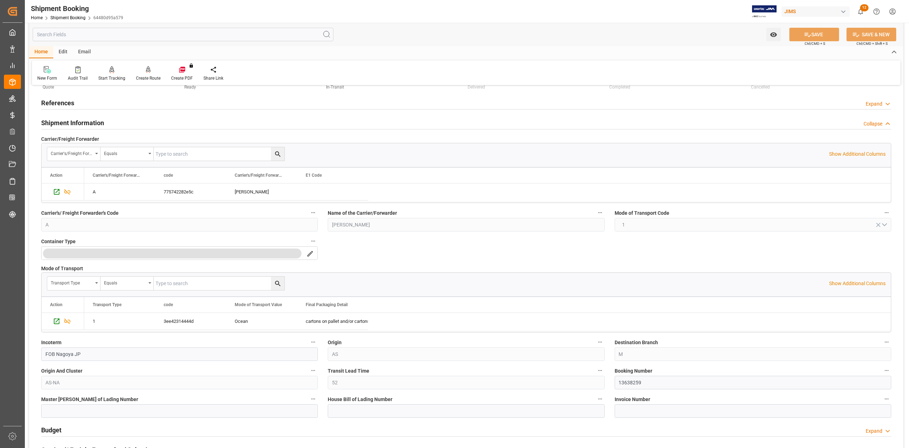
scroll to position [142, 0]
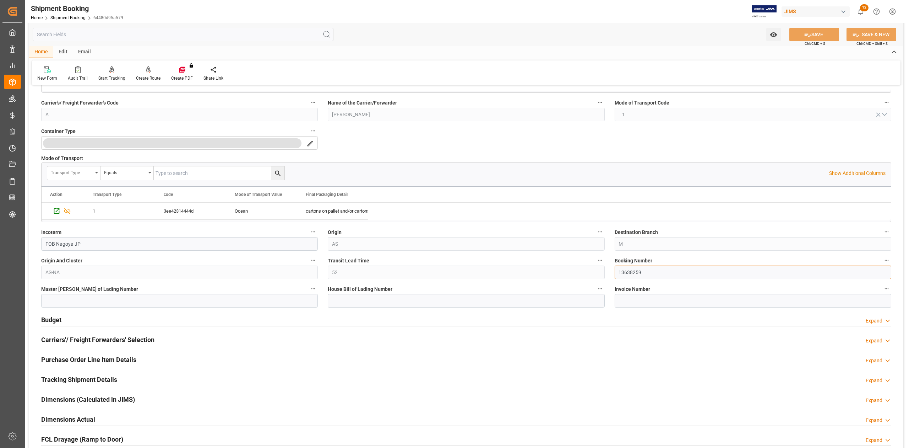
click at [631, 273] on input "13638259" at bounding box center [753, 272] width 277 height 14
click input
paste input "KLLMJP1154681"
type input "KLLMJP1154681"
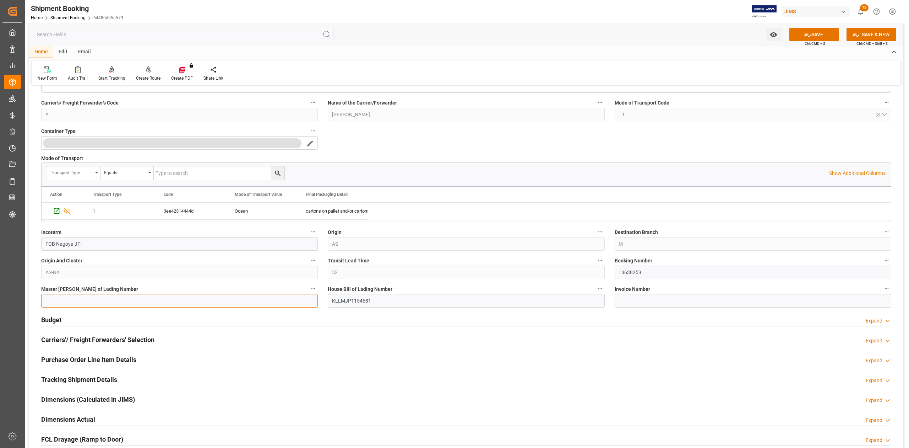
click input
paste input "SMLMSEL5J1960200"
type input "SMLMSEL5J1960200"
click button "SAVE"
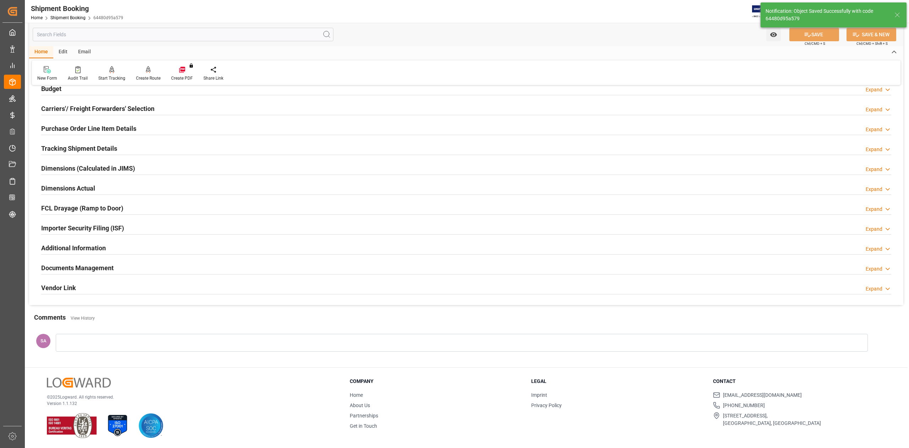
scroll to position [0, 0]
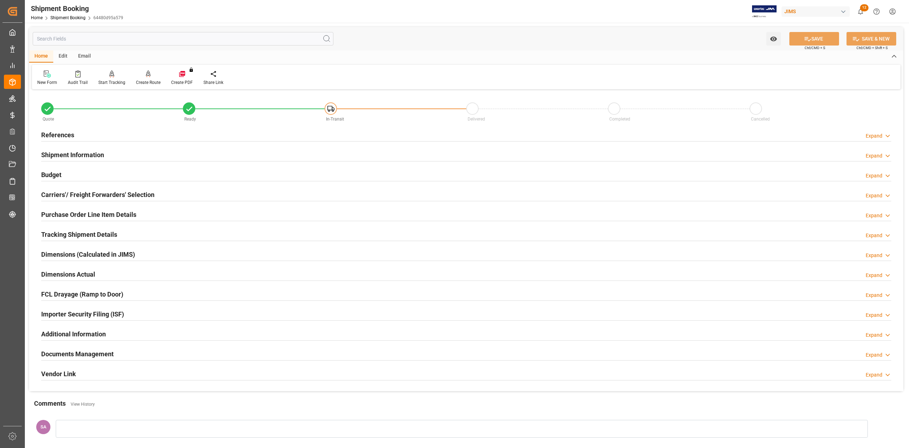
click h2 "Tracking Shipment Details"
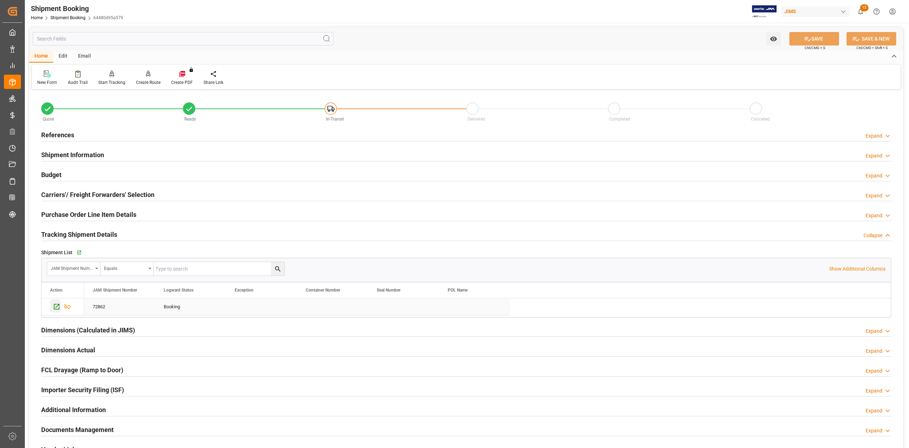
click icon "Press SPACE to select this row."
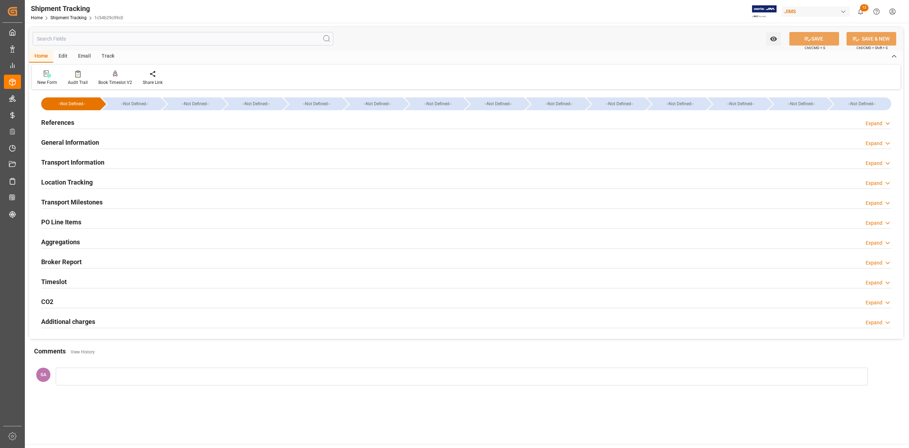
type input "[DATE]"
click at [85, 143] on h2 "General Information" at bounding box center [70, 142] width 58 height 10
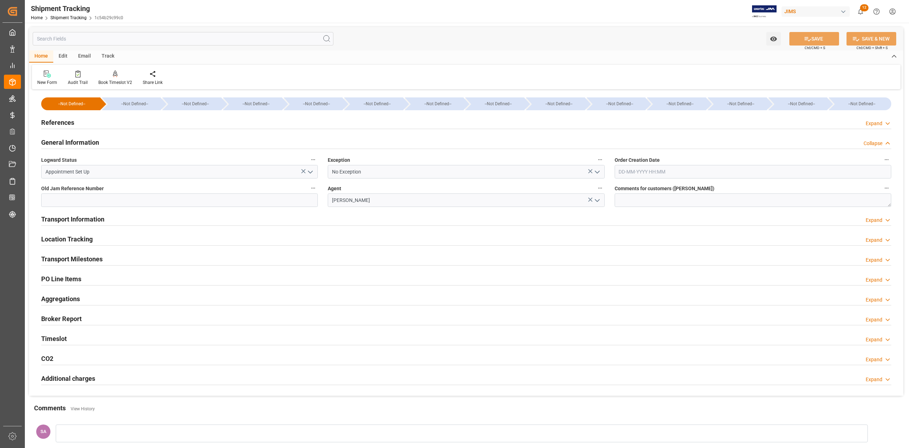
click at [84, 144] on h2 "General Information" at bounding box center [70, 142] width 58 height 10
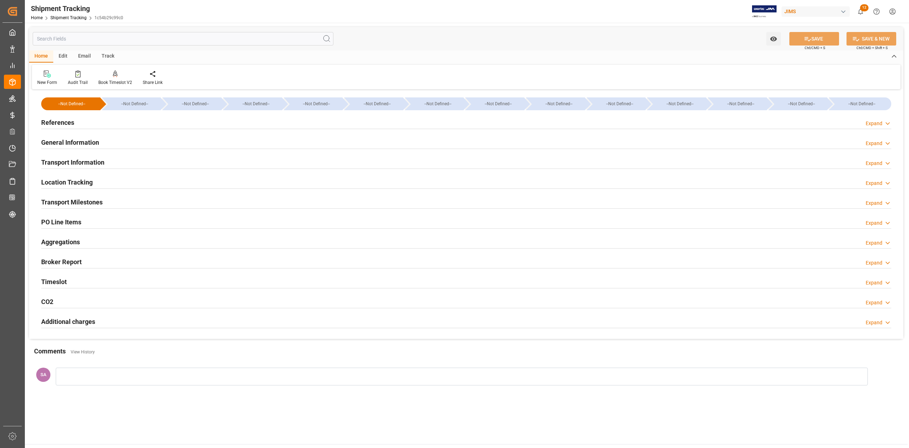
click at [66, 120] on h2 "References" at bounding box center [57, 123] width 33 height 10
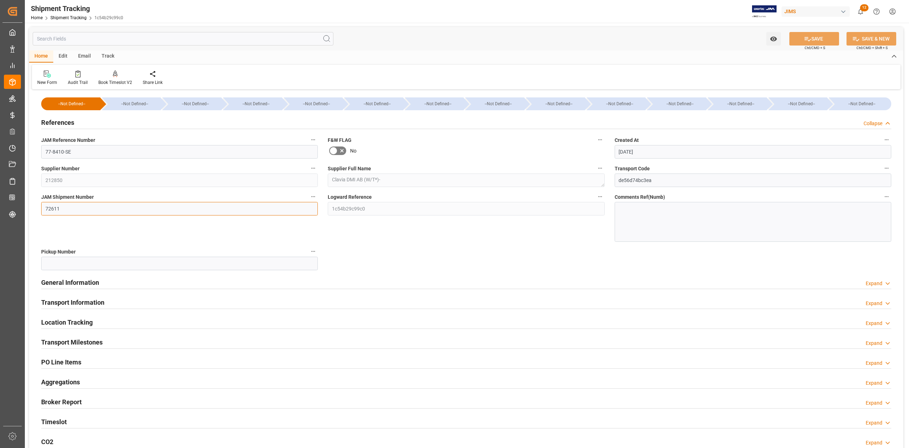
click at [55, 206] on input "72611" at bounding box center [179, 209] width 277 height 14
click at [53, 208] on input "72611" at bounding box center [179, 209] width 277 height 14
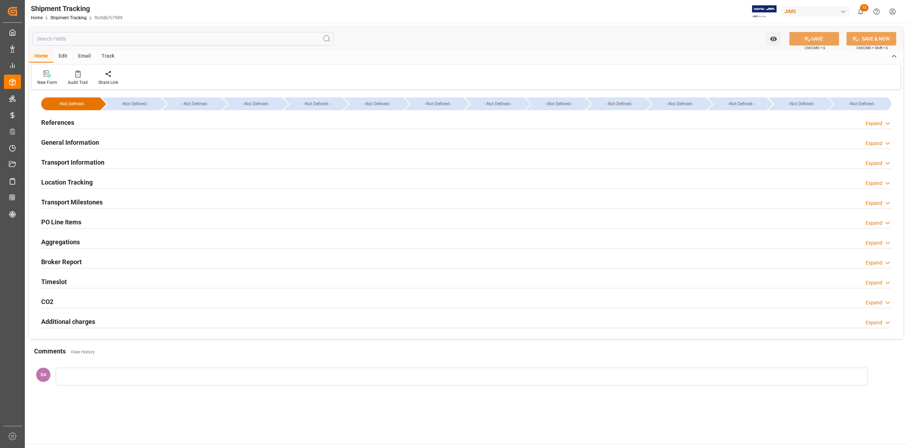
type input "[DATE] 00:00"
click at [82, 203] on h2 "Transport Milestones" at bounding box center [71, 202] width 61 height 10
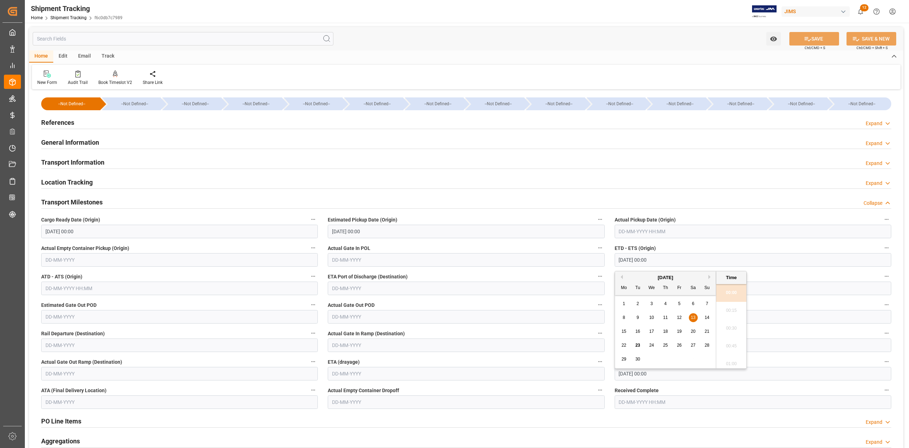
click at [669, 263] on input "[DATE] 00:00" at bounding box center [753, 260] width 277 height 14
click at [117, 231] on input "[DATE] 00:00" at bounding box center [179, 232] width 277 height 14
type input "[DATE] 00:00"
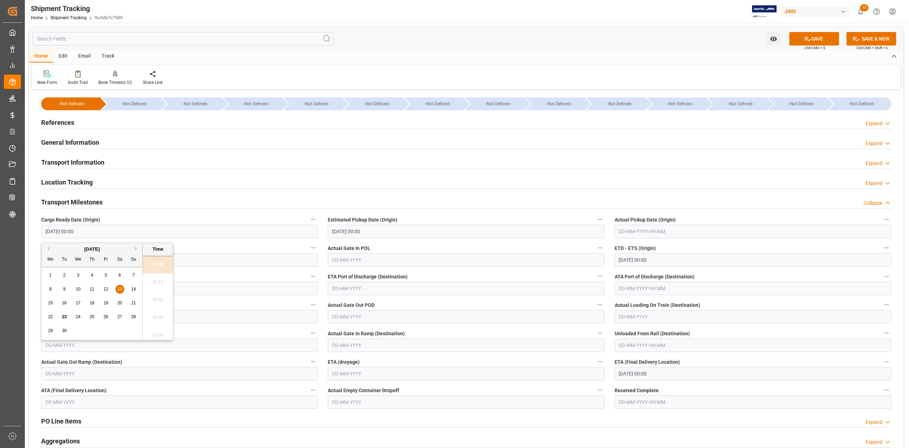
click at [117, 231] on input "[DATE] 00:00" at bounding box center [179, 232] width 277 height 14
click at [627, 235] on input "text" at bounding box center [753, 232] width 277 height 14
type input "[DATE] 00:00"
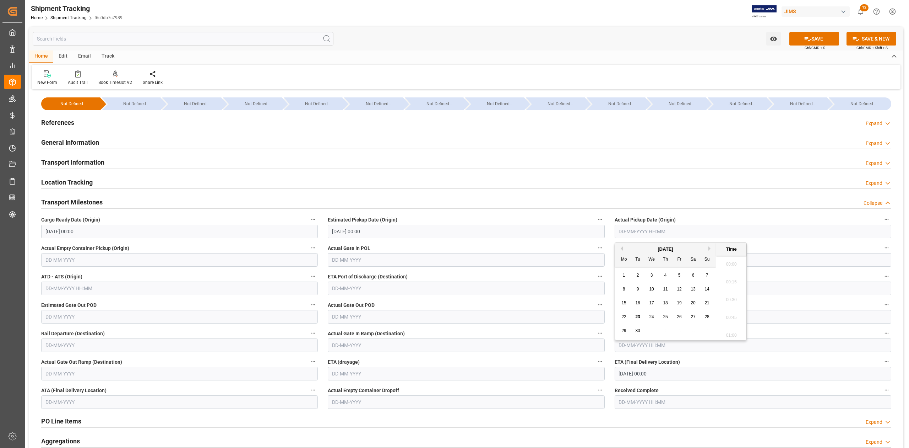
scroll to position [1068, 0]
click at [684, 376] on input "[DATE] 00:00" at bounding box center [753, 374] width 277 height 14
type input "[DATE] 00:00"
click at [621, 270] on button "Previous Month" at bounding box center [621, 270] width 4 height 4
click at [709, 270] on button "Next Month" at bounding box center [711, 270] width 4 height 4
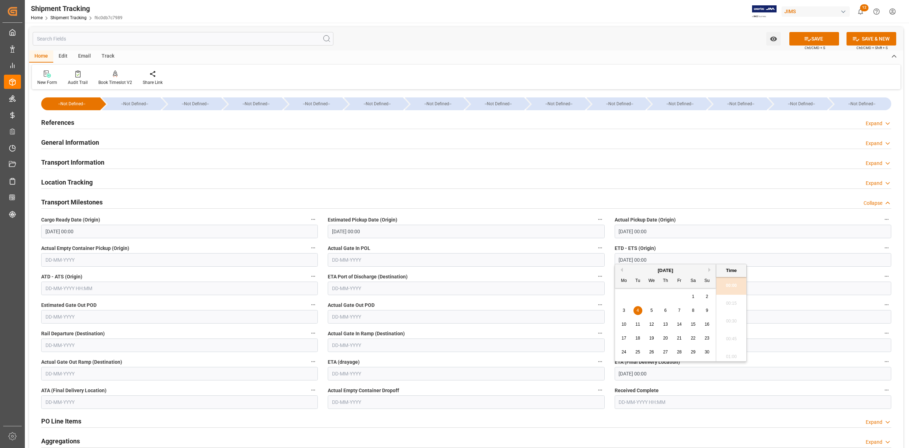
click at [626, 311] on div "3" at bounding box center [624, 310] width 9 height 9
click at [634, 311] on div "4" at bounding box center [638, 310] width 9 height 9
type input "[DATE] 00:00"
click at [676, 68] on div "New Form Audit Trail Book Timeslot V2 Book a Timeslot for the shipment Share Li…" at bounding box center [466, 77] width 869 height 25
click at [823, 39] on button "SAVE" at bounding box center [815, 39] width 50 height 14
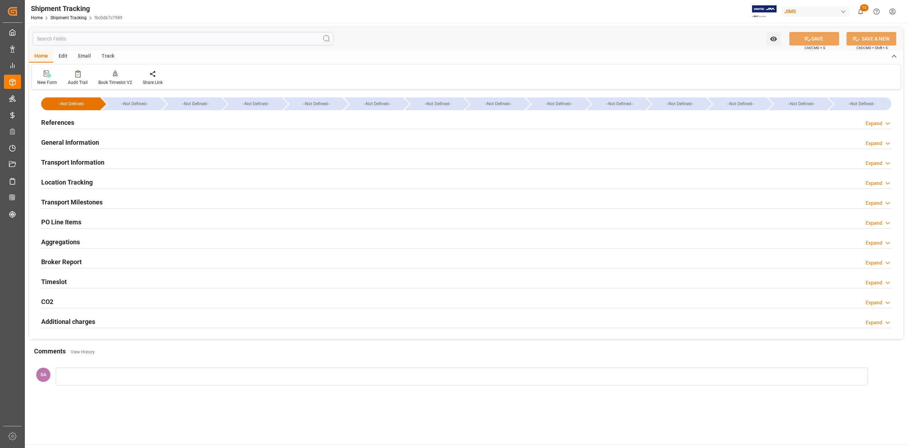
click at [63, 122] on h2 "References" at bounding box center [57, 123] width 33 height 10
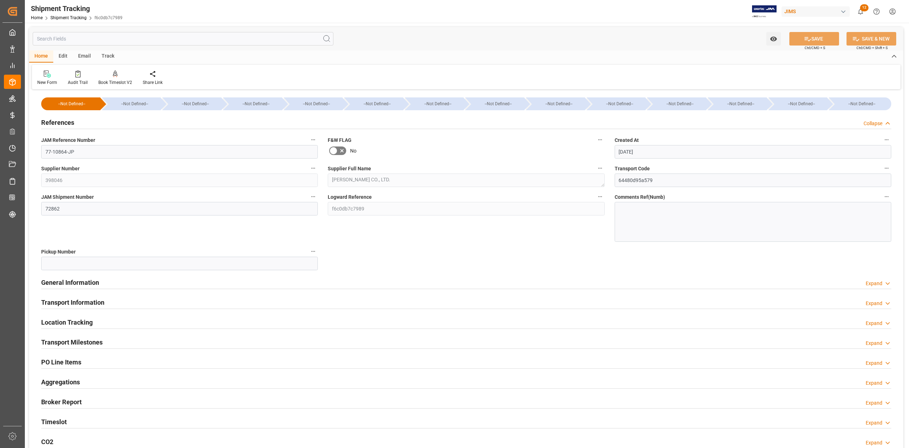
click at [63, 122] on h2 "References" at bounding box center [57, 123] width 33 height 10
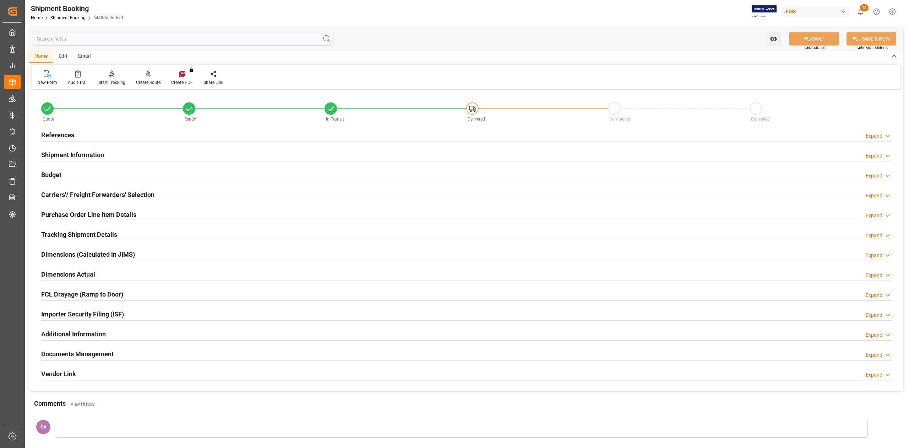
drag, startPoint x: 52, startPoint y: 174, endPoint x: 59, endPoint y: 176, distance: 7.3
click at [52, 174] on h2 "Budget" at bounding box center [51, 175] width 20 height 10
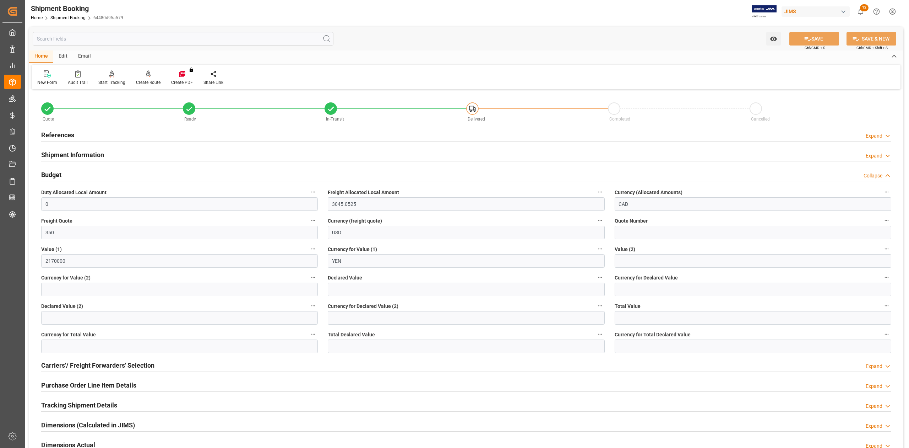
click at [64, 134] on h2 "References" at bounding box center [57, 135] width 33 height 10
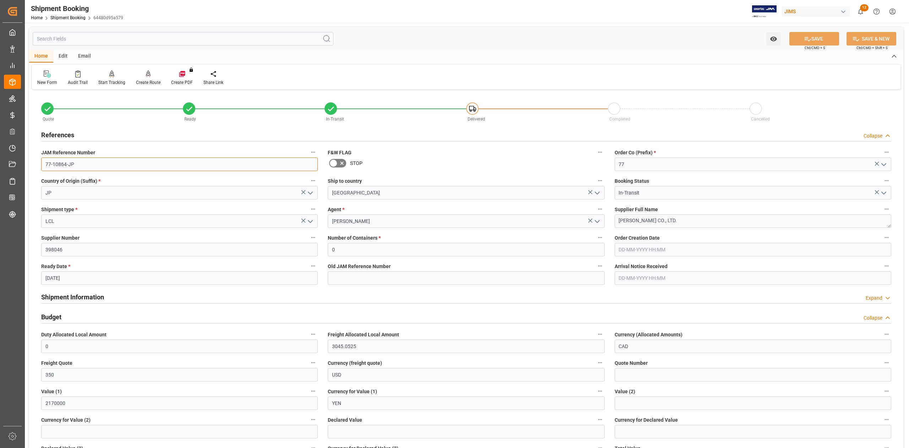
click at [81, 164] on input "77-10864-JP" at bounding box center [179, 164] width 277 height 14
click at [687, 225] on textarea "[PERSON_NAME] CO., LTD." at bounding box center [753, 221] width 277 height 14
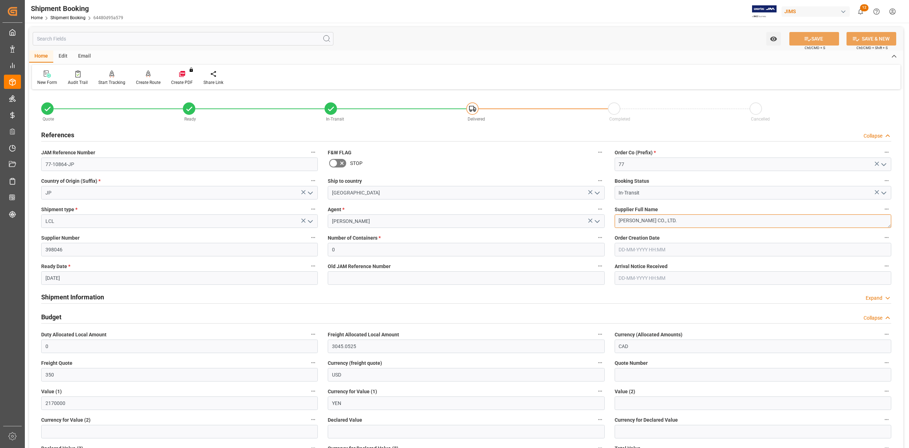
click at [681, 218] on textarea "[PERSON_NAME] CO., LTD." at bounding box center [753, 221] width 277 height 14
click at [110, 167] on input "77-10864-JP" at bounding box center [179, 164] width 277 height 14
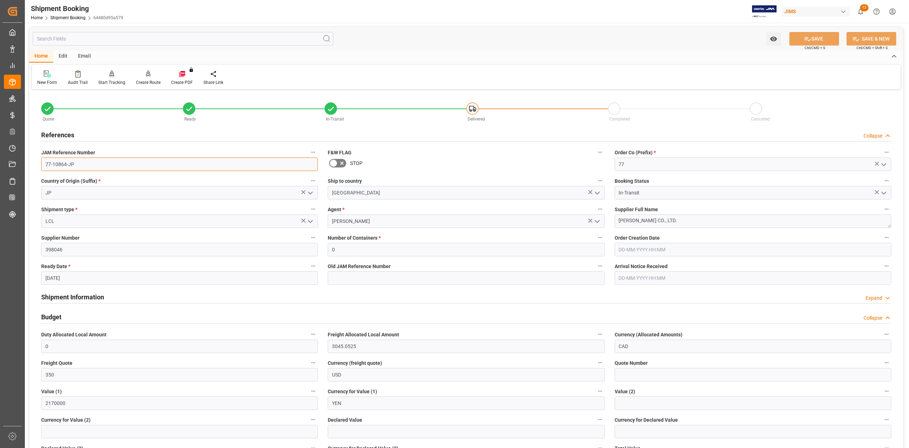
click at [110, 167] on input "77-10864-JP" at bounding box center [179, 164] width 277 height 14
click at [83, 162] on input "77-10864-JP" at bounding box center [179, 164] width 277 height 14
click at [109, 194] on input "JP" at bounding box center [179, 193] width 277 height 14
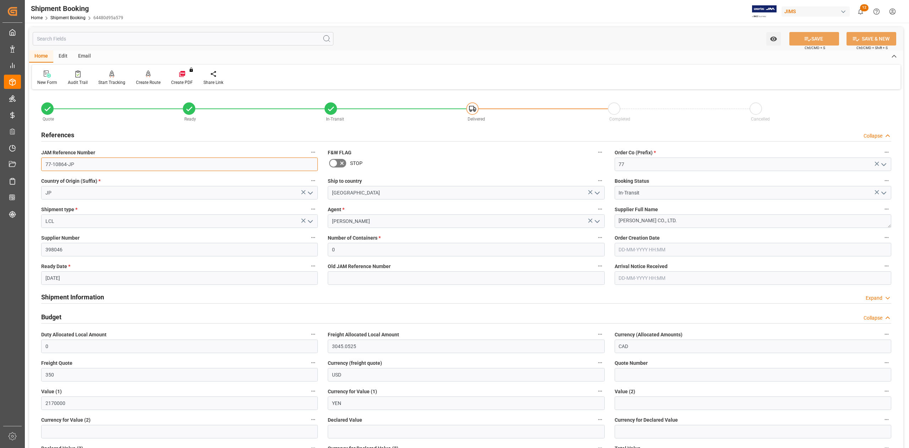
click at [82, 163] on input "77-10864-JP" at bounding box center [179, 164] width 277 height 14
click at [83, 162] on input "77-10864-JP" at bounding box center [179, 164] width 277 height 14
click at [84, 167] on input "77-10864-JP" at bounding box center [179, 164] width 277 height 14
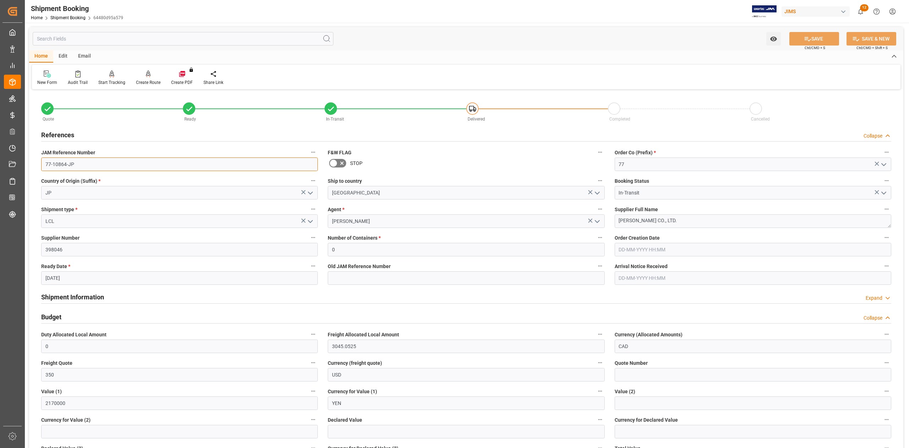
click at [84, 167] on input "77-10864-JP" at bounding box center [179, 164] width 277 height 14
click at [684, 220] on textarea "[PERSON_NAME] CO., LTD." at bounding box center [753, 221] width 277 height 14
click at [106, 162] on input "77-10864-JP" at bounding box center [179, 164] width 277 height 14
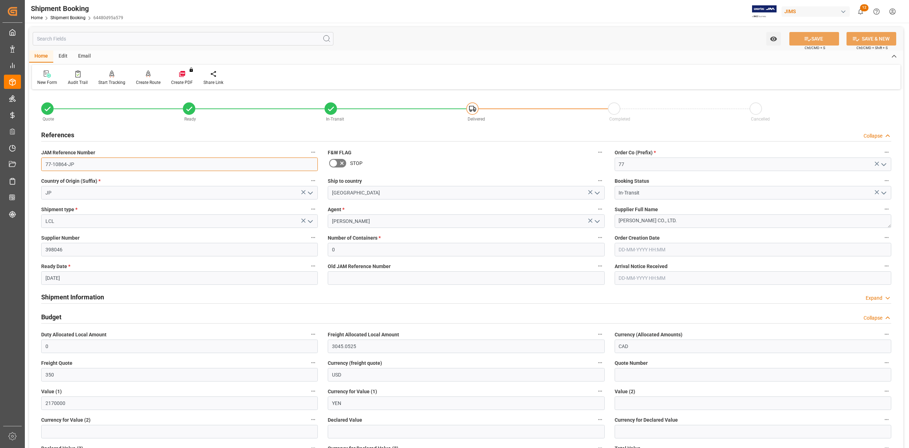
click at [106, 162] on input "77-10864-JP" at bounding box center [179, 164] width 277 height 14
click at [134, 165] on input "77-10864-JP" at bounding box center [179, 164] width 277 height 14
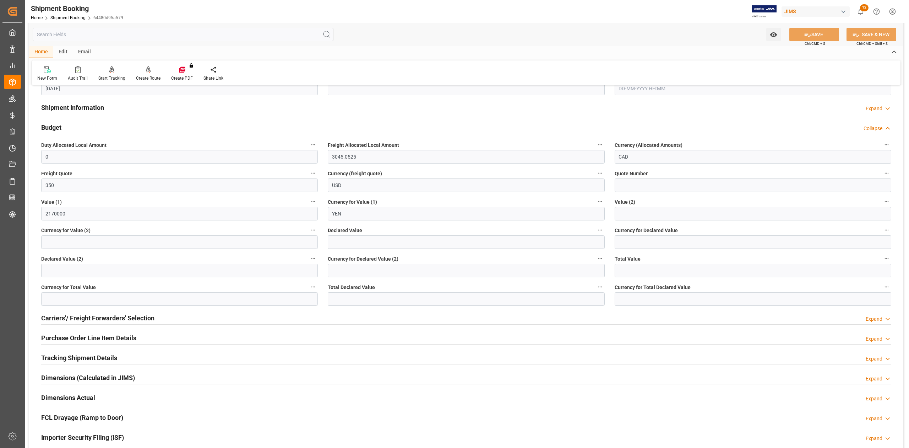
scroll to position [237, 0]
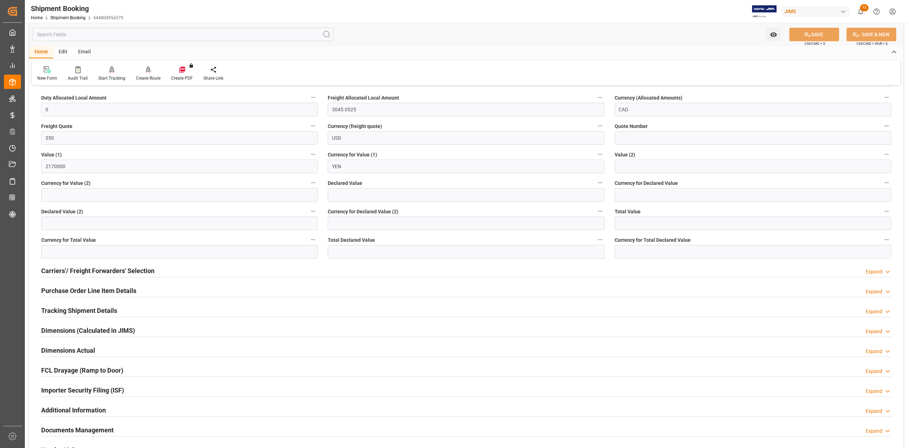
click at [80, 312] on h2 "Tracking Shipment Details" at bounding box center [79, 311] width 76 height 10
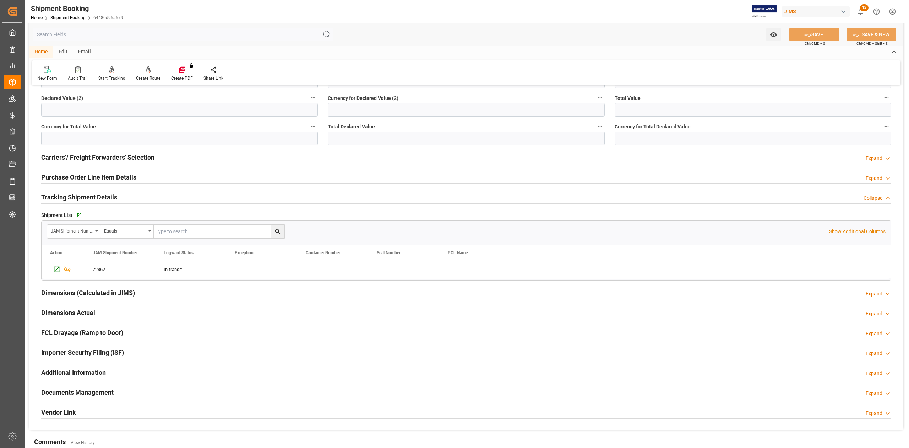
scroll to position [379, 0]
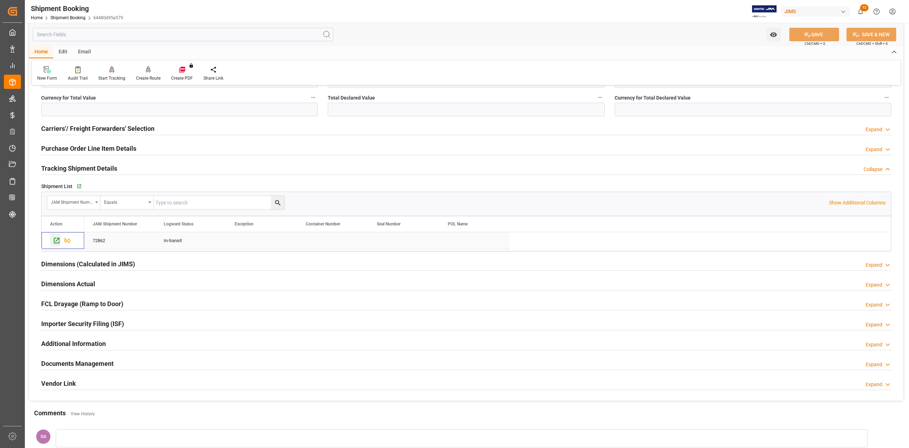
click at [56, 243] on icon "Press SPACE to select this row." at bounding box center [56, 240] width 7 height 7
click at [70, 146] on h2 "Purchase Order Line Item Details" at bounding box center [88, 149] width 95 height 10
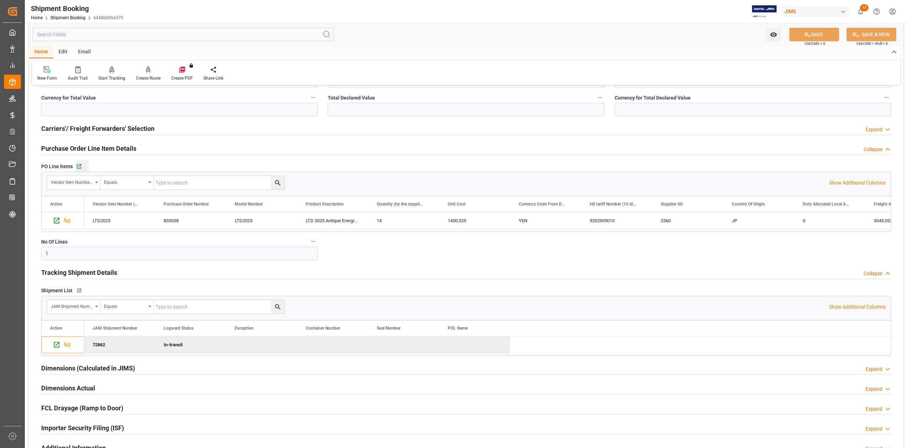
click at [82, 166] on div "Go to Purchase Order Line Item Grid" at bounding box center [82, 166] width 13 height 6
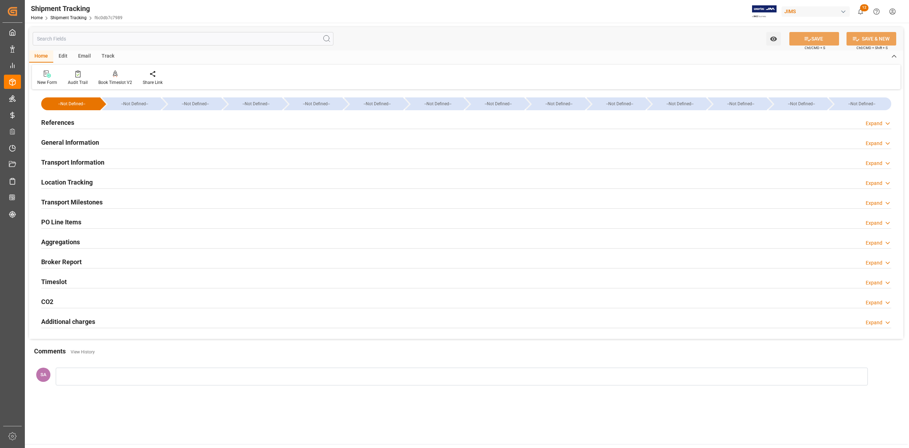
drag, startPoint x: 93, startPoint y: 203, endPoint x: 147, endPoint y: 202, distance: 54.0
click at [93, 203] on h2 "Transport Milestones" at bounding box center [71, 202] width 61 height 10
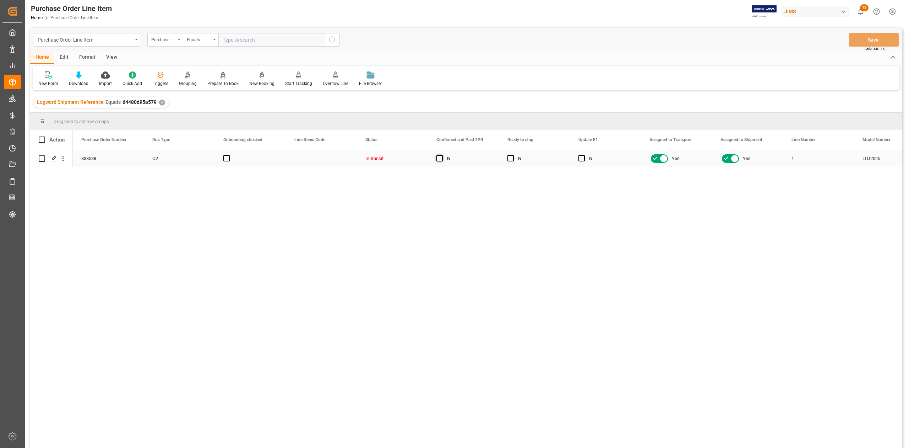
click at [438, 159] on span "Press SPACE to select this row." at bounding box center [440, 158] width 6 height 6
click at [442, 155] on input "Press SPACE to select this row." at bounding box center [442, 155] width 0 height 0
click at [874, 35] on button "Save" at bounding box center [874, 40] width 50 height 14
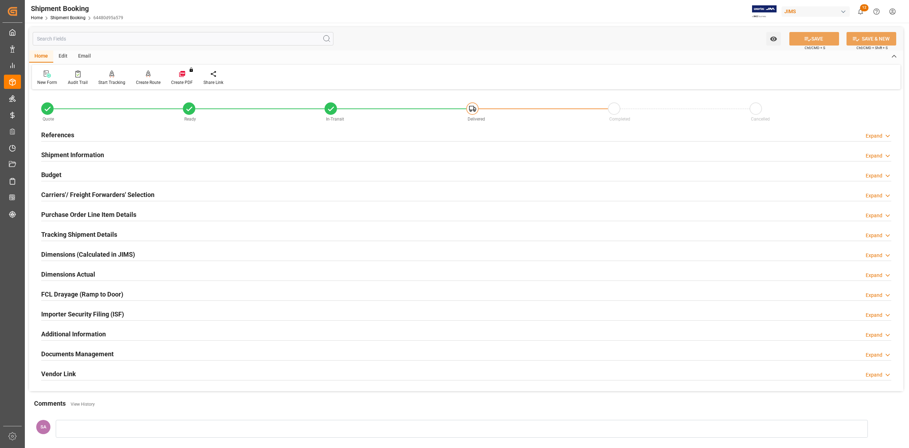
click at [67, 137] on h2 "References" at bounding box center [57, 135] width 33 height 10
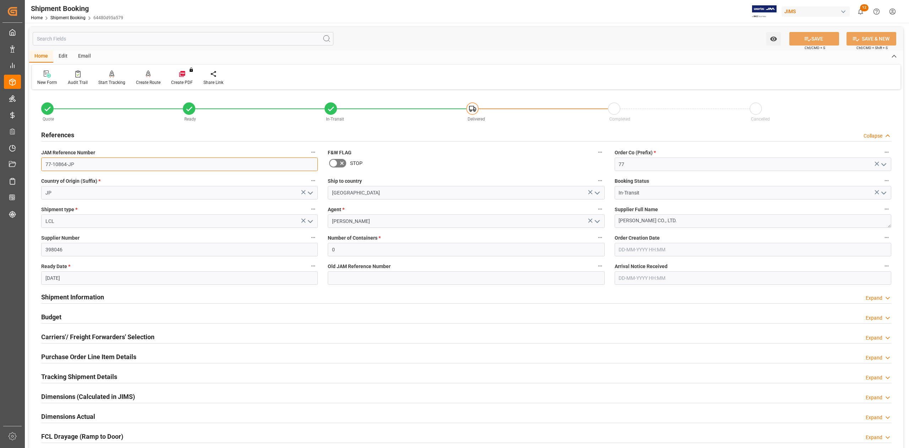
click at [110, 164] on input "77-10864-JP" at bounding box center [179, 164] width 277 height 14
click at [709, 219] on textarea "[PERSON_NAME] CO., LTD." at bounding box center [753, 221] width 277 height 14
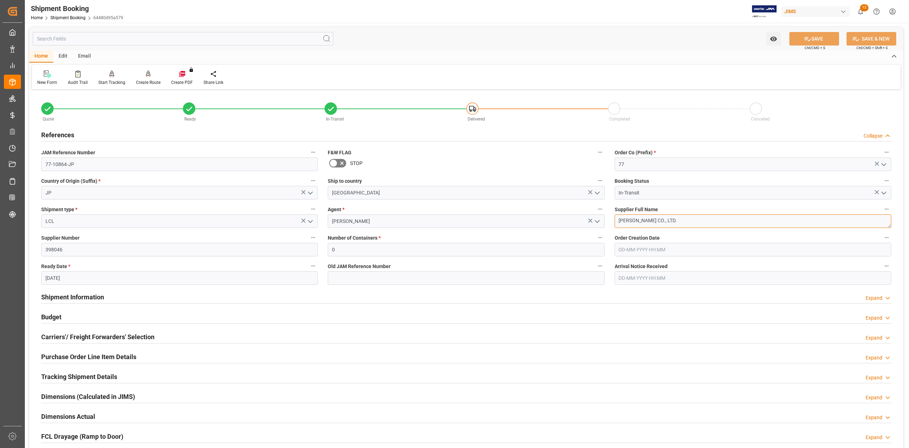
click at [709, 219] on textarea "[PERSON_NAME] CO., LTD." at bounding box center [753, 221] width 277 height 14
click at [86, 296] on h2 "Shipment Information" at bounding box center [72, 297] width 63 height 10
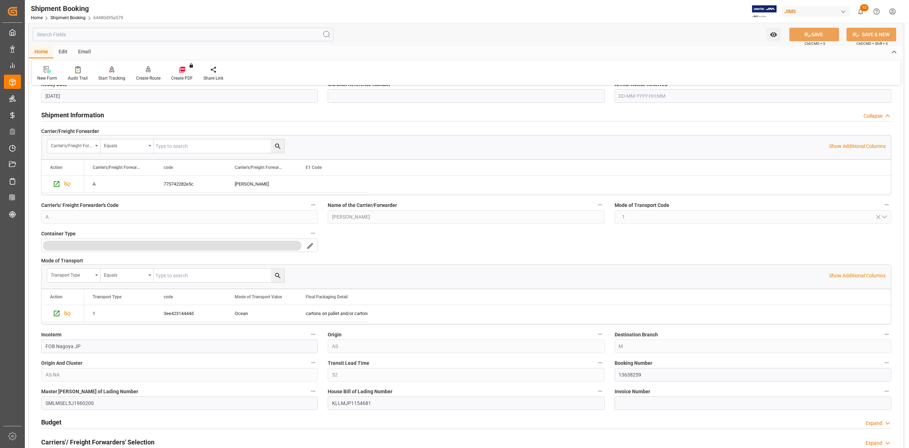
scroll to position [189, 0]
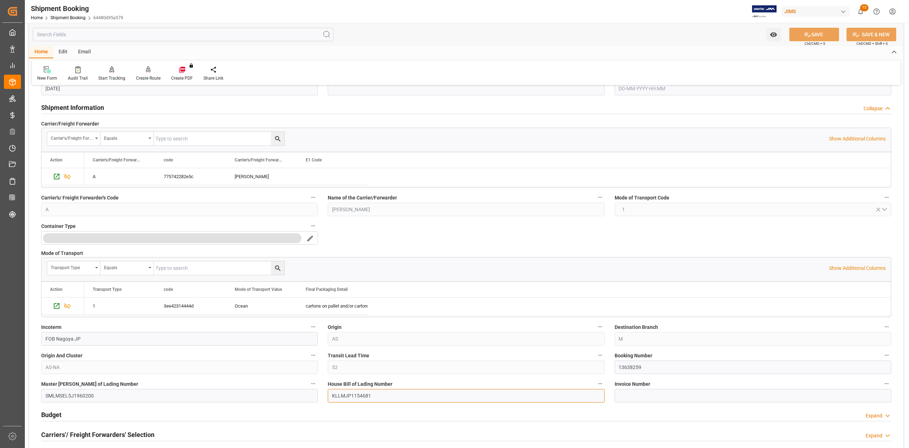
click at [363, 395] on input "KLLMJP1154681" at bounding box center [466, 396] width 277 height 14
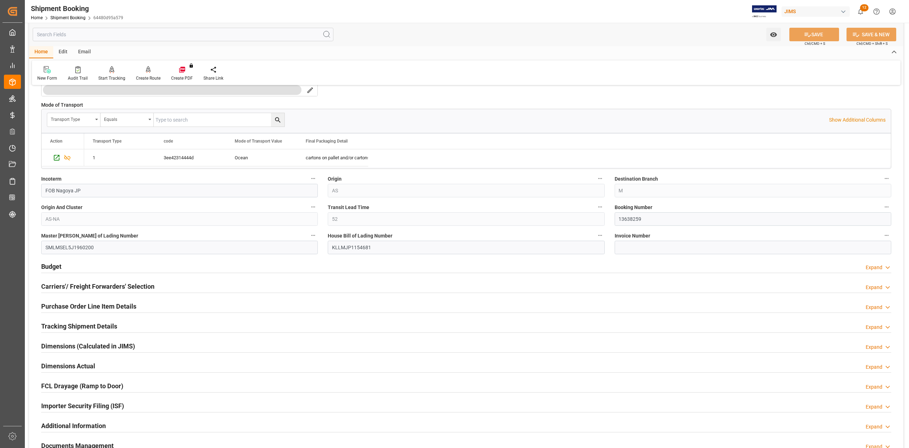
scroll to position [426, 0]
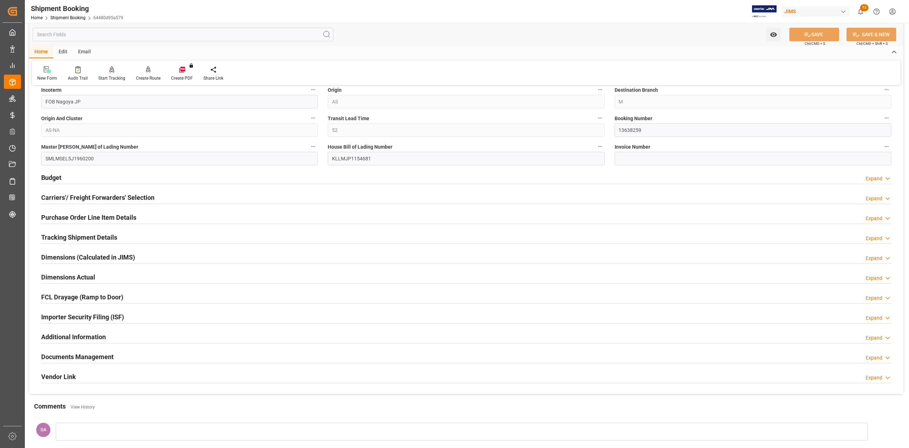
drag, startPoint x: 58, startPoint y: 217, endPoint x: 115, endPoint y: 228, distance: 58.9
click at [58, 217] on h2 "Purchase Order Line Item Details" at bounding box center [88, 217] width 95 height 10
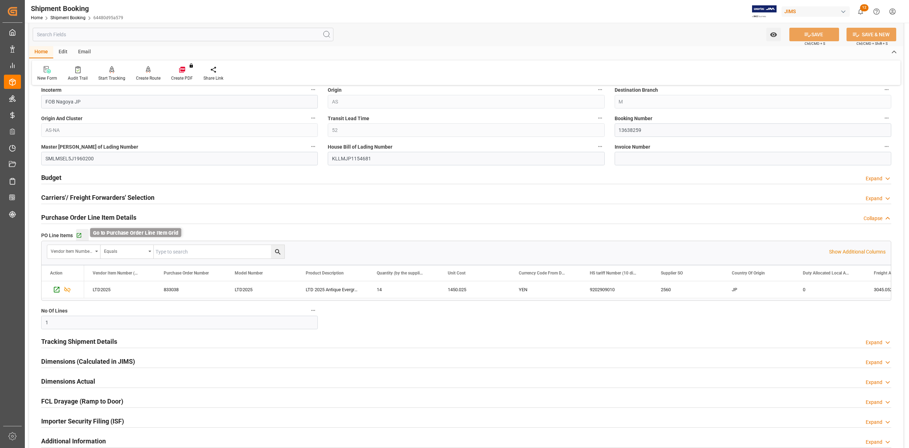
click at [79, 237] on icon "button" at bounding box center [79, 235] width 5 height 5
click at [80, 238] on icon "button" at bounding box center [79, 235] width 6 height 6
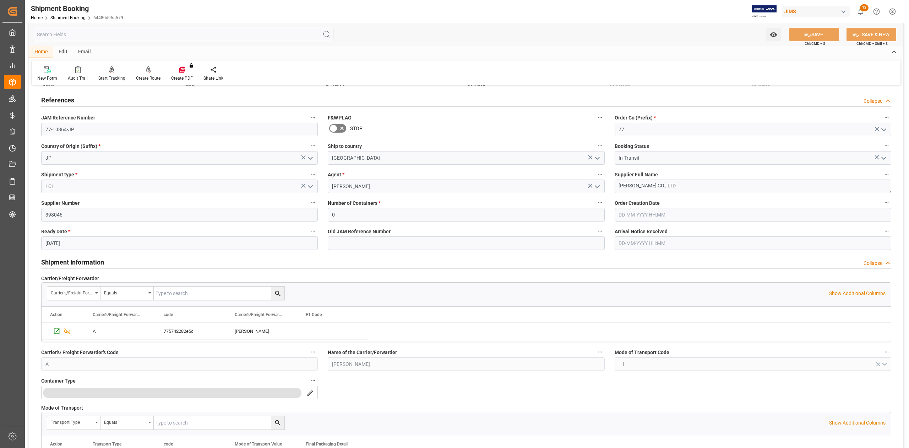
scroll to position [0, 0]
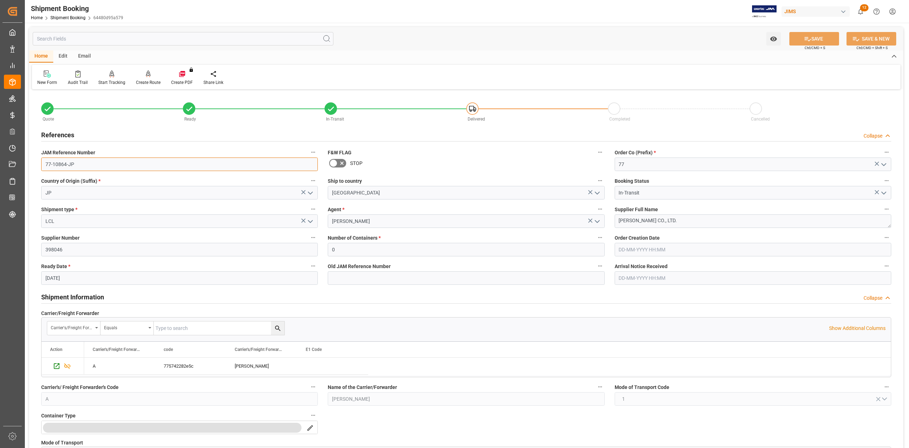
click at [86, 166] on input "77-10864-JP" at bounding box center [179, 164] width 277 height 14
click at [701, 222] on textarea "TAKAMINE GAKKI CO., LTD." at bounding box center [753, 221] width 277 height 14
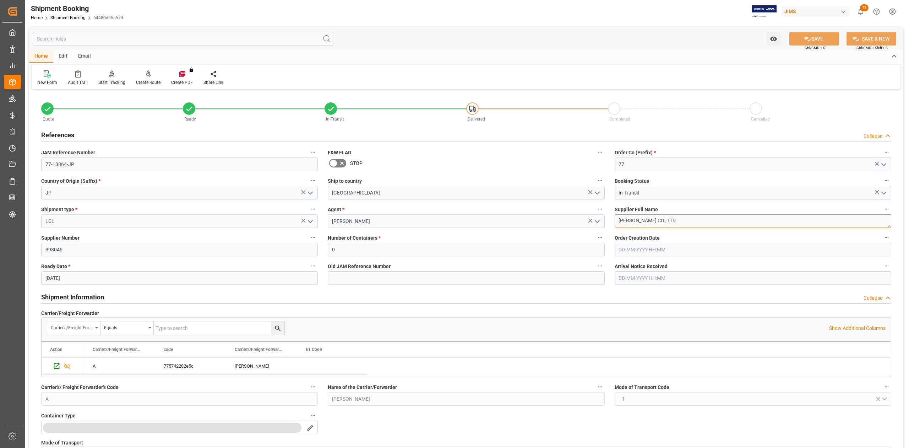
click at [701, 222] on textarea "TAKAMINE GAKKI CO., LTD." at bounding box center [753, 221] width 277 height 14
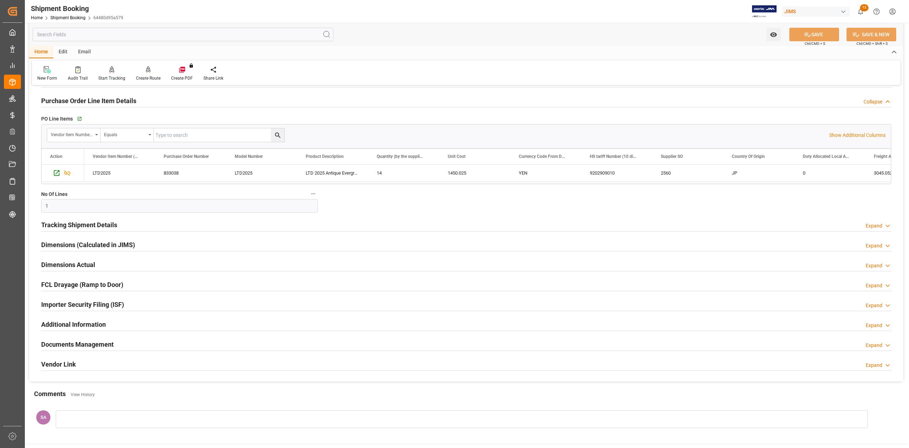
scroll to position [622, 0]
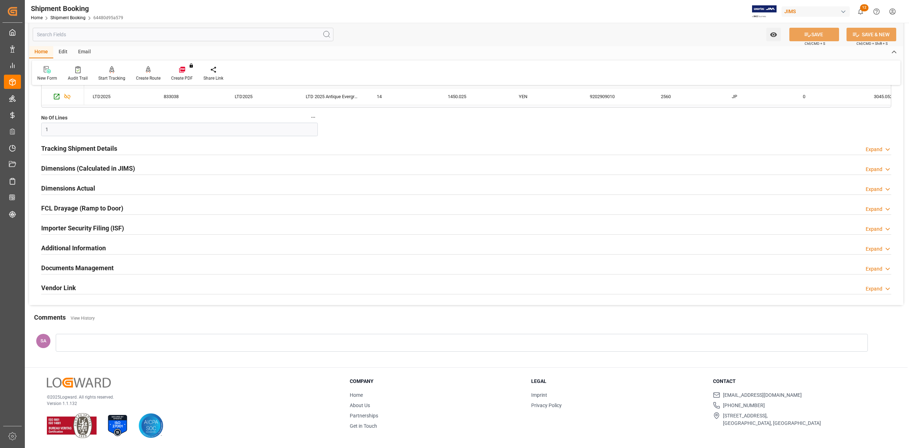
click at [94, 271] on h2 "Documents Management" at bounding box center [77, 268] width 72 height 10
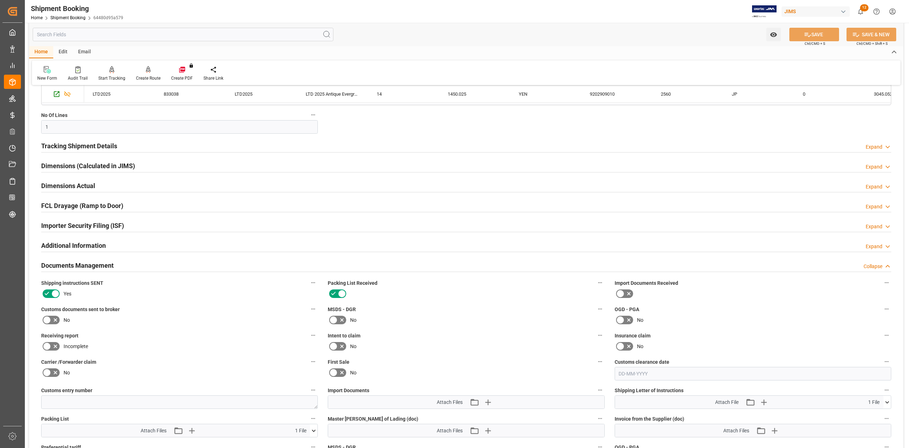
click at [49, 321] on icon at bounding box center [47, 319] width 9 height 9
click at [0, 0] on input "checkbox" at bounding box center [0, 0] width 0 height 0
click at [804, 36] on icon at bounding box center [807, 34] width 7 height 7
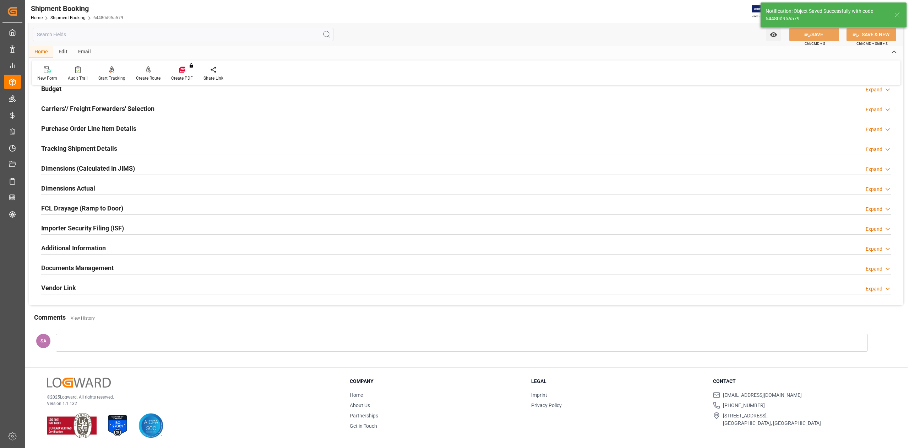
scroll to position [87, 0]
drag, startPoint x: 81, startPoint y: 264, endPoint x: 138, endPoint y: 276, distance: 58.1
click at [81, 264] on h2 "Documents Management" at bounding box center [77, 268] width 72 height 10
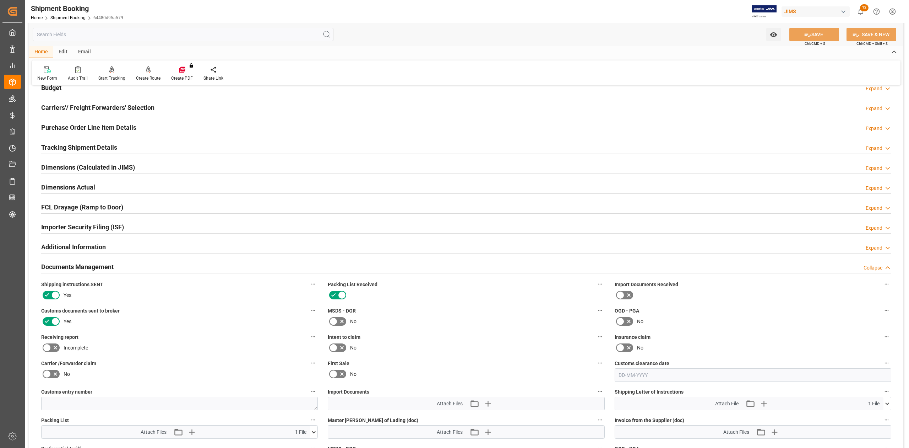
scroll to position [192, 0]
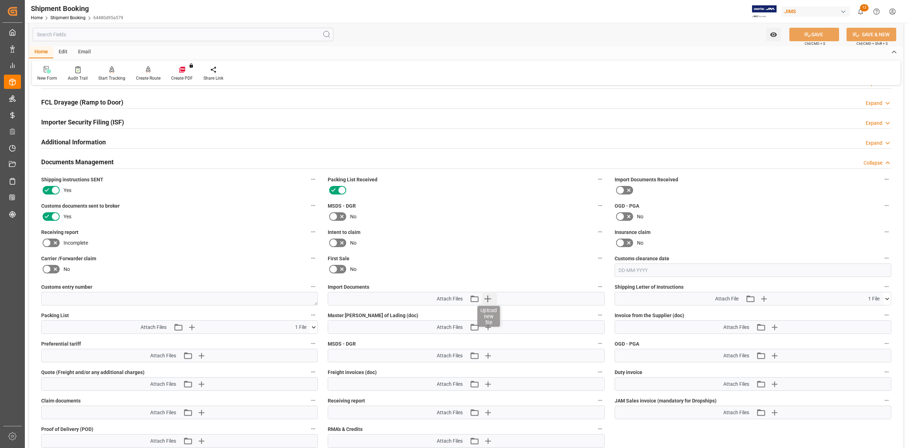
click at [490, 298] on icon "button" at bounding box center [488, 298] width 7 height 7
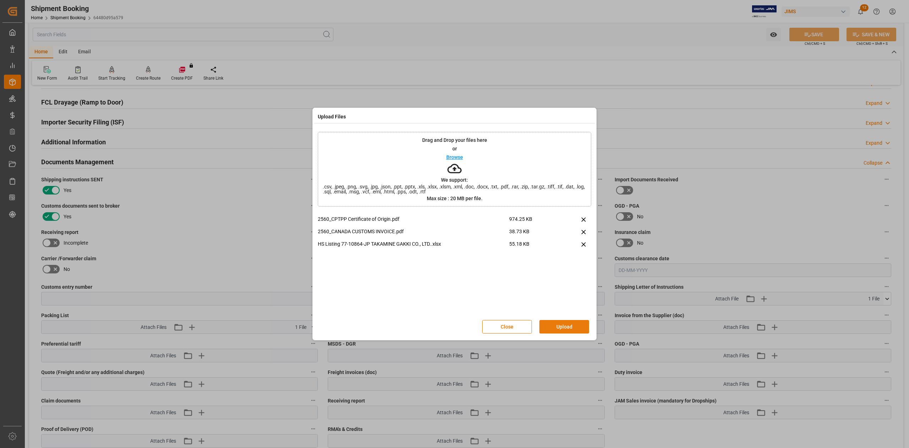
click at [570, 325] on button "Upload" at bounding box center [565, 327] width 50 height 14
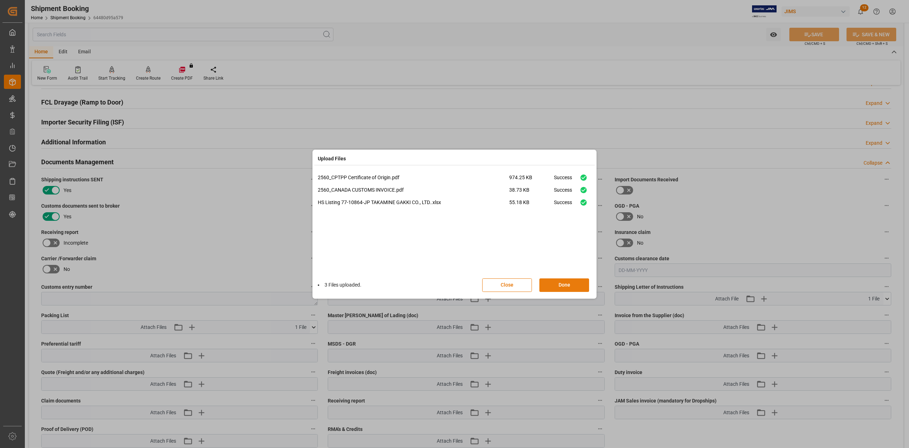
click at [567, 286] on button "Done" at bounding box center [565, 285] width 50 height 14
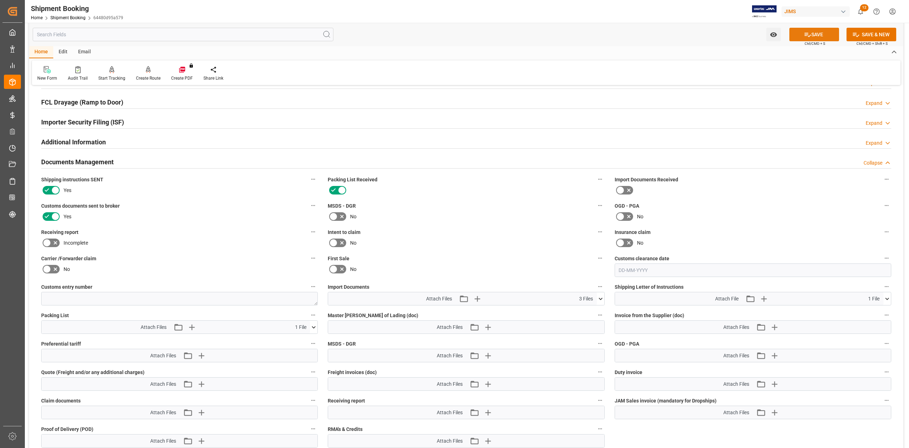
click at [800, 36] on button "SAVE" at bounding box center [815, 35] width 50 height 14
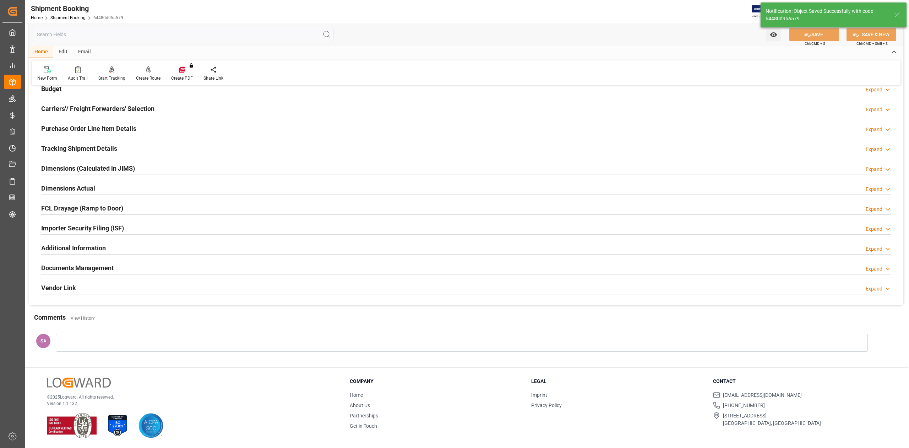
scroll to position [87, 0]
click at [101, 269] on h2 "Documents Management" at bounding box center [77, 268] width 72 height 10
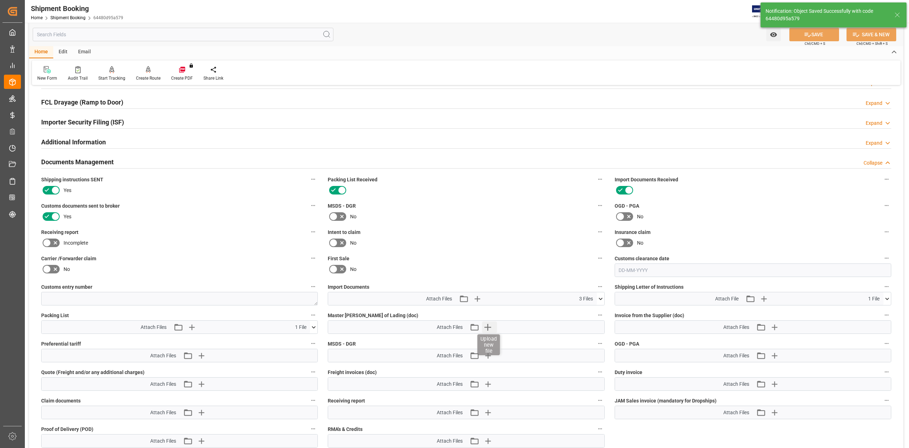
click at [490, 326] on icon "button" at bounding box center [487, 326] width 11 height 11
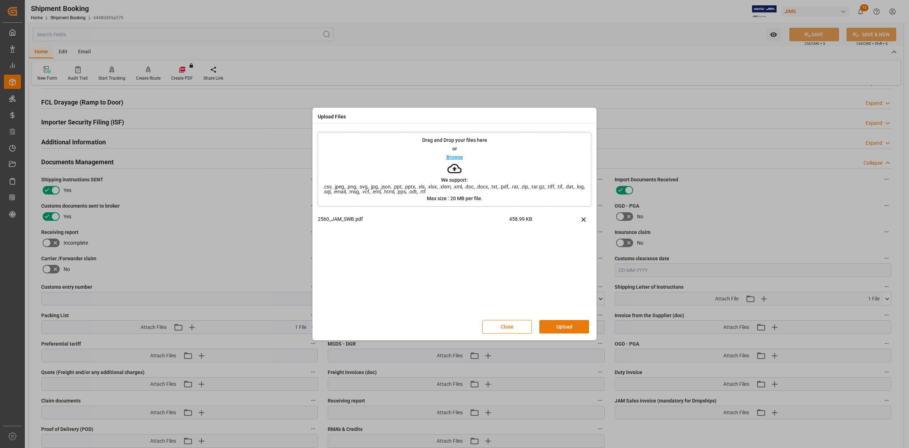
click at [565, 324] on button "Upload" at bounding box center [565, 327] width 50 height 14
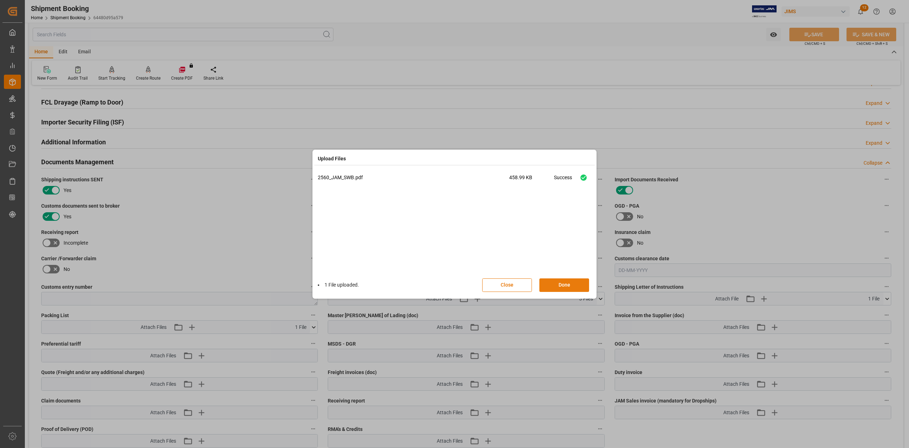
click at [558, 286] on button "Done" at bounding box center [565, 285] width 50 height 14
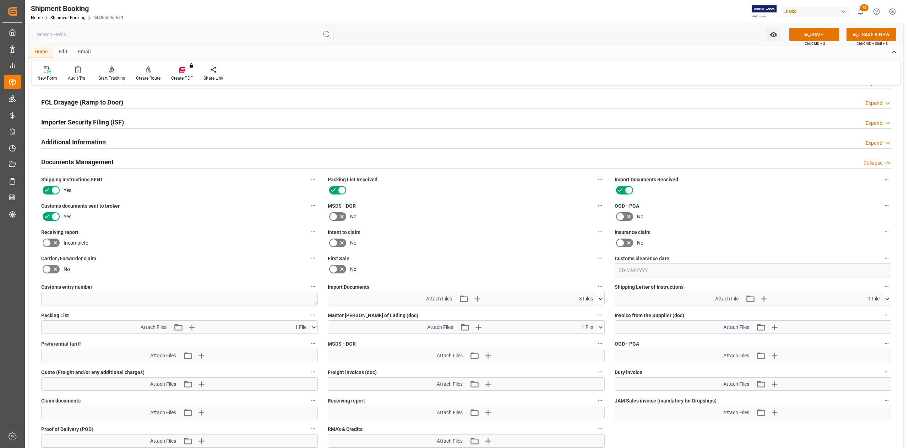
click at [314, 328] on icon at bounding box center [313, 326] width 7 height 7
click at [775, 325] on icon "button" at bounding box center [775, 327] width 7 height 7
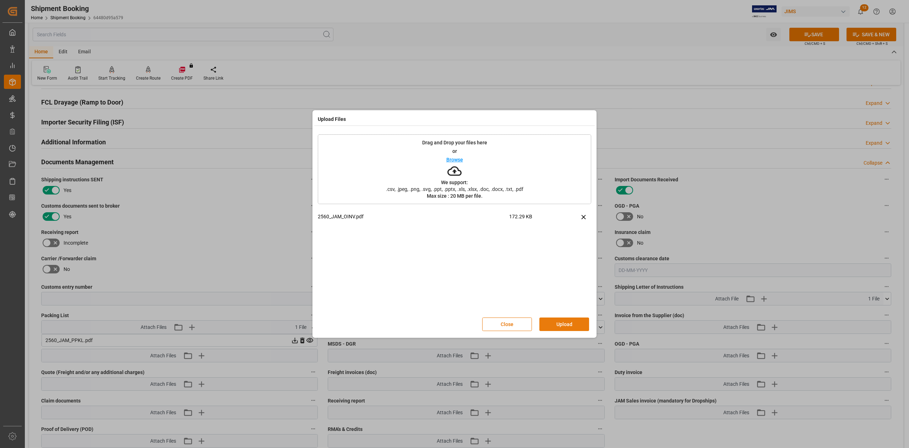
click at [572, 324] on button "Upload" at bounding box center [565, 324] width 50 height 14
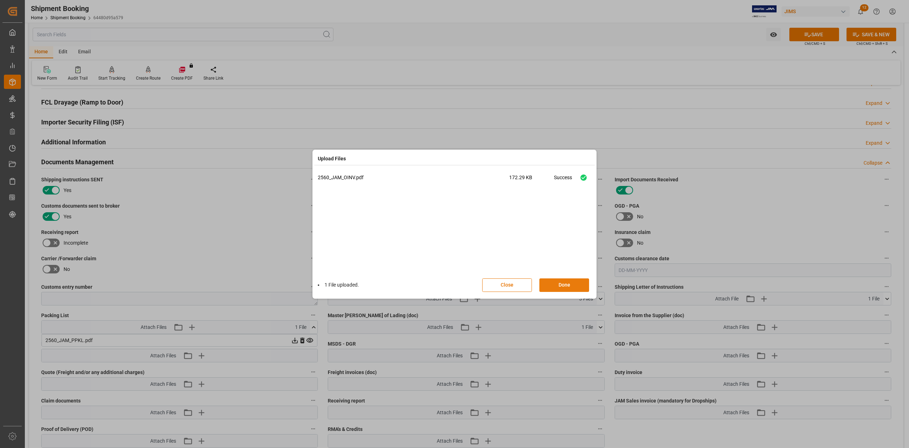
click at [570, 287] on button "Done" at bounding box center [565, 285] width 50 height 14
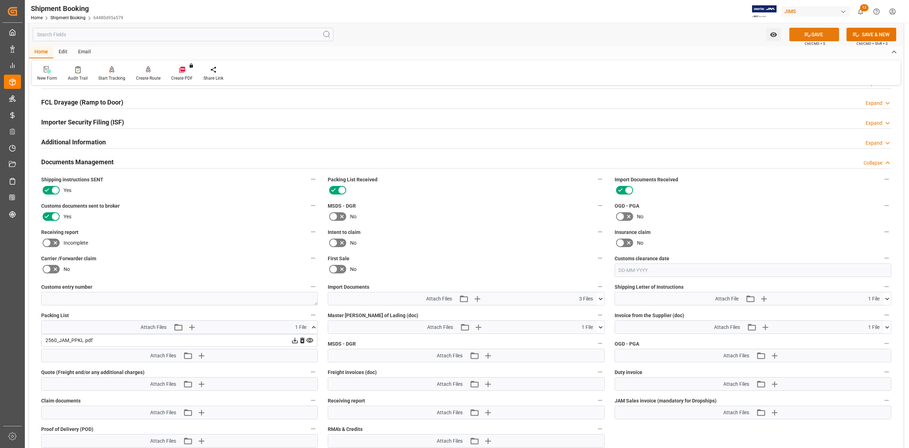
click at [806, 39] on button "SAVE" at bounding box center [815, 35] width 50 height 14
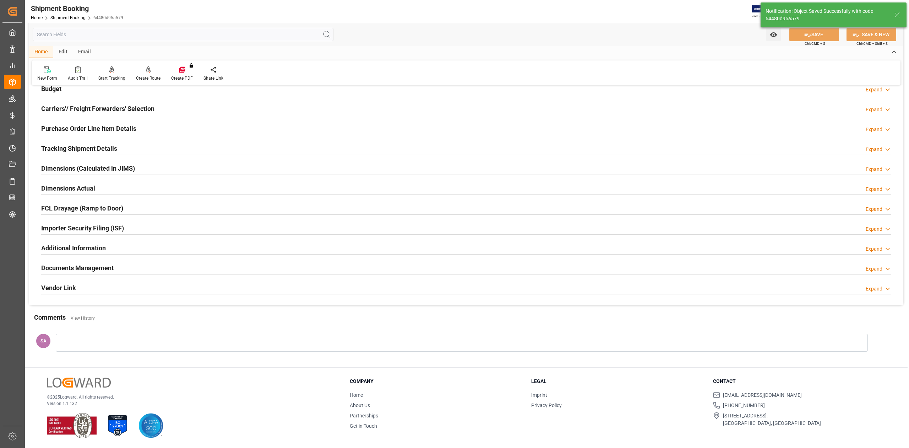
scroll to position [87, 0]
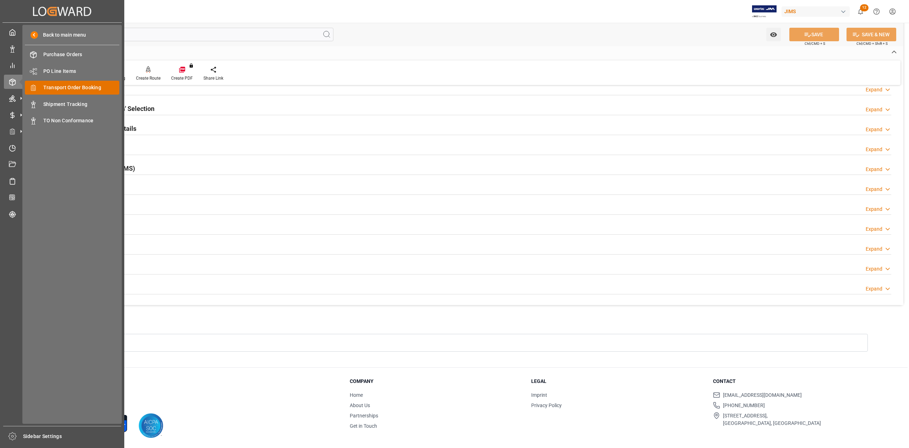
click at [72, 86] on span "Transport Order Booking" at bounding box center [81, 87] width 76 height 7
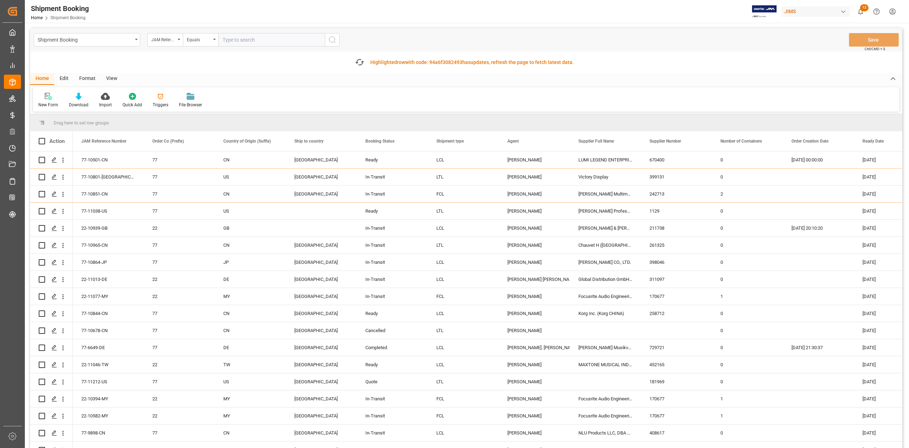
click at [273, 43] on input "text" at bounding box center [271, 40] width 107 height 14
paste input "77-10561-DE"
type input "77-10561-DE"
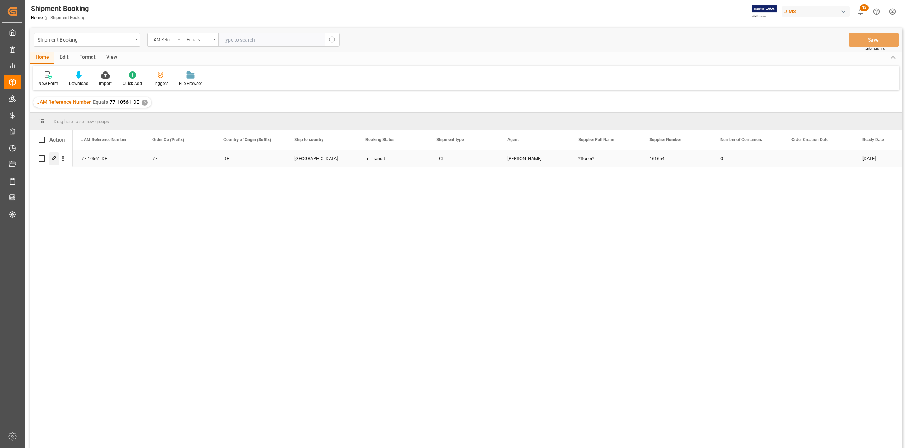
click at [53, 158] on icon "Press SPACE to select this row." at bounding box center [55, 159] width 6 height 6
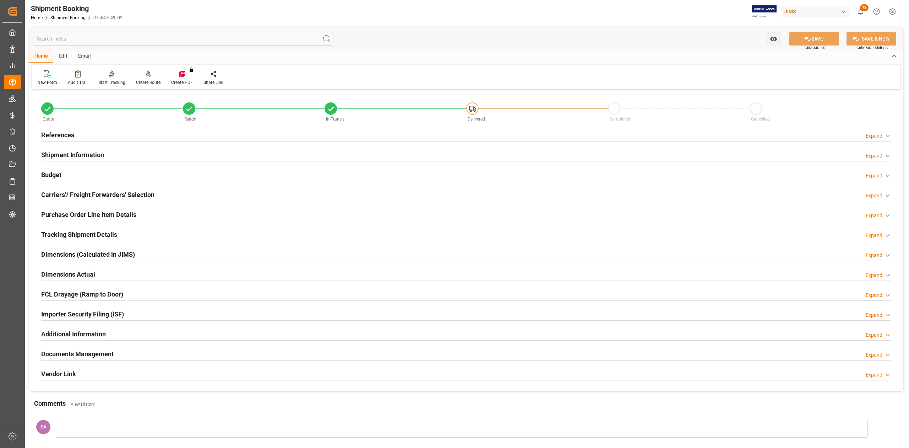
click at [73, 231] on h2 "Tracking Shipment Details" at bounding box center [79, 235] width 76 height 10
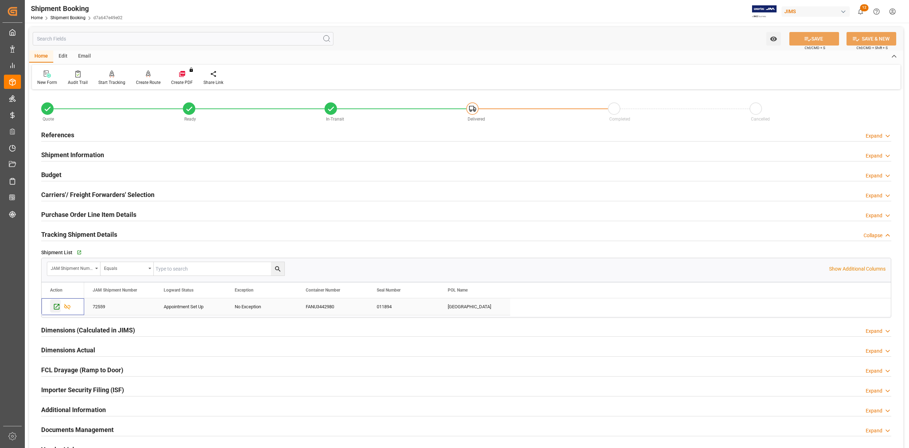
click at [55, 307] on icon "Press SPACE to select this row." at bounding box center [56, 306] width 7 height 7
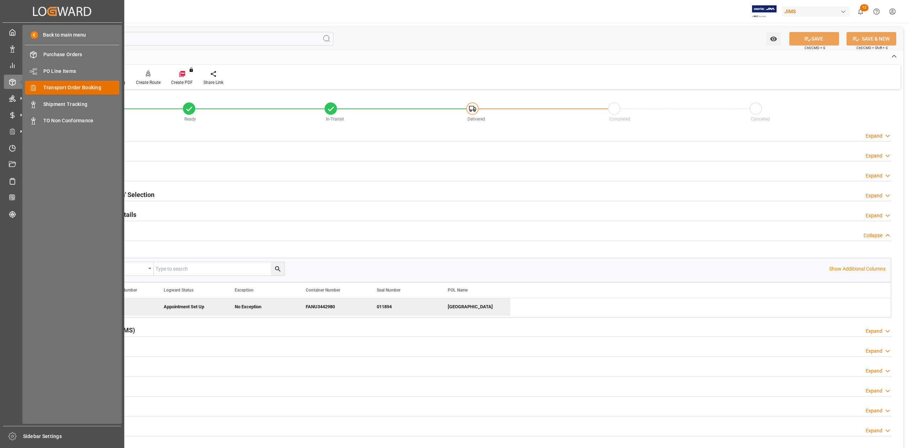
click at [89, 87] on span "Transport Order Booking" at bounding box center [81, 87] width 76 height 7
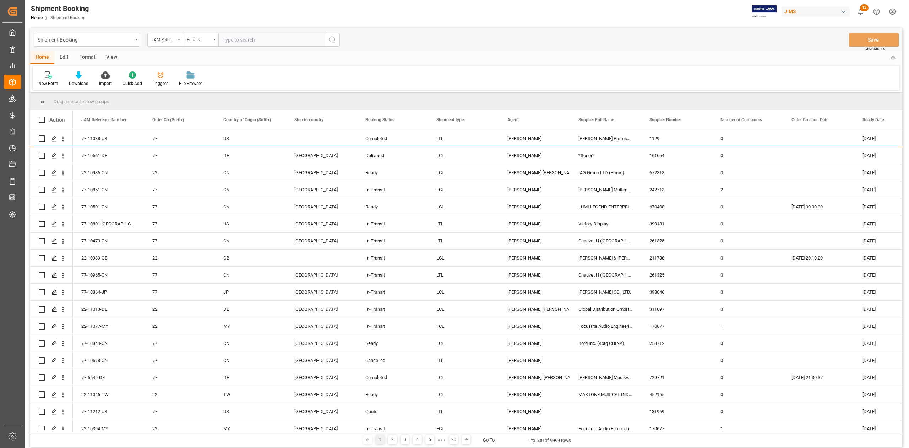
click at [279, 39] on input "text" at bounding box center [271, 40] width 107 height 14
paste input "LEC256BLK"
type input "LEC256BLK"
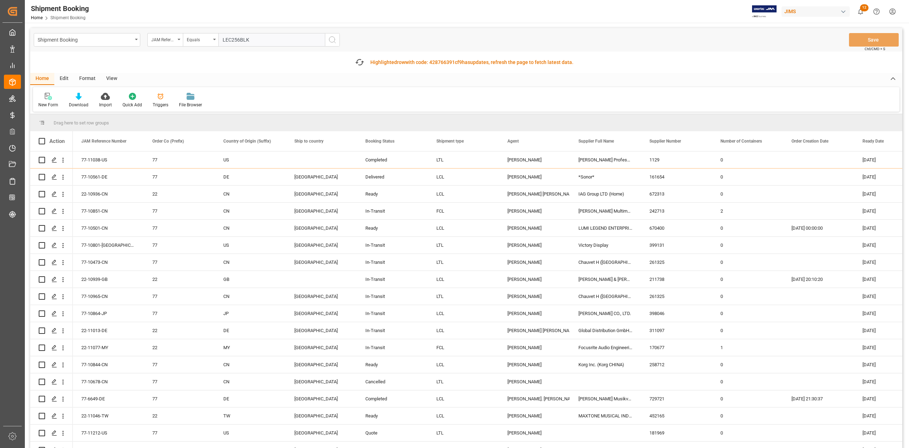
click at [279, 39] on input "LEC256BLK" at bounding box center [271, 40] width 107 height 14
drag, startPoint x: 282, startPoint y: 39, endPoint x: 292, endPoint y: 33, distance: 11.3
click at [282, 39] on input "text" at bounding box center [271, 40] width 107 height 14
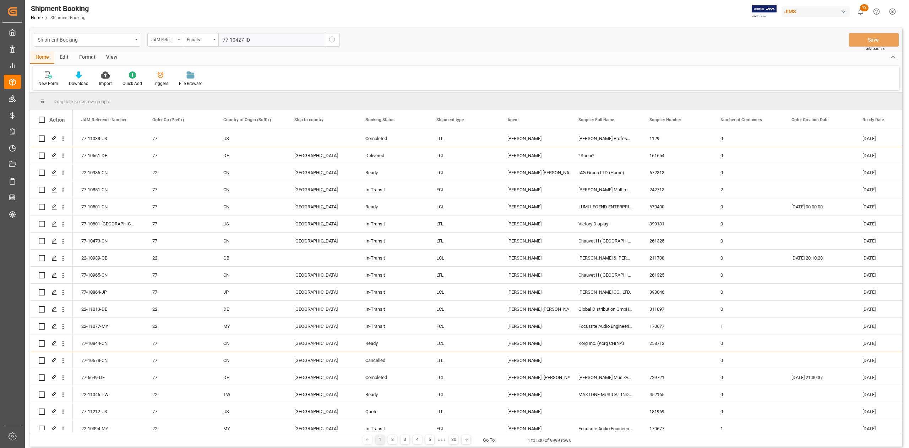
type input "77-10427-ID"
click at [335, 43] on icon "search button" at bounding box center [332, 40] width 9 height 9
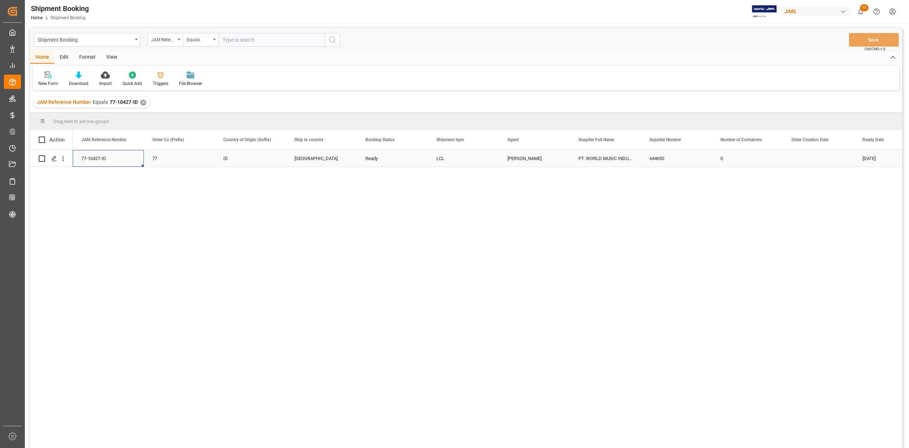
click at [104, 161] on div "77-10427-ID" at bounding box center [108, 158] width 71 height 17
click at [55, 158] on polygon "Press SPACE to select this row." at bounding box center [54, 158] width 4 height 4
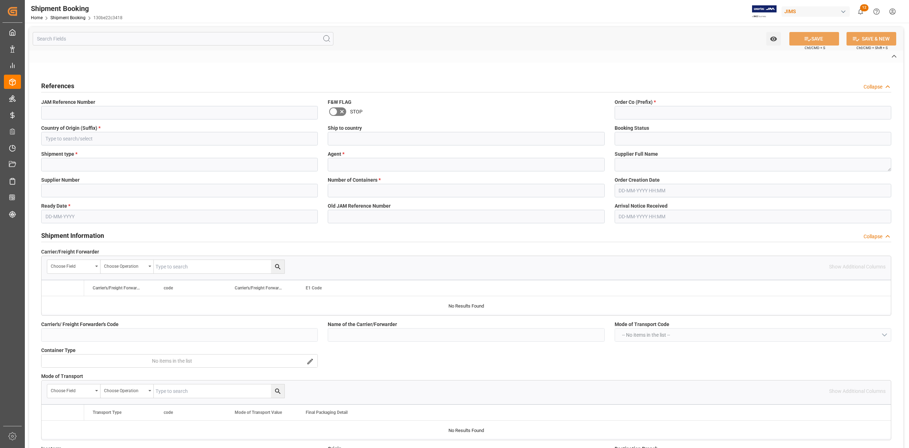
type input "77-10427-ID"
type input "77"
type input "ID"
type input "[GEOGRAPHIC_DATA]"
type input "Ready"
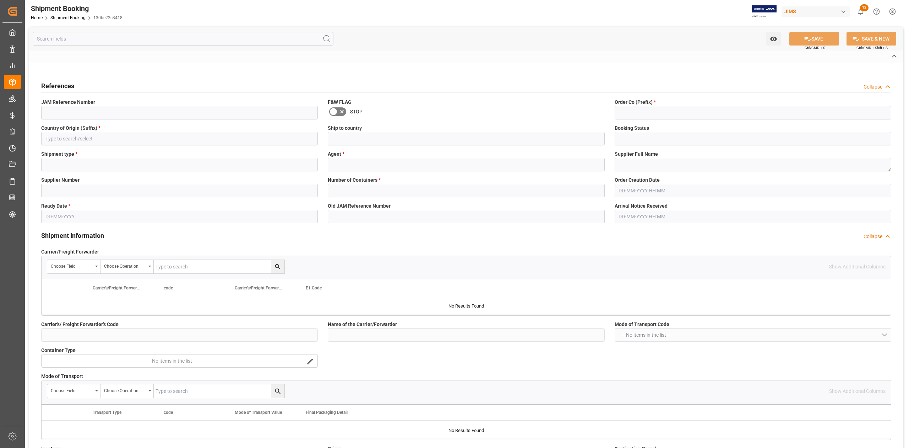
type input "LCL"
type input "[PERSON_NAME]"
type textarea "PT. WORLD MUSIC INDUSTRY"
type input "644692"
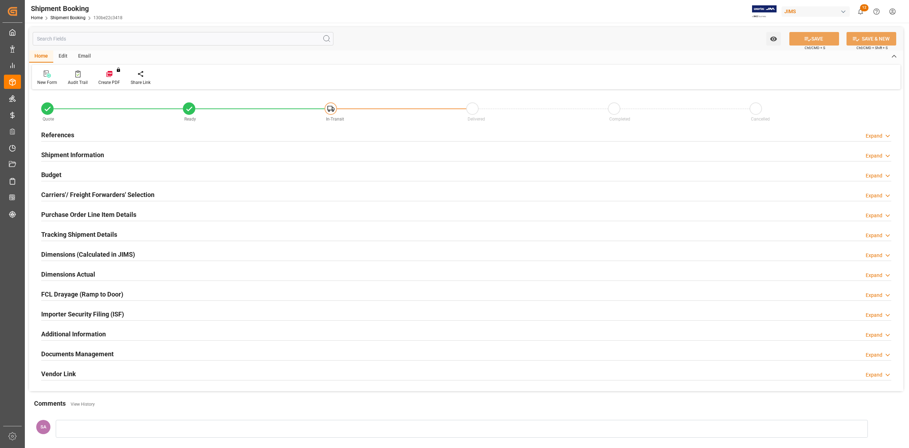
type input "0"
type input "[DATE]"
click at [64, 136] on h2 "References" at bounding box center [57, 135] width 33 height 10
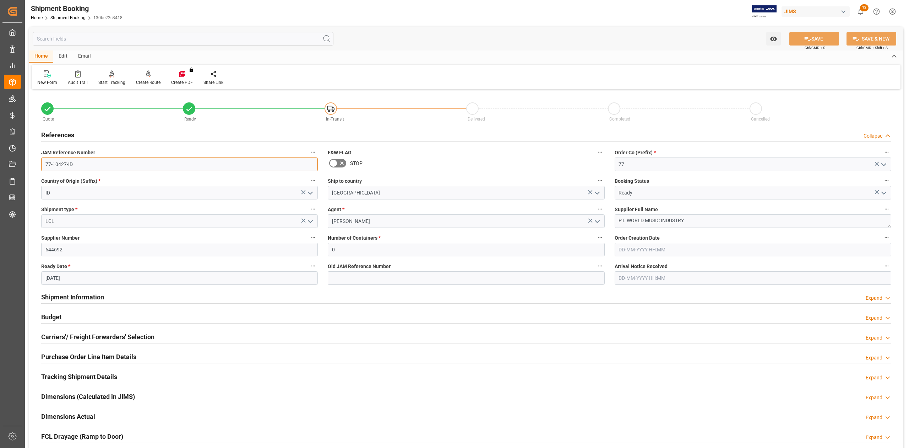
click at [83, 164] on input "77-10427-ID" at bounding box center [179, 164] width 277 height 14
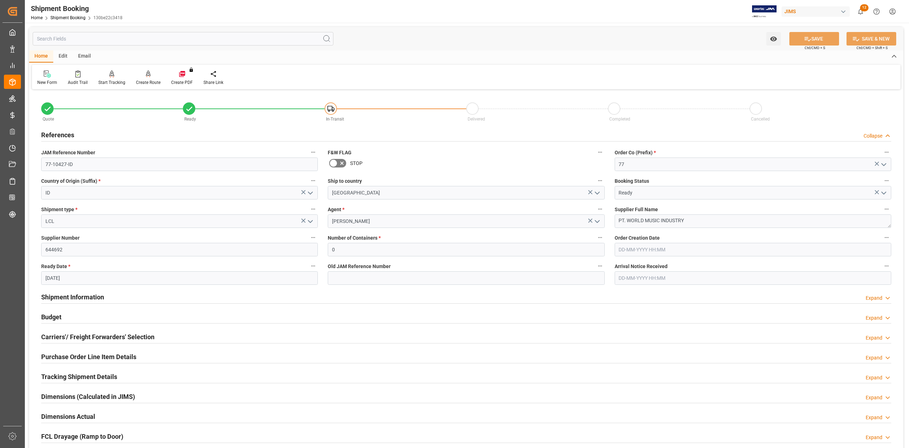
click at [99, 293] on h2 "Shipment Information" at bounding box center [72, 297] width 63 height 10
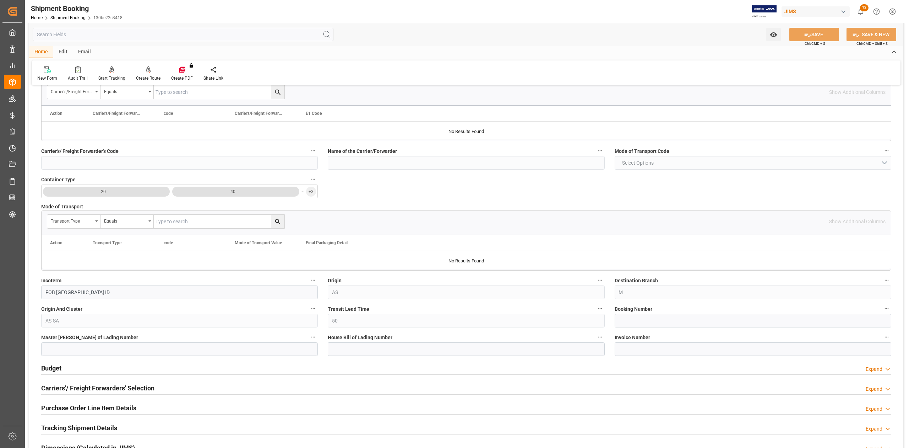
scroll to position [237, 0]
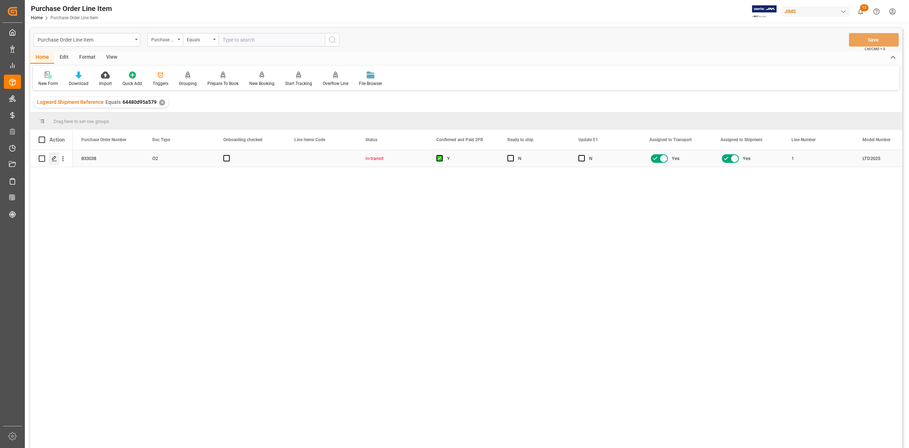
click at [53, 161] on div "Press SPACE to select this row." at bounding box center [54, 158] width 11 height 13
click at [112, 56] on div "View" at bounding box center [112, 58] width 22 height 12
click at [81, 81] on div "Standard Templates" at bounding box center [81, 83] width 36 height 6
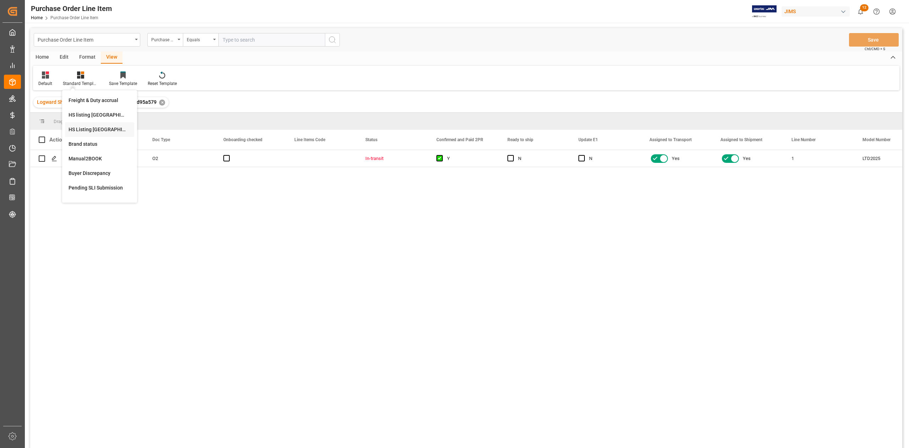
click at [91, 126] on div "HS Listing [GEOGRAPHIC_DATA]" at bounding box center [100, 129] width 62 height 7
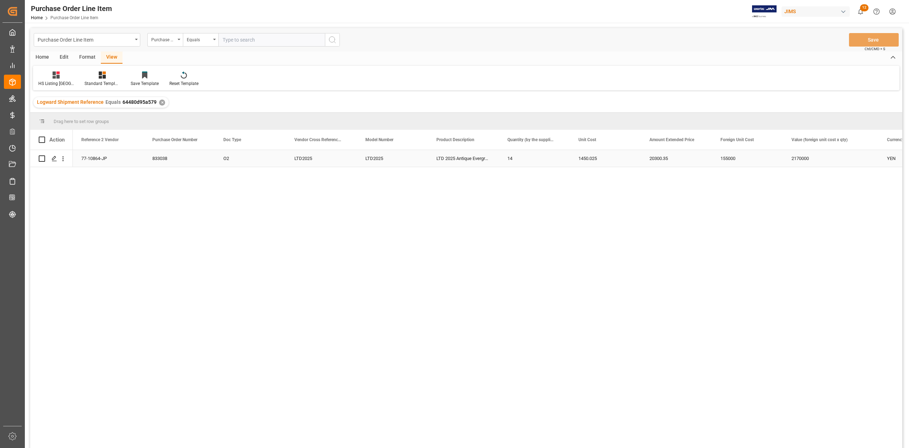
click at [98, 158] on div "77-10864-JP" at bounding box center [108, 158] width 71 height 17
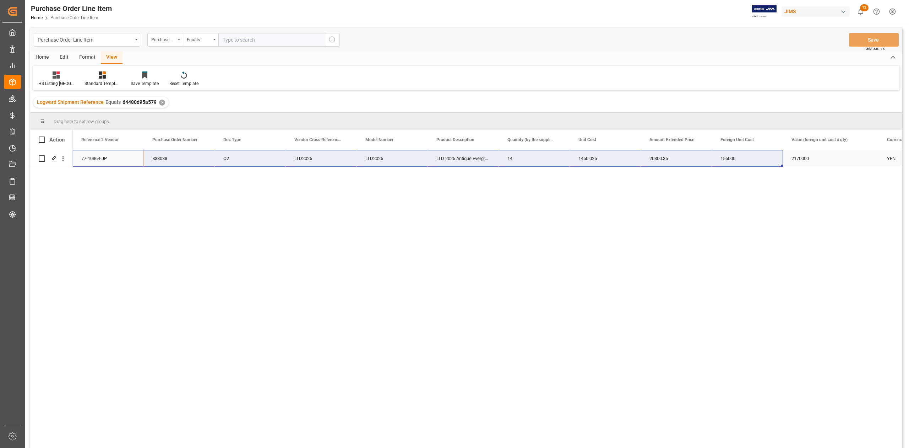
scroll to position [0, 331]
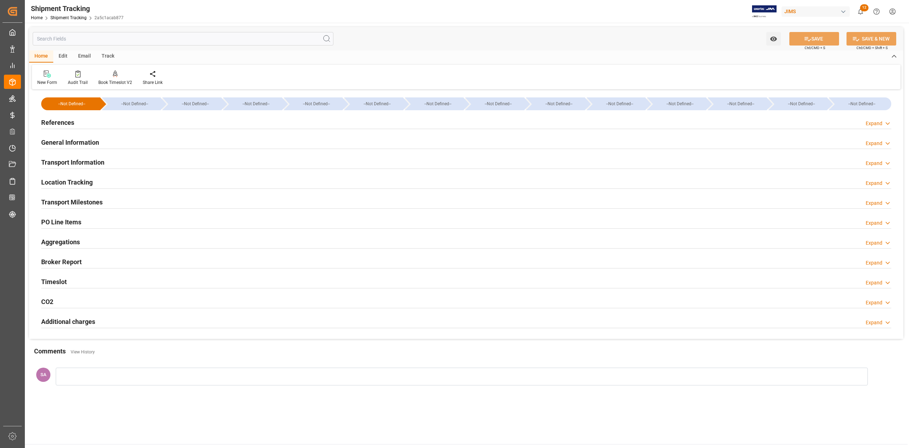
click at [96, 205] on h2 "Transport Milestones" at bounding box center [71, 202] width 61 height 10
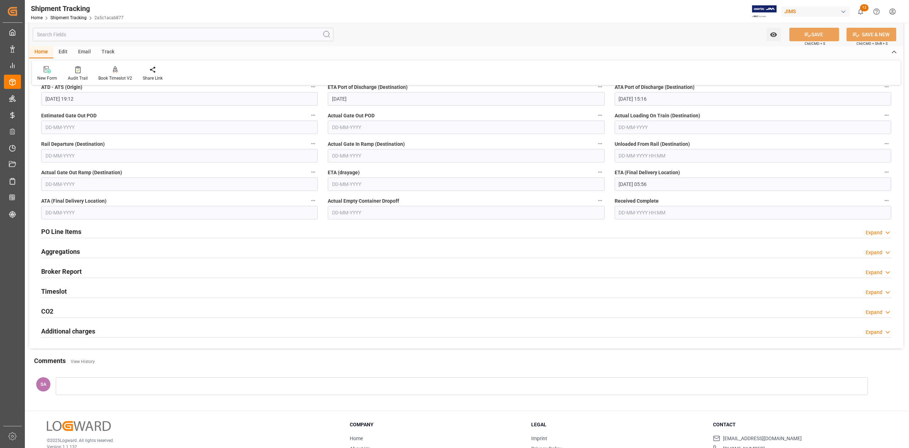
scroll to position [234, 0]
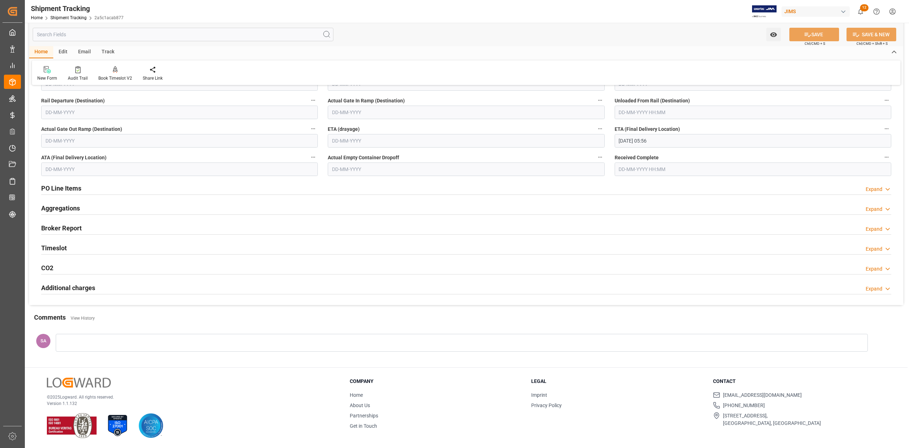
drag, startPoint x: 61, startPoint y: 247, endPoint x: 96, endPoint y: 247, distance: 34.5
click at [61, 247] on h2 "Timeslot" at bounding box center [54, 248] width 26 height 10
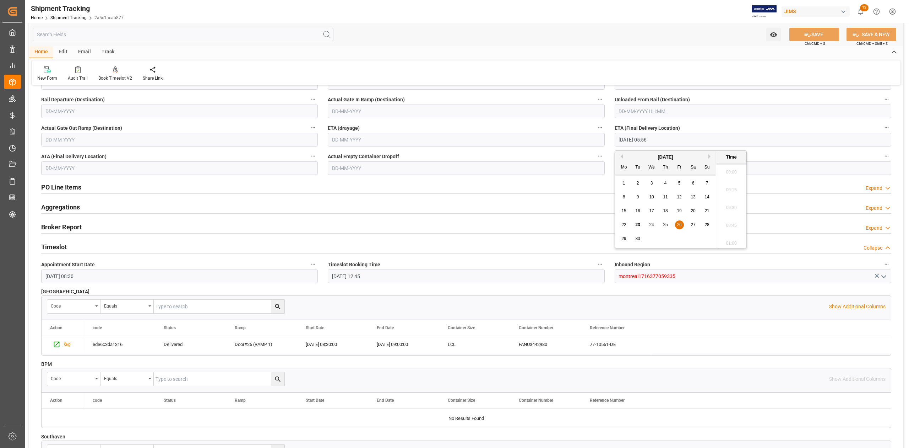
click at [681, 142] on input "[DATE] 05:56" at bounding box center [753, 140] width 277 height 14
click at [816, 32] on button "SAVE" at bounding box center [815, 35] width 50 height 14
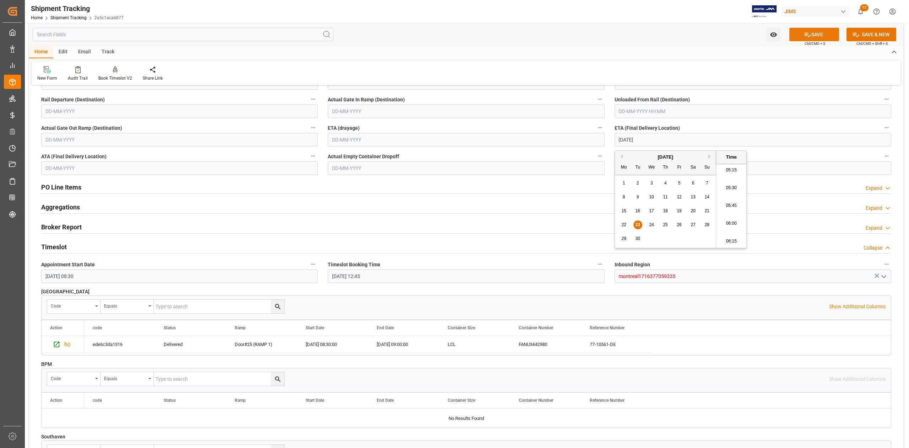
type input "[DATE] 00:00"
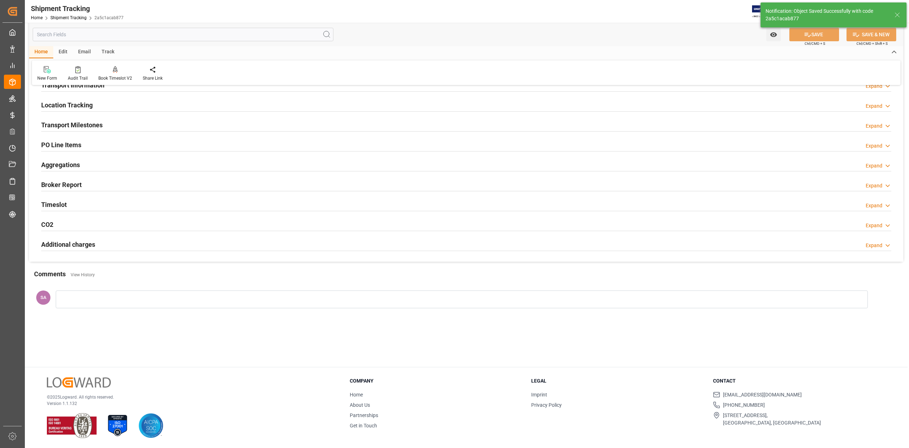
scroll to position [35, 0]
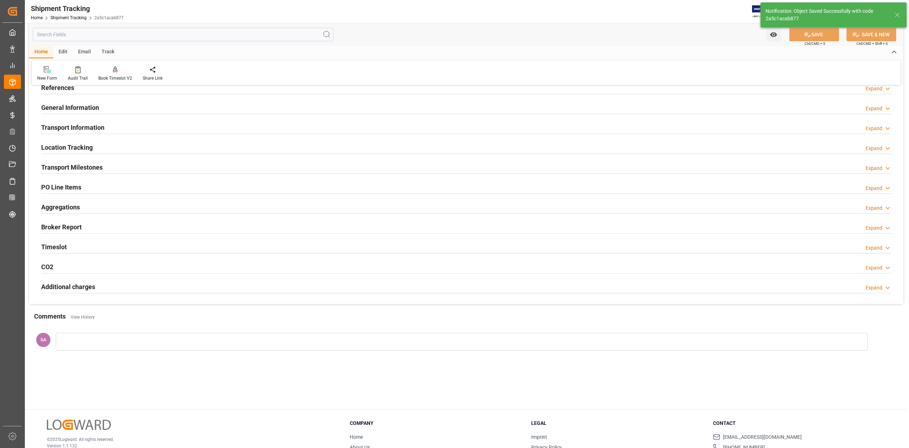
click at [83, 167] on h2 "Transport Milestones" at bounding box center [71, 167] width 61 height 10
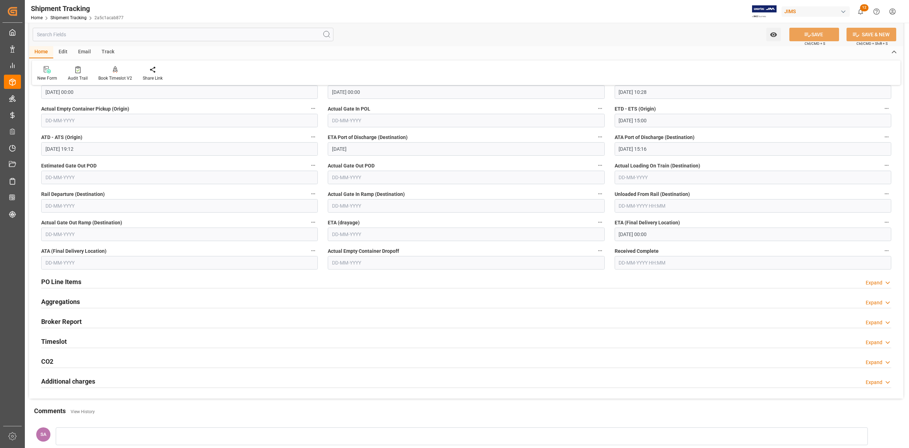
scroll to position [92, 0]
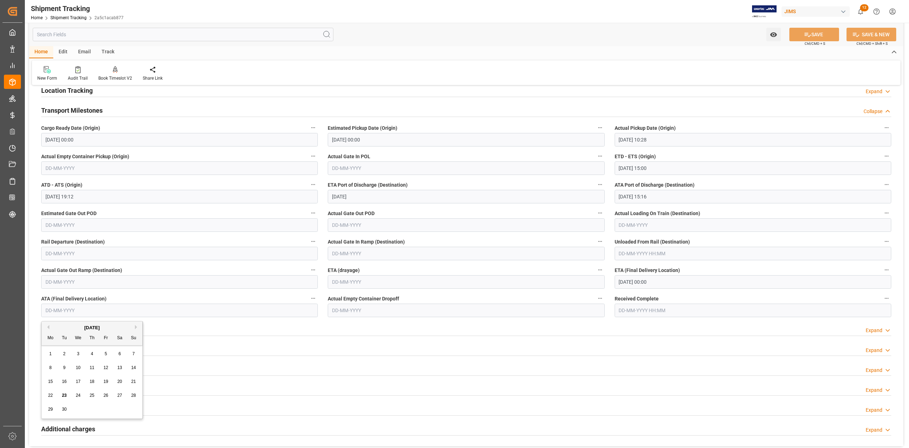
click at [79, 307] on input "text" at bounding box center [179, 310] width 277 height 14
click at [804, 36] on icon at bounding box center [807, 34] width 7 height 7
type input "[DATE]"
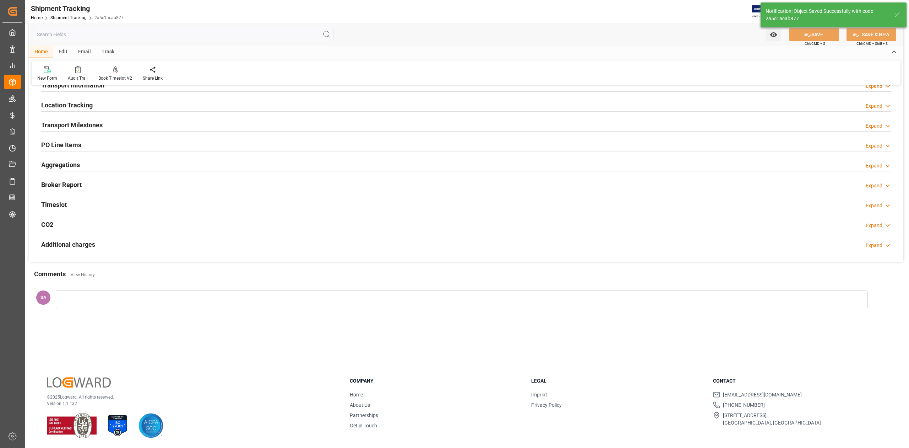
scroll to position [77, 0]
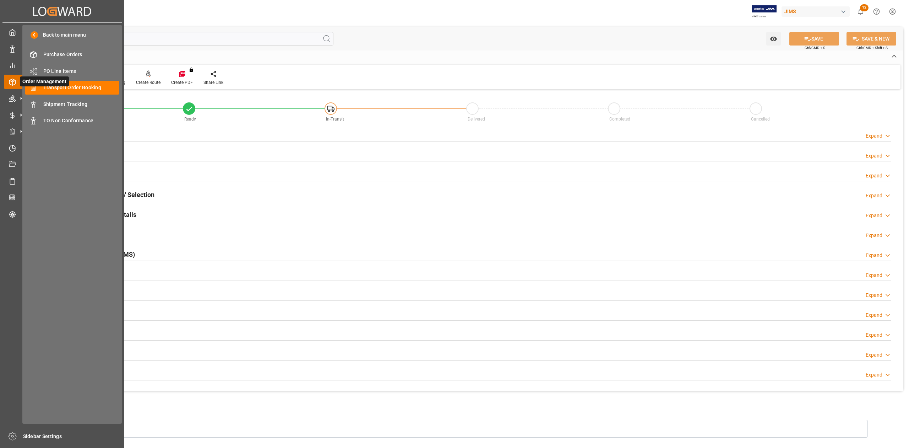
click at [13, 80] on icon at bounding box center [12, 82] width 7 height 7
click at [96, 84] on span "Transport Order Booking" at bounding box center [81, 87] width 76 height 7
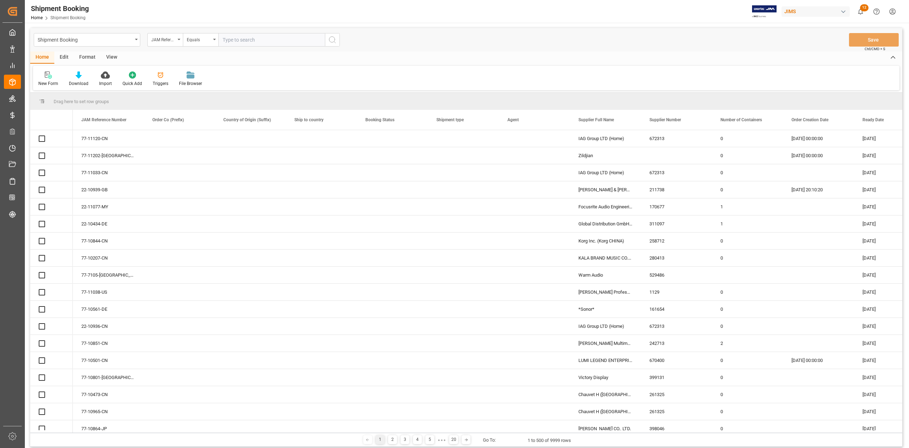
click at [253, 41] on input "text" at bounding box center [271, 40] width 107 height 14
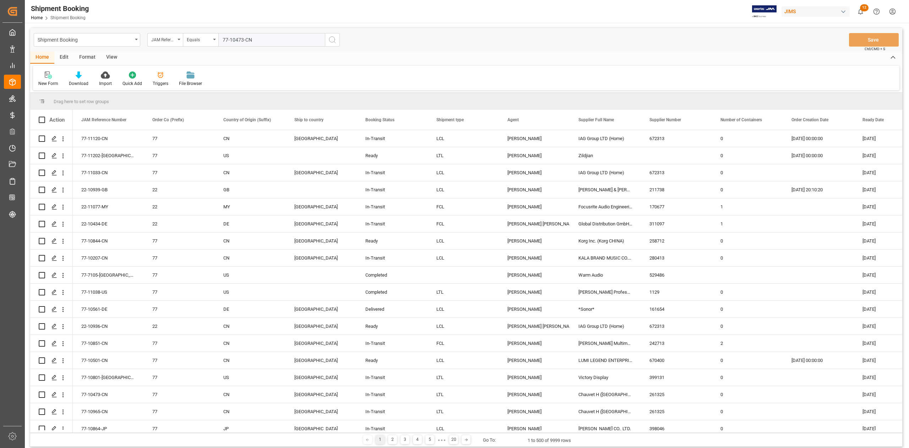
type input "77-10473-CN"
click at [336, 38] on icon "search button" at bounding box center [332, 40] width 9 height 9
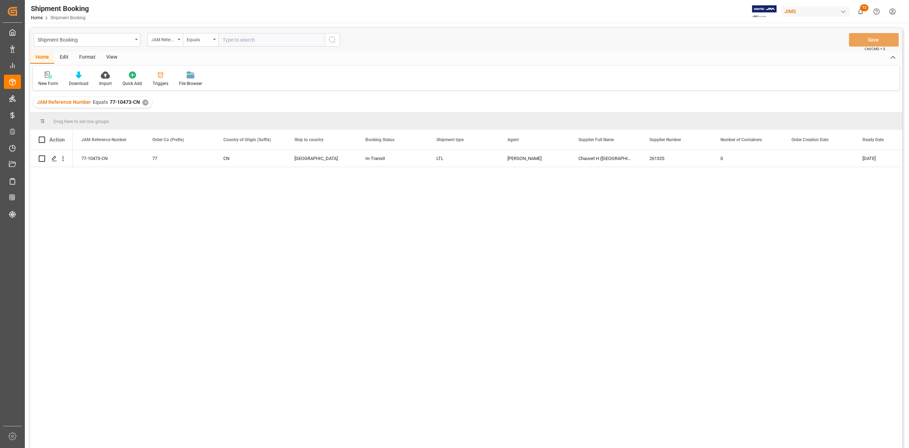
click at [144, 101] on div "✕" at bounding box center [145, 102] width 6 height 6
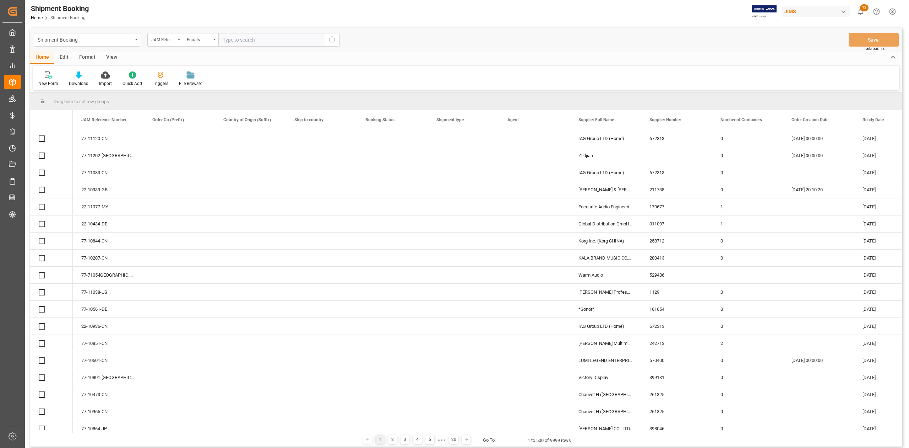
click at [263, 43] on input "text" at bounding box center [271, 40] width 107 height 14
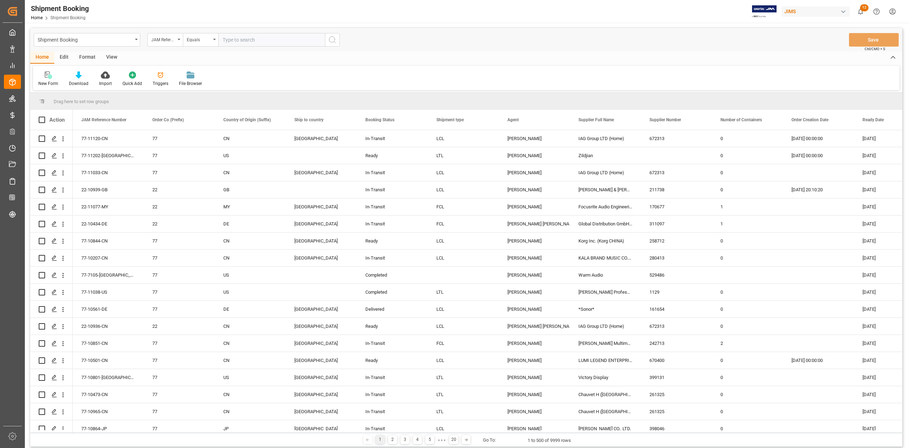
paste input "77-10650-IT"
type input "77-10650-IT"
click at [336, 40] on icon "search button" at bounding box center [332, 40] width 9 height 9
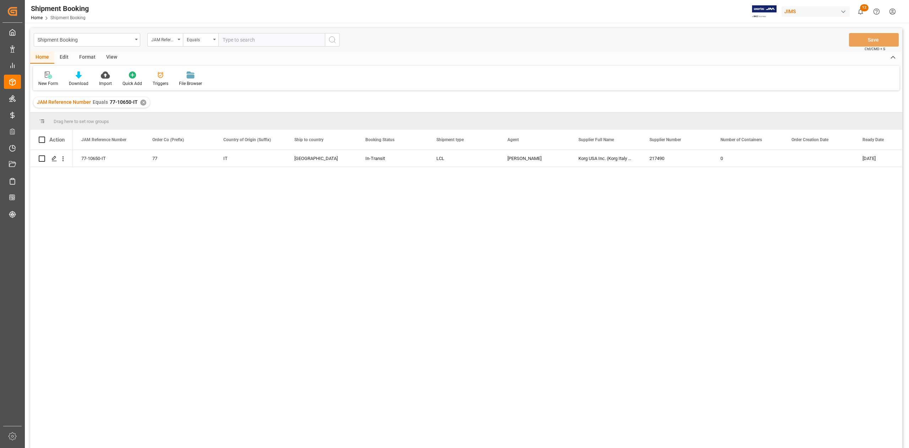
click at [143, 101] on div "✕" at bounding box center [143, 102] width 6 height 6
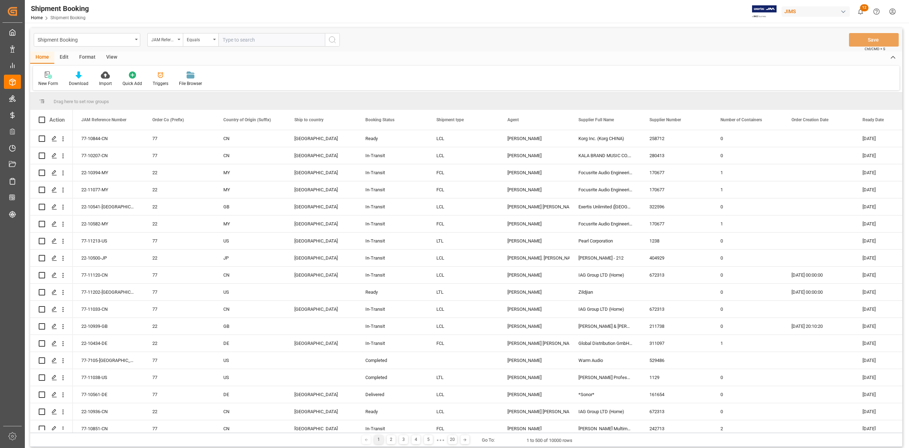
click at [257, 38] on input "text" at bounding box center [271, 40] width 107 height 14
paste input "77-10660-CN"
type input "77-10660-CN"
click at [334, 45] on button "search button" at bounding box center [332, 40] width 15 height 14
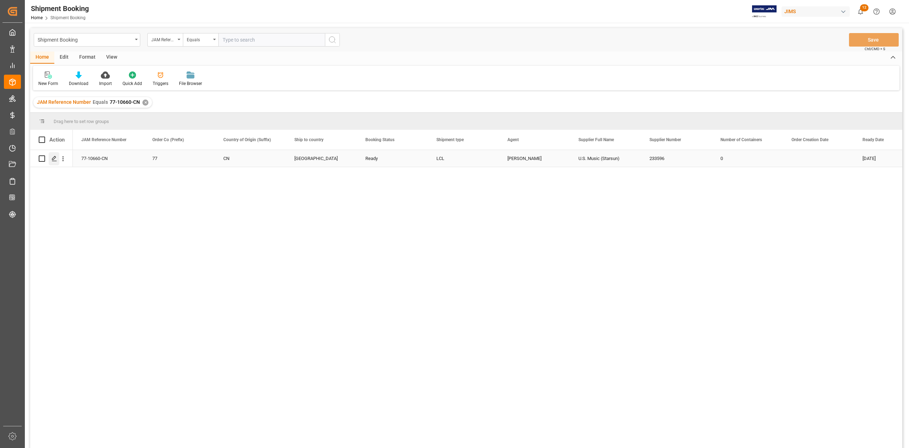
click at [58, 160] on div "Press SPACE to select this row." at bounding box center [54, 158] width 11 height 13
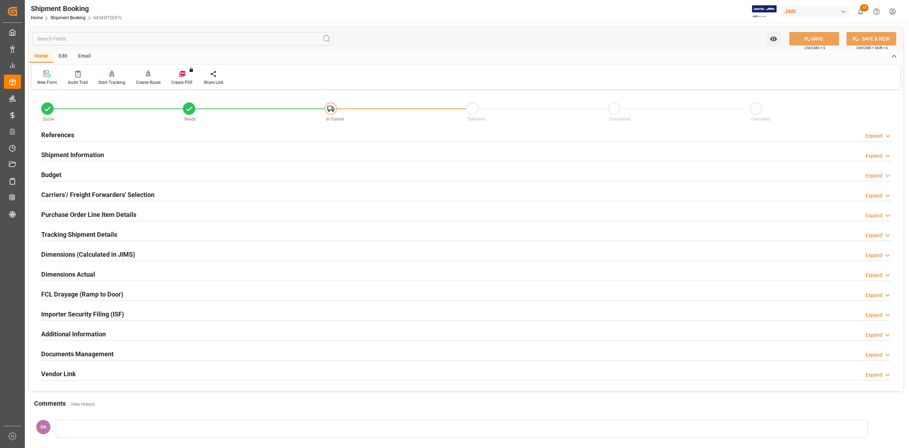
click at [107, 354] on h2 "Documents Management" at bounding box center [77, 354] width 72 height 10
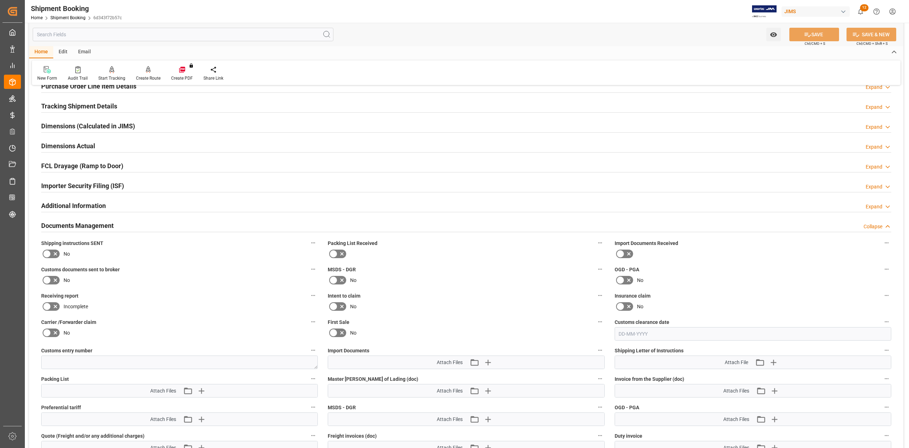
scroll to position [142, 0]
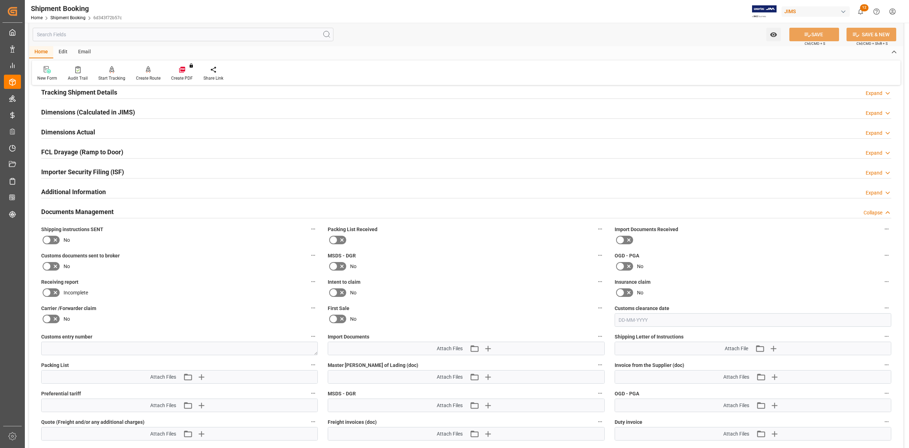
click at [46, 262] on icon at bounding box center [47, 266] width 9 height 9
click at [0, 0] on input "checkbox" at bounding box center [0, 0] width 0 height 0
click at [811, 26] on div "Watch Option SAVE Ctrl/CMD + S SAVE & NEW Ctrl/CMD + Shift + S" at bounding box center [466, 34] width 875 height 23
click at [808, 30] on button "SAVE" at bounding box center [815, 35] width 50 height 14
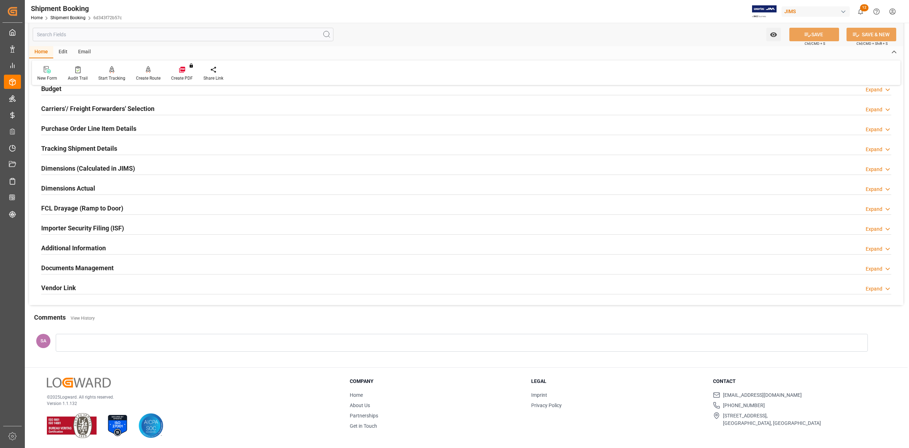
scroll to position [0, 0]
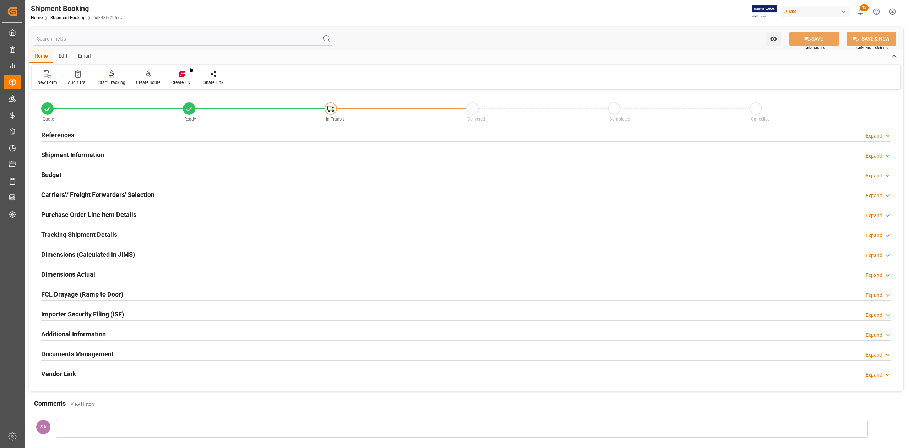
click at [102, 354] on h2 "Documents Management" at bounding box center [77, 354] width 72 height 10
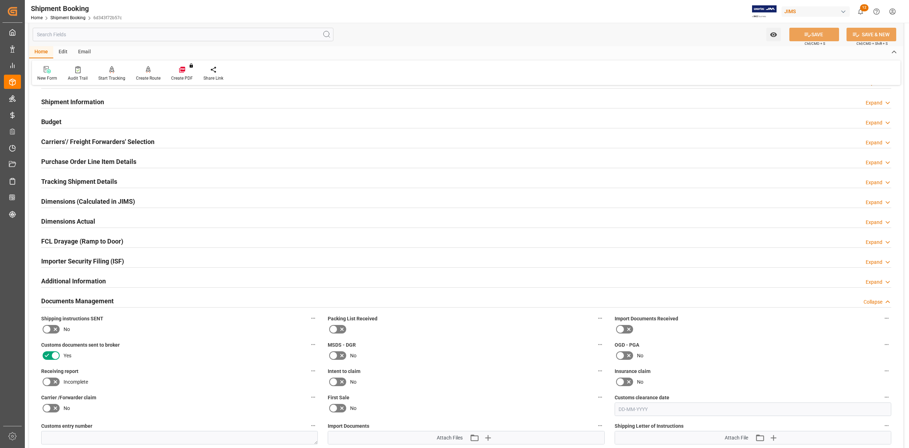
scroll to position [142, 0]
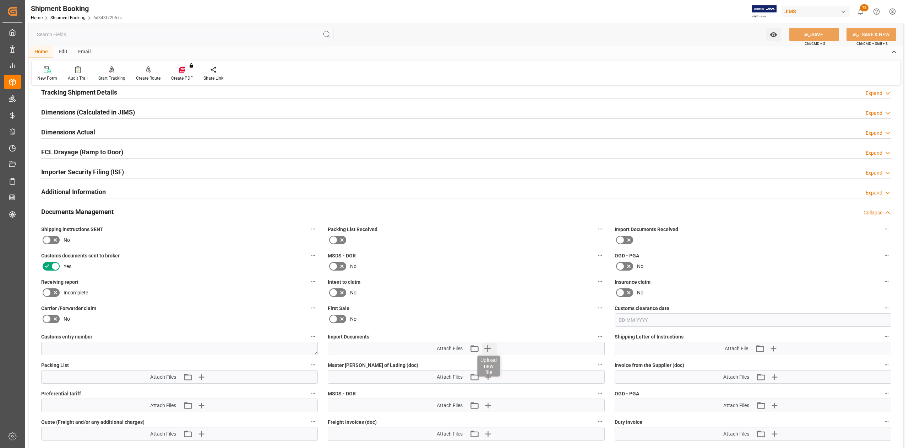
click at [487, 347] on icon "button" at bounding box center [487, 347] width 11 height 11
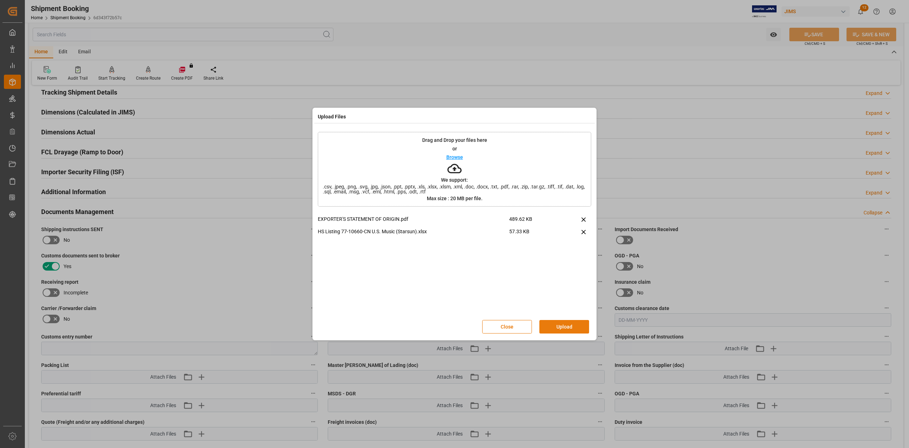
click at [576, 330] on button "Upload" at bounding box center [565, 327] width 50 height 14
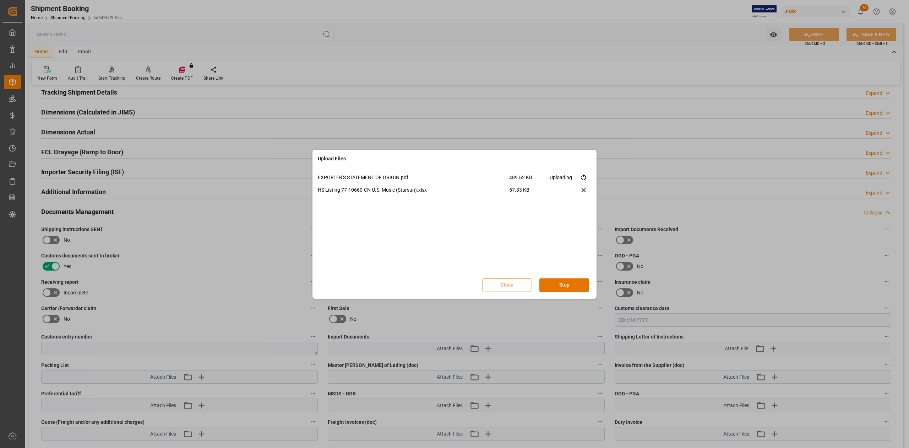
click at [545, 216] on div "EXPORTER'S STATEMENT OF ORIGIN.pdf 489.62 KB Uploading HS Listing 77-10660-CN U…" at bounding box center [455, 223] width 274 height 99
click at [559, 286] on button "Done" at bounding box center [565, 285] width 50 height 14
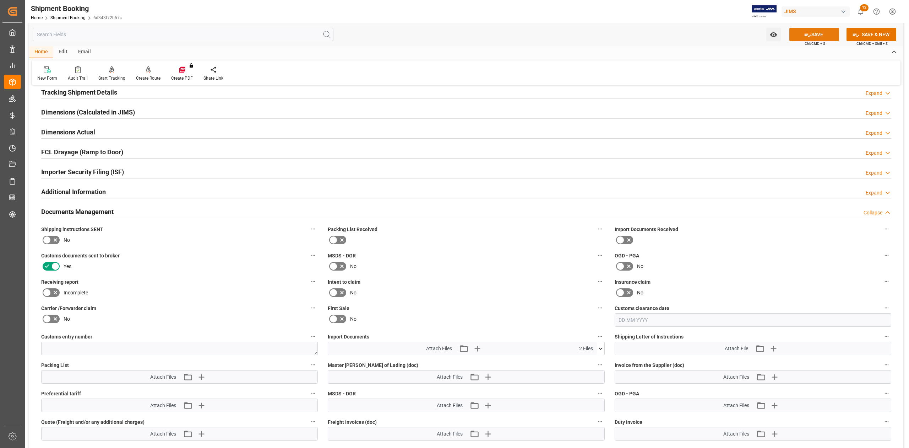
click at [826, 34] on button "SAVE" at bounding box center [815, 35] width 50 height 14
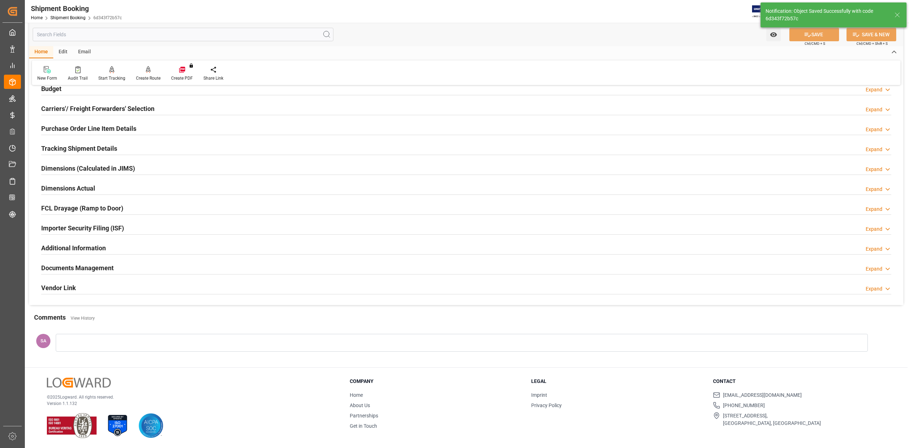
scroll to position [87, 0]
click at [68, 188] on h2 "Dimensions Actual" at bounding box center [68, 188] width 54 height 10
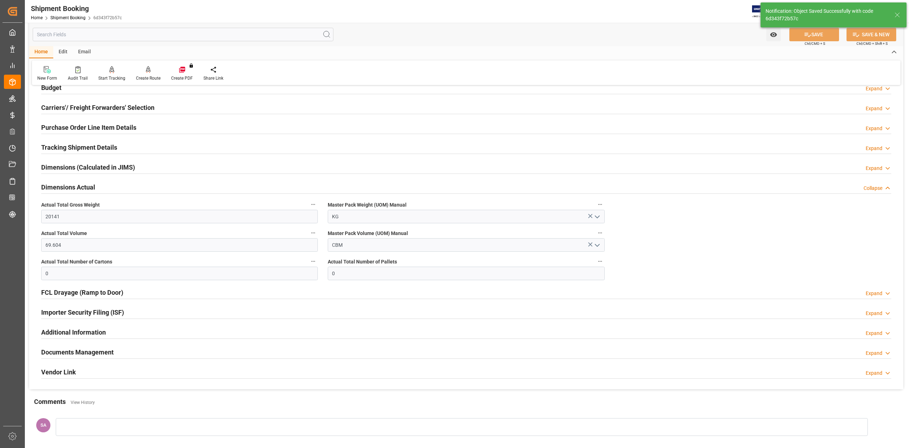
scroll to position [142, 0]
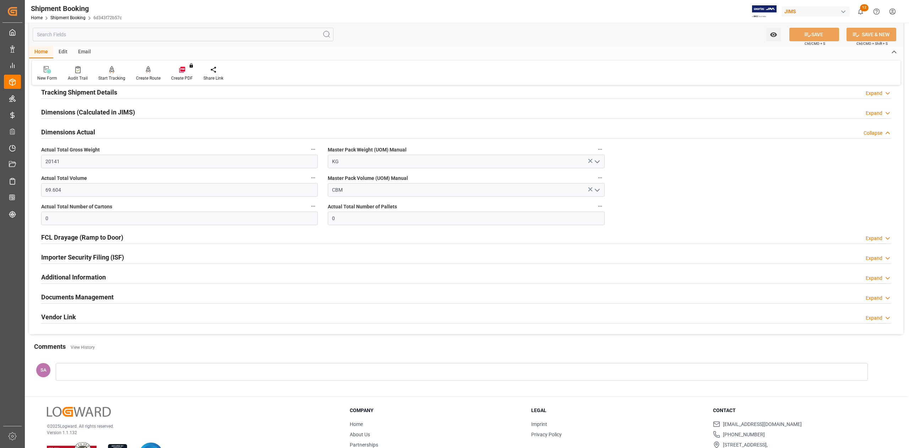
click at [70, 128] on h2 "Dimensions Actual" at bounding box center [68, 132] width 54 height 10
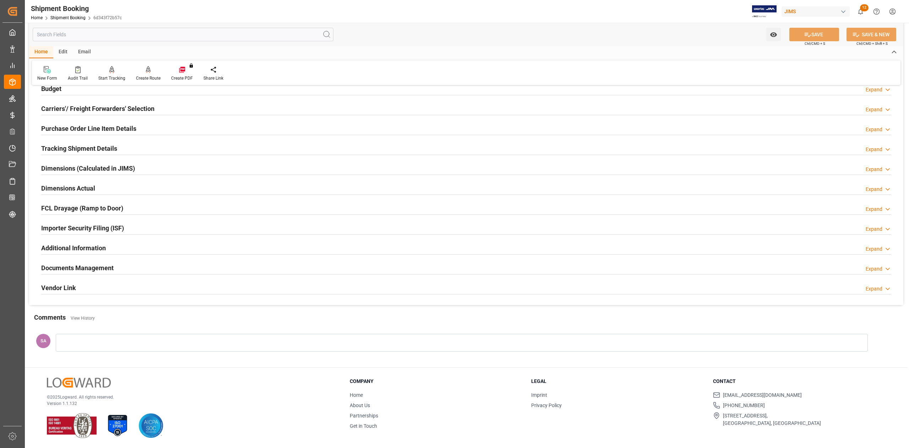
scroll to position [87, 0]
click at [93, 265] on h2 "Documents Management" at bounding box center [77, 268] width 72 height 10
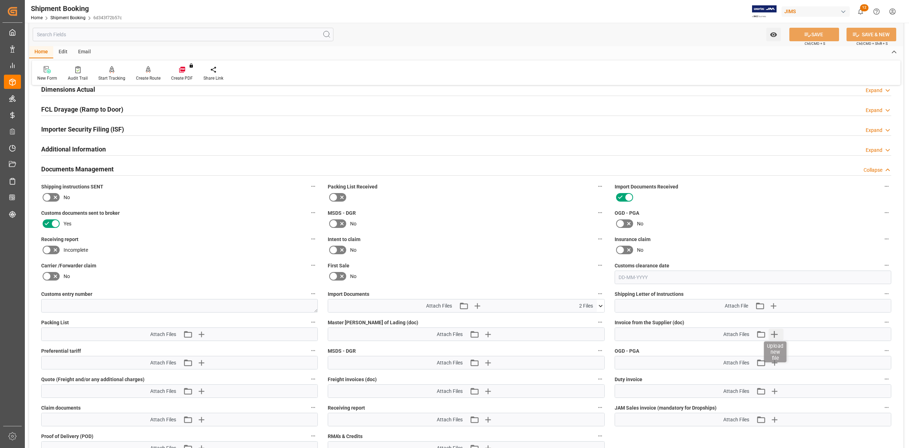
scroll to position [237, 0]
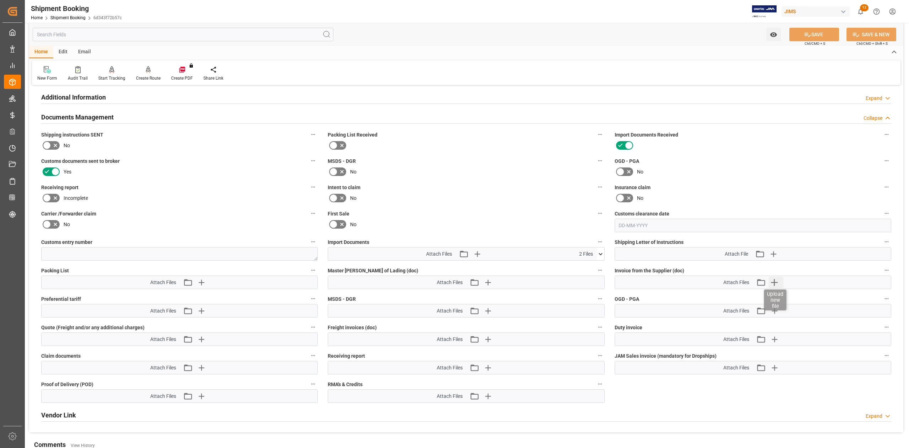
click at [773, 283] on icon "button" at bounding box center [774, 281] width 11 height 11
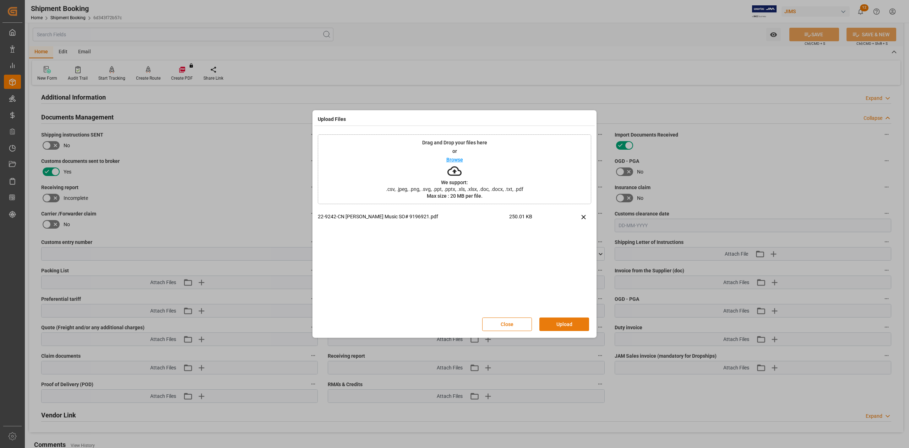
click at [567, 325] on button "Upload" at bounding box center [565, 324] width 50 height 14
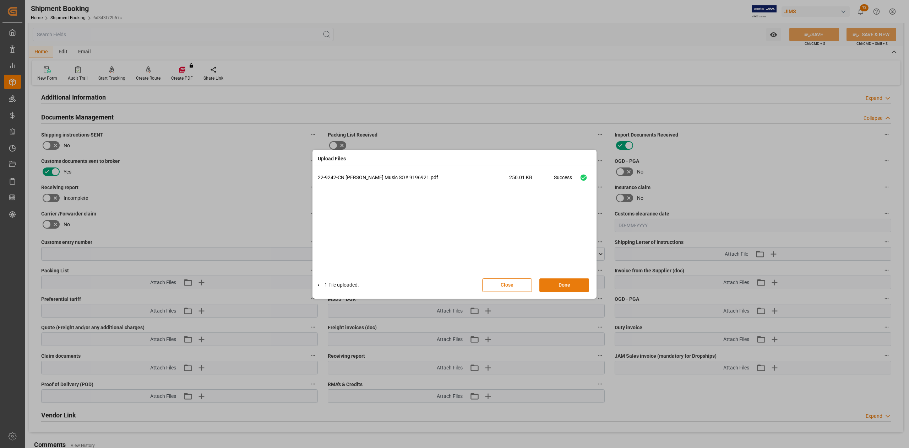
click at [569, 285] on button "Done" at bounding box center [565, 285] width 50 height 14
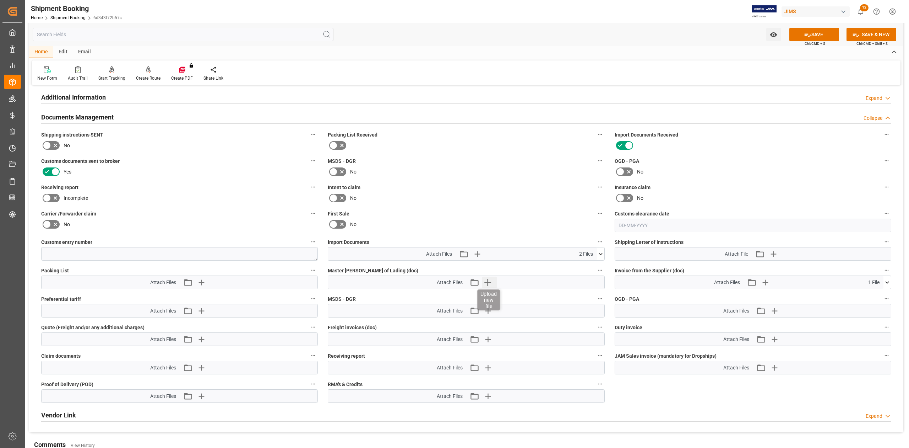
click at [490, 282] on icon "button" at bounding box center [488, 282] width 7 height 7
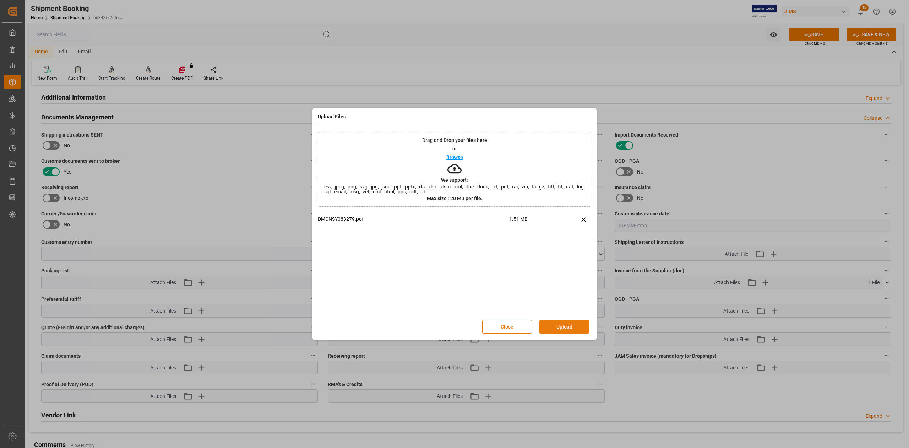
click at [566, 325] on button "Upload" at bounding box center [565, 327] width 50 height 14
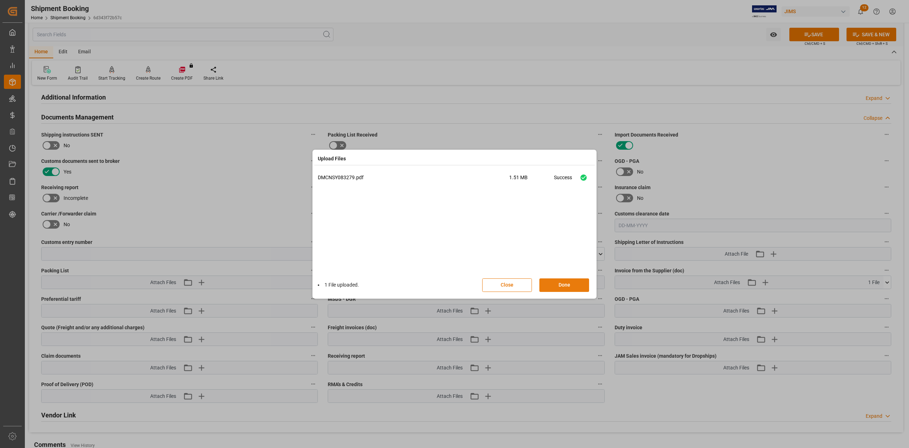
click at [572, 284] on button "Done" at bounding box center [565, 285] width 50 height 14
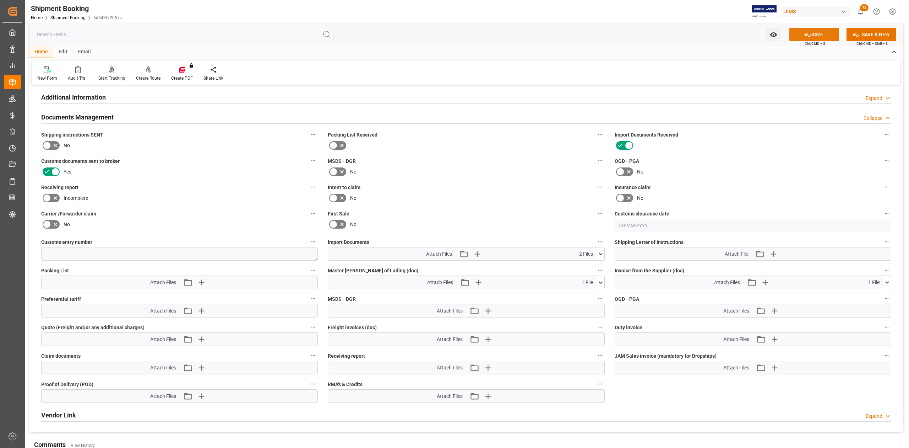
click at [823, 37] on button "SAVE" at bounding box center [815, 35] width 50 height 14
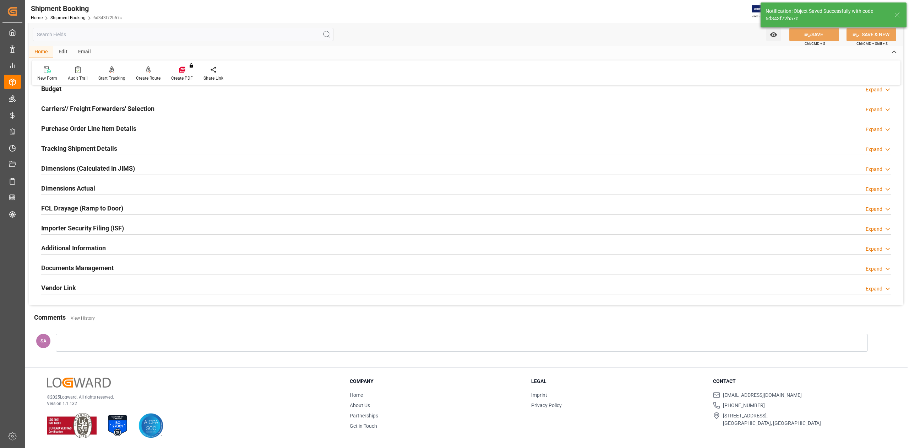
scroll to position [87, 0]
click at [103, 267] on h2 "Documents Management" at bounding box center [77, 268] width 72 height 10
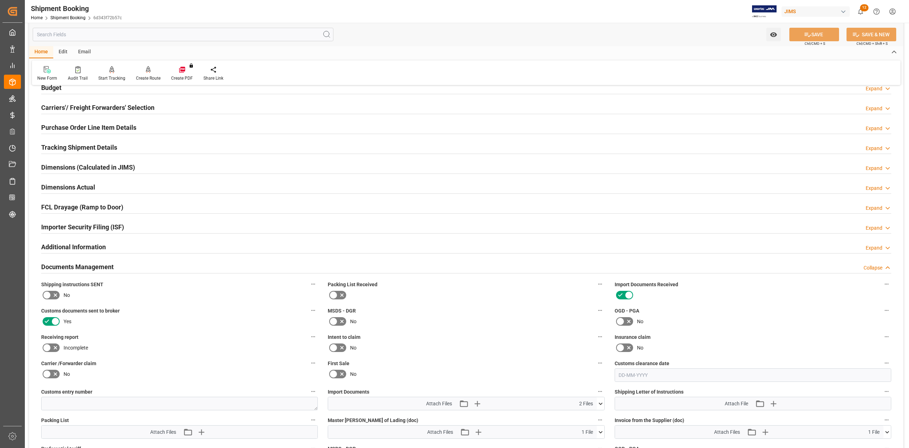
scroll to position [237, 0]
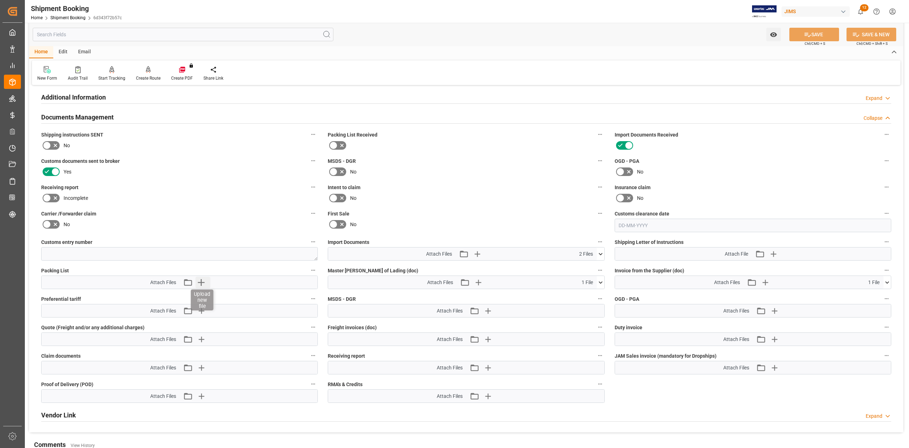
click at [199, 282] on icon "button" at bounding box center [201, 282] width 7 height 7
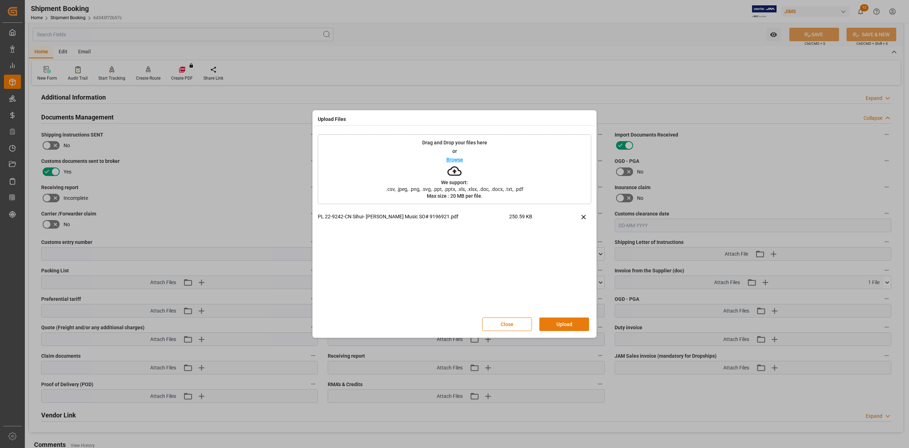
click at [563, 320] on button "Upload" at bounding box center [565, 324] width 50 height 14
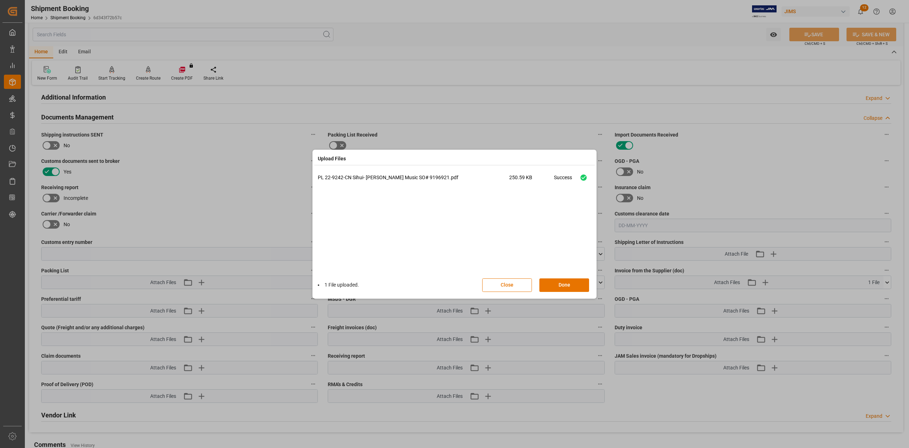
click at [562, 284] on button "Done" at bounding box center [565, 285] width 50 height 14
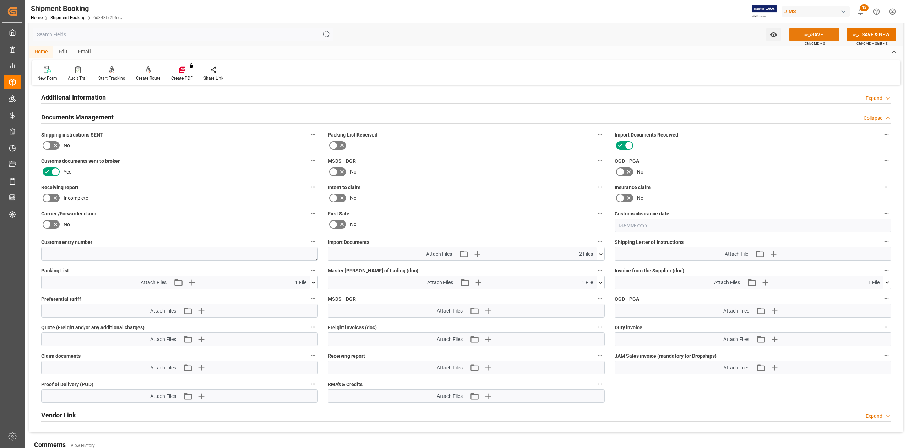
click at [813, 36] on button "SAVE" at bounding box center [815, 35] width 50 height 14
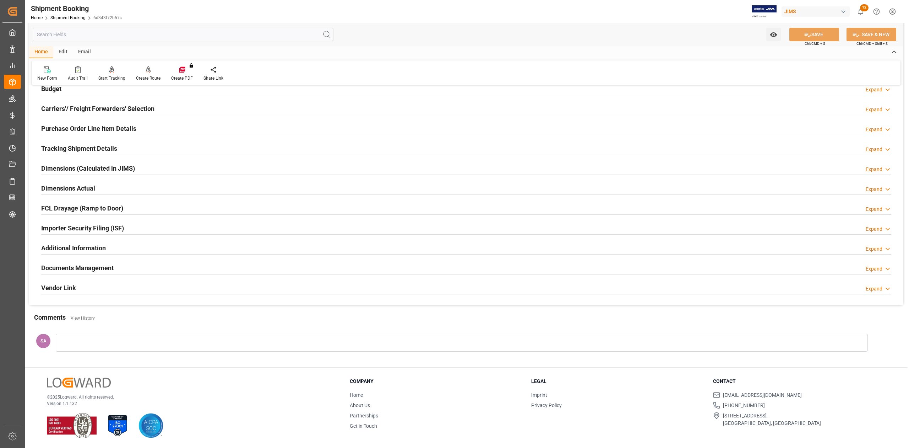
scroll to position [87, 0]
click at [103, 270] on h2 "Documents Management" at bounding box center [77, 268] width 72 height 10
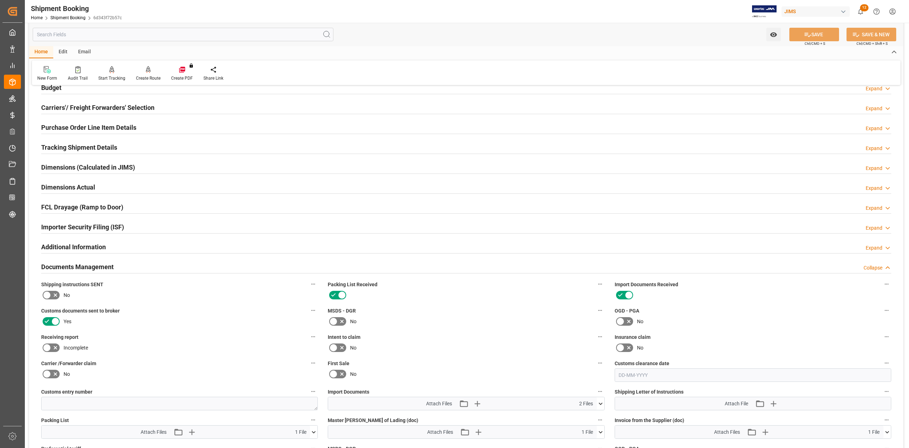
scroll to position [237, 0]
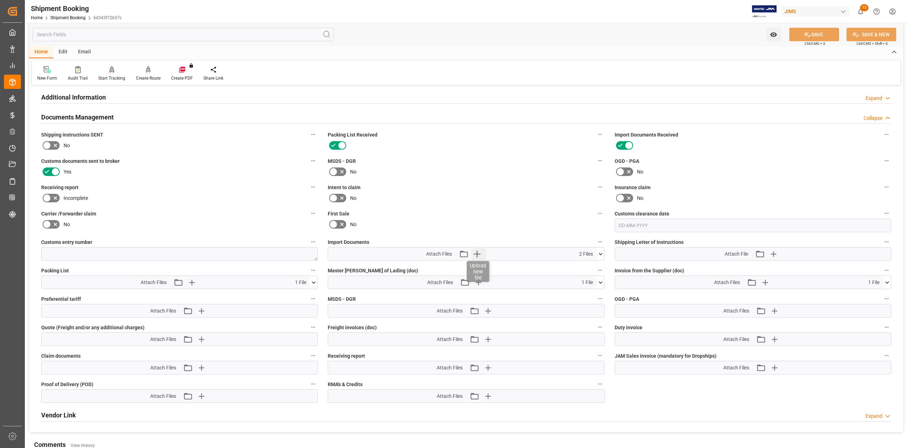
click at [480, 252] on icon "button" at bounding box center [476, 253] width 11 height 11
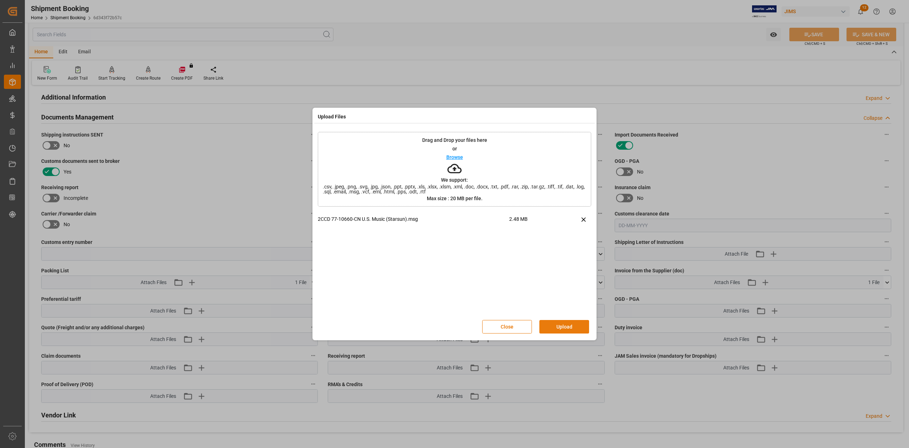
click at [573, 329] on button "Upload" at bounding box center [565, 327] width 50 height 14
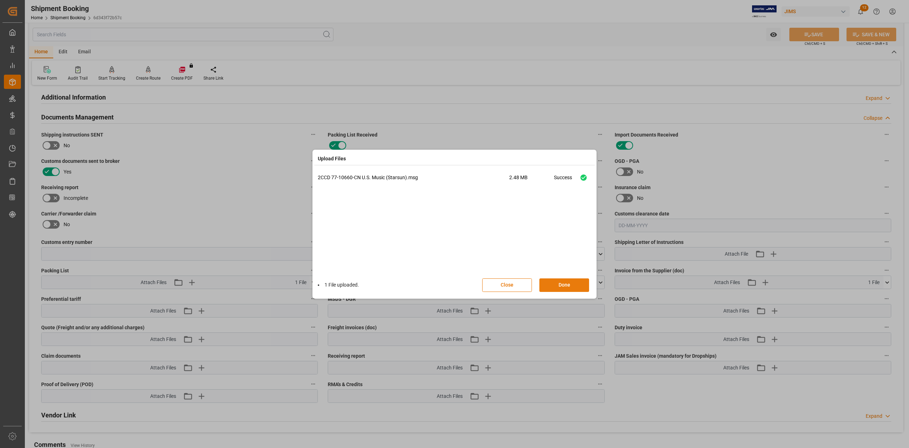
click at [573, 286] on button "Done" at bounding box center [565, 285] width 50 height 14
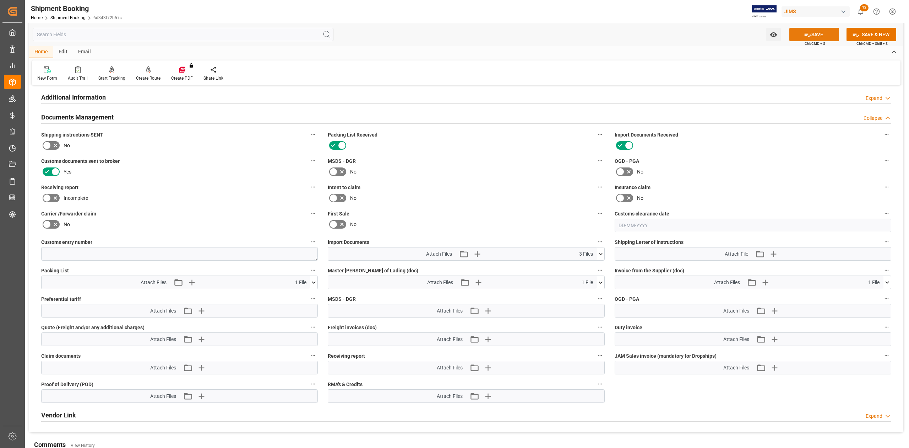
click at [809, 36] on icon at bounding box center [808, 35] width 6 height 4
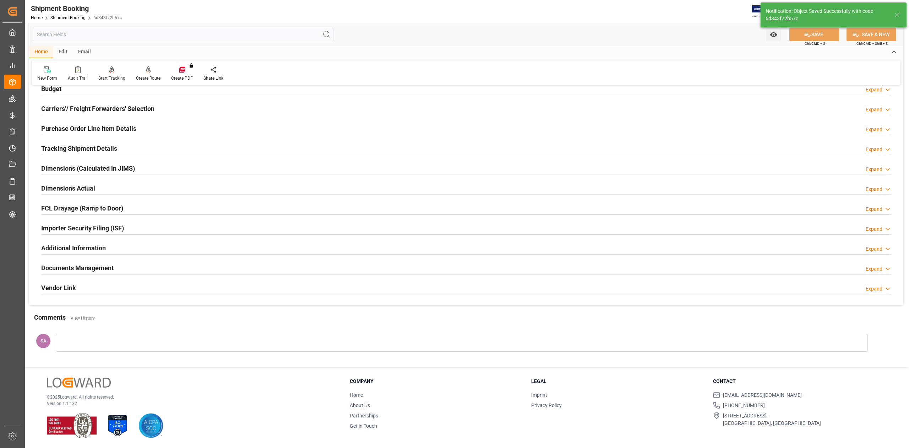
scroll to position [87, 0]
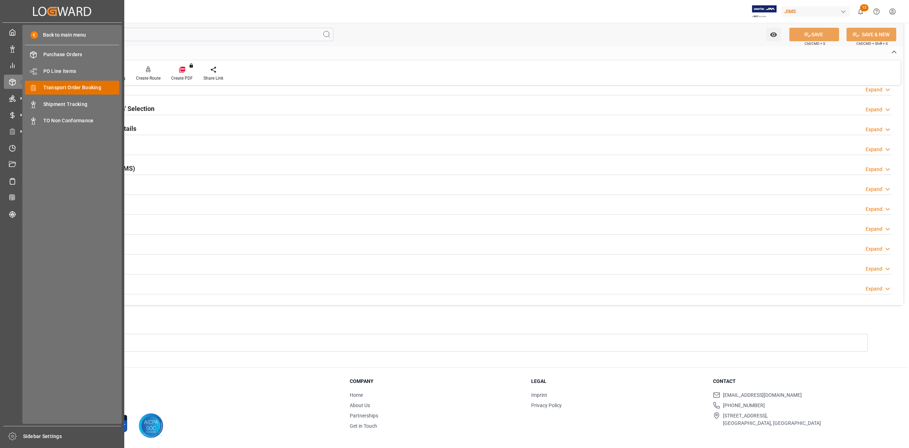
click at [70, 85] on span "Transport Order Booking" at bounding box center [81, 87] width 76 height 7
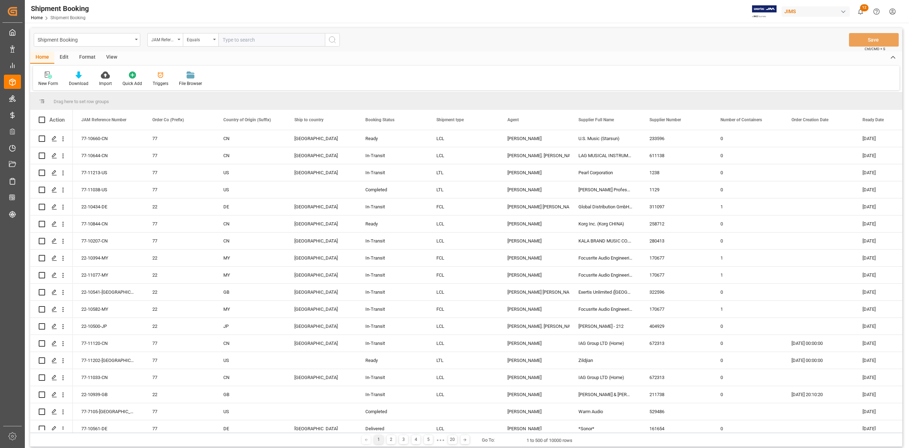
click at [254, 43] on input "text" at bounding box center [271, 40] width 107 height 14
type input "77-10864-JP"
click at [333, 42] on circle "search button" at bounding box center [332, 40] width 6 height 6
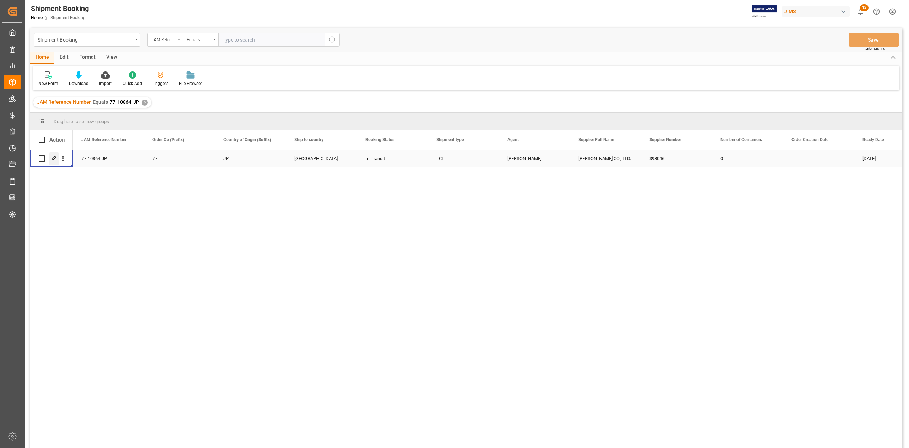
click at [53, 156] on icon "Press SPACE to select this row." at bounding box center [55, 159] width 6 height 6
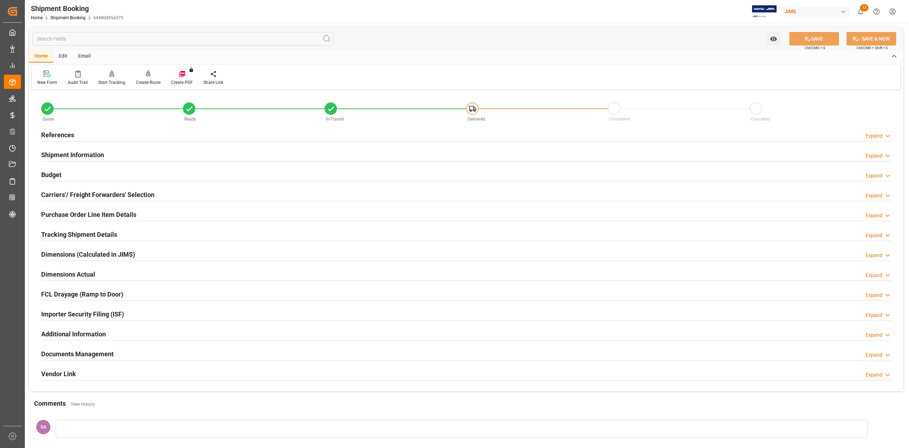
click at [106, 355] on h2 "Documents Management" at bounding box center [77, 354] width 72 height 10
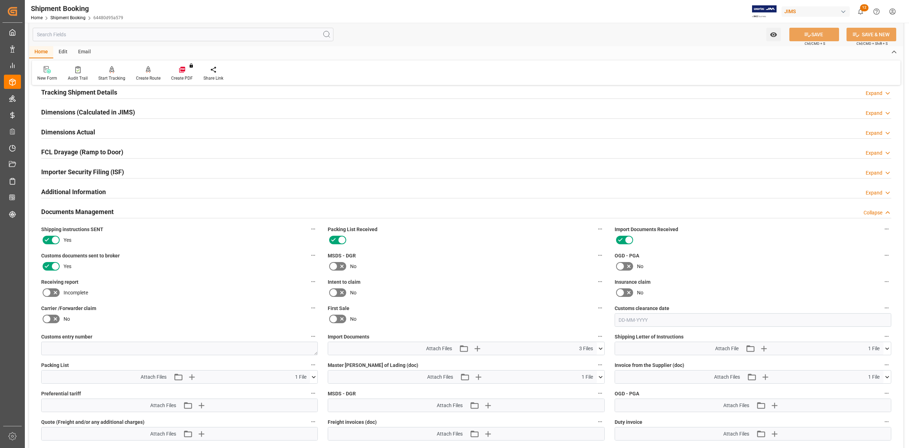
scroll to position [237, 0]
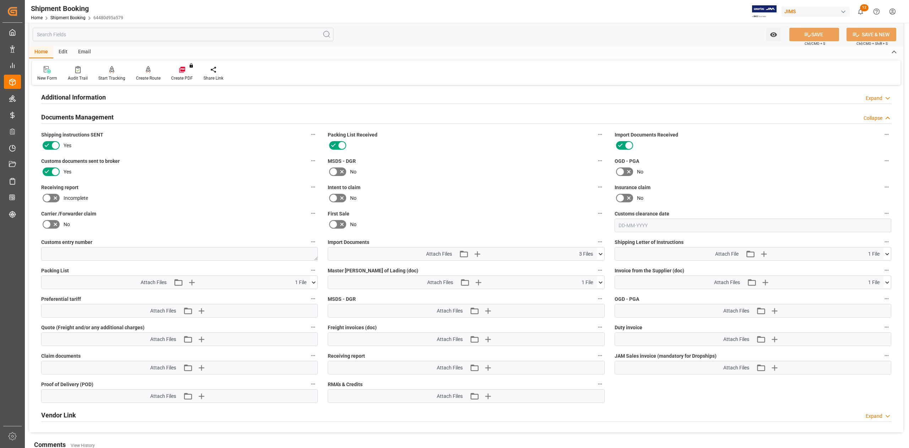
click at [603, 256] on icon at bounding box center [600, 253] width 7 height 7
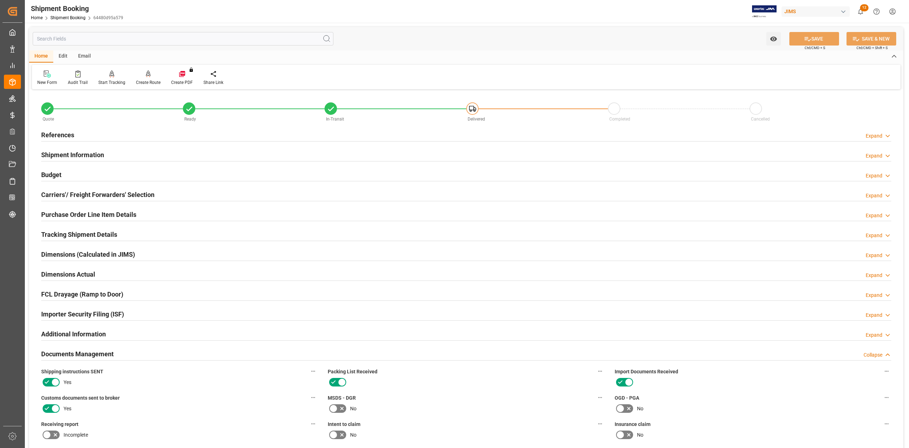
scroll to position [237, 0]
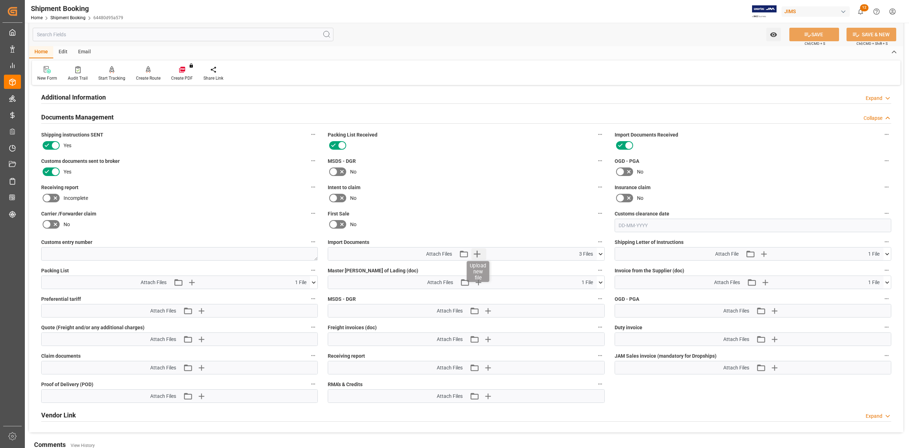
click at [481, 255] on icon "button" at bounding box center [476, 253] width 11 height 11
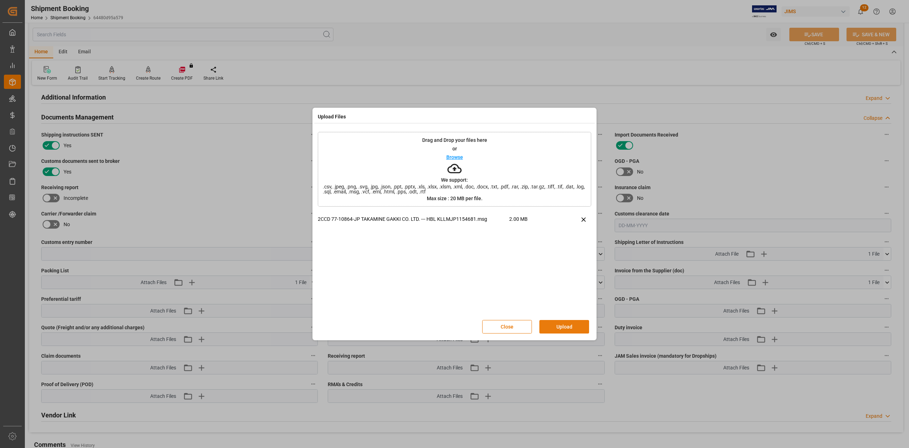
click at [560, 326] on button "Upload" at bounding box center [565, 327] width 50 height 14
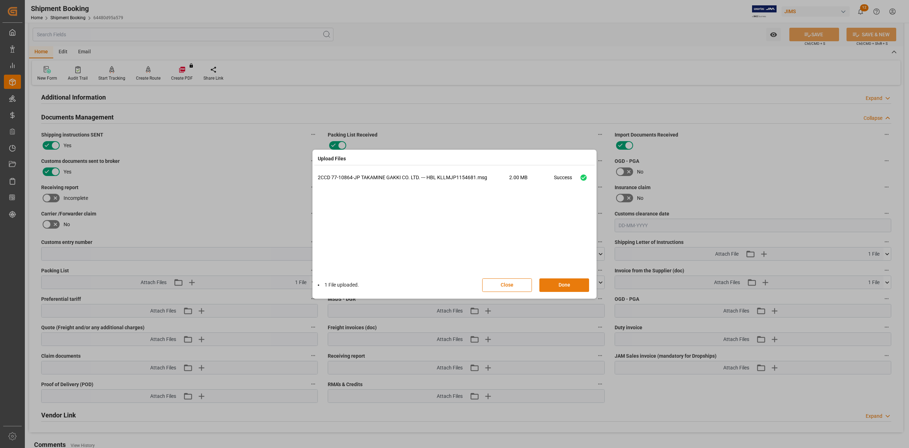
click at [557, 282] on button "Done" at bounding box center [565, 285] width 50 height 14
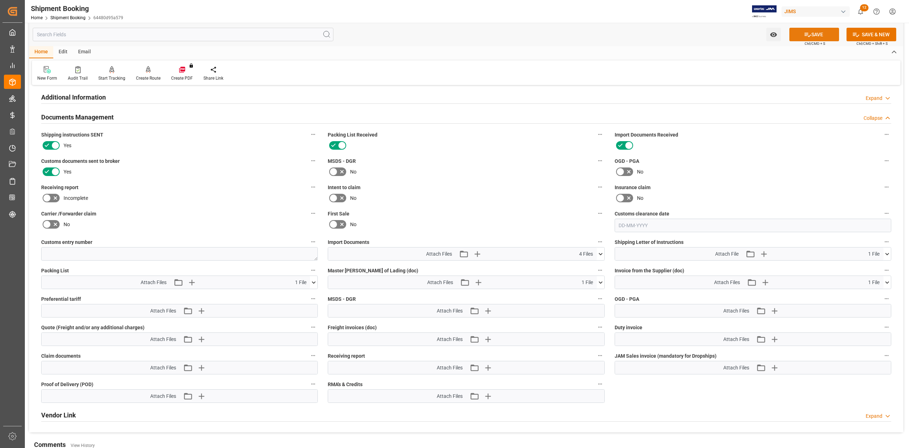
click at [816, 29] on button "SAVE" at bounding box center [815, 35] width 50 height 14
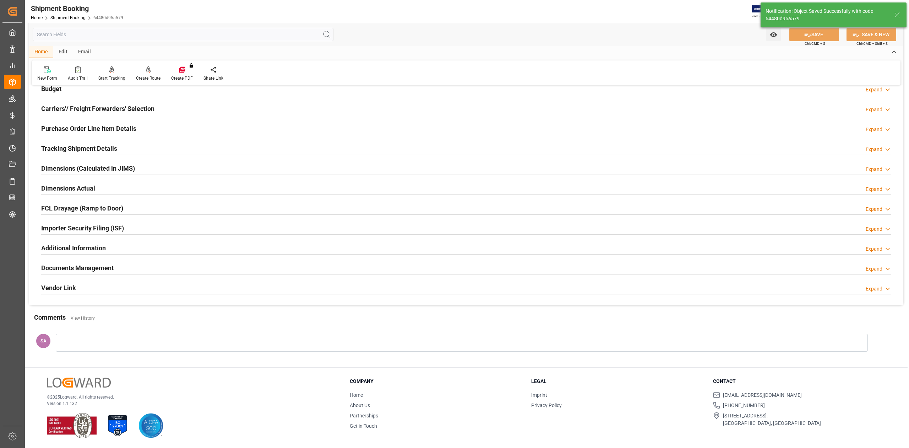
scroll to position [87, 0]
click at [96, 269] on h2 "Documents Management" at bounding box center [77, 268] width 72 height 10
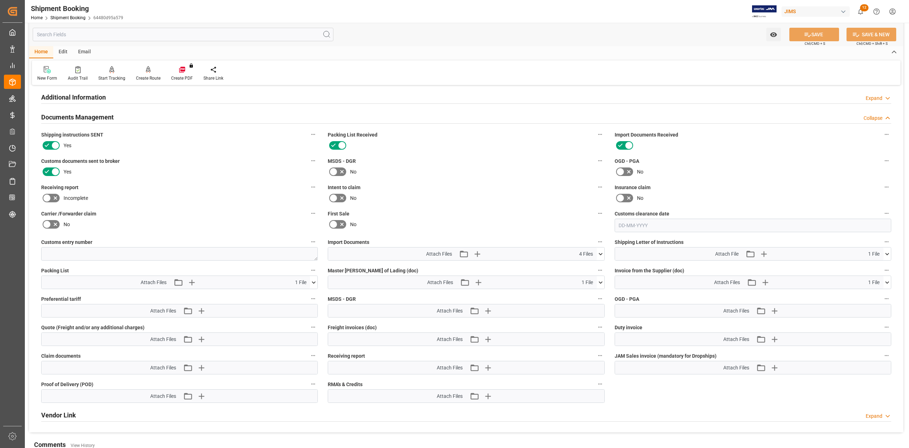
click at [602, 258] on button at bounding box center [600, 253] width 7 height 13
